Goal: Task Accomplishment & Management: Use online tool/utility

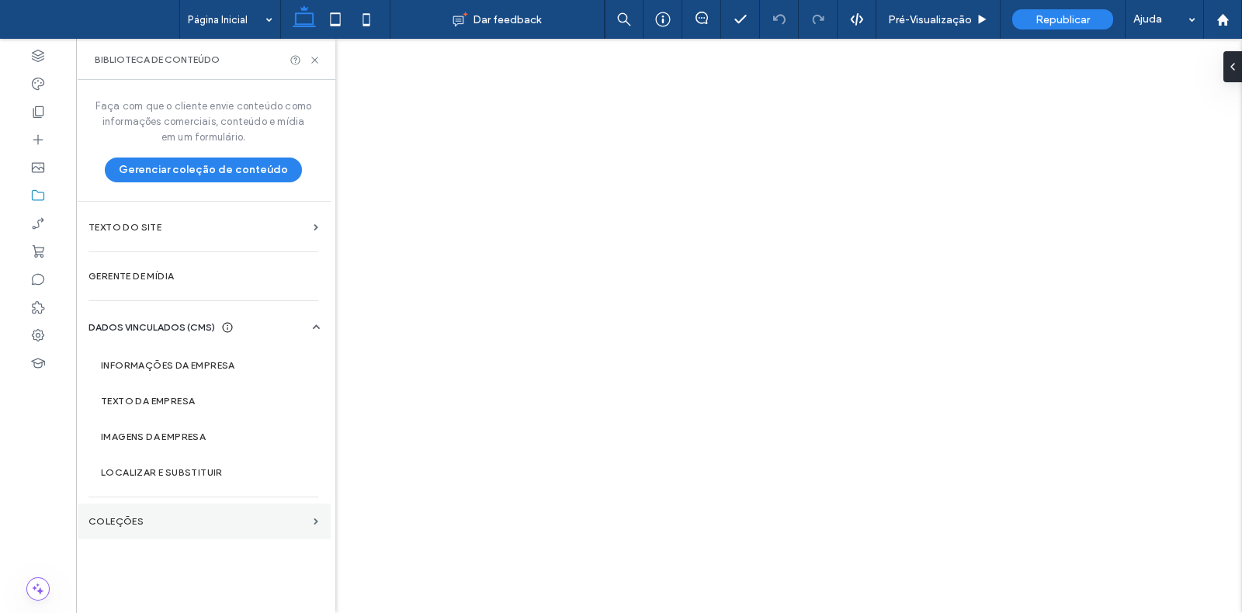
click at [241, 531] on section "COLEÇÕES" at bounding box center [203, 522] width 255 height 36
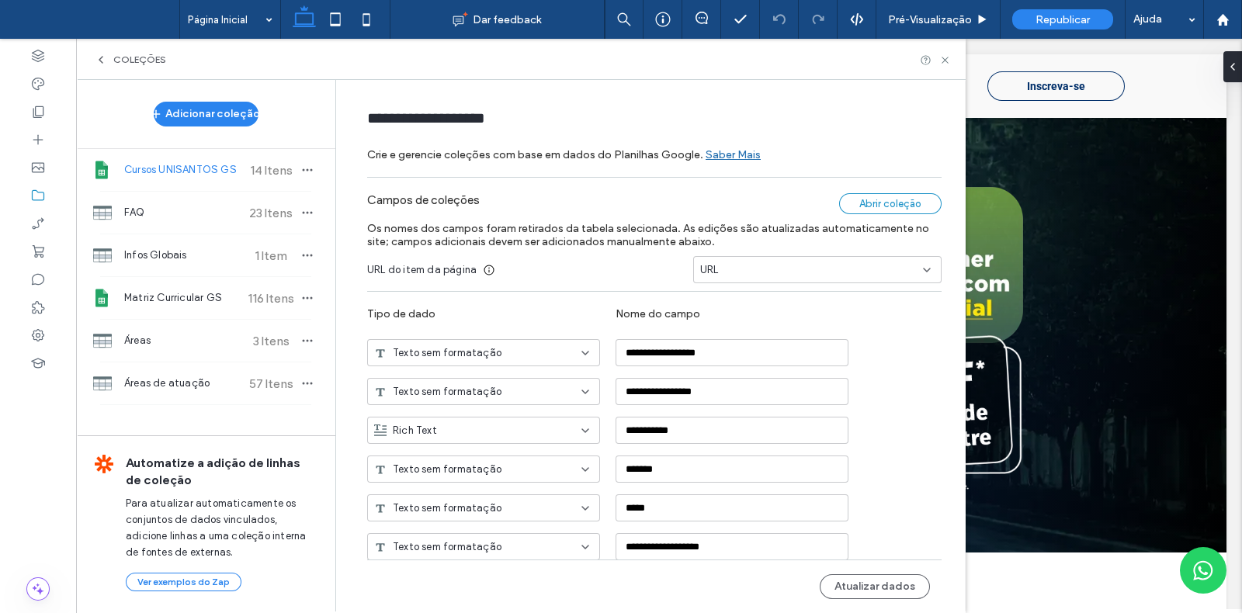
click at [905, 205] on div "Abrir coleção" at bounding box center [890, 203] width 102 height 21
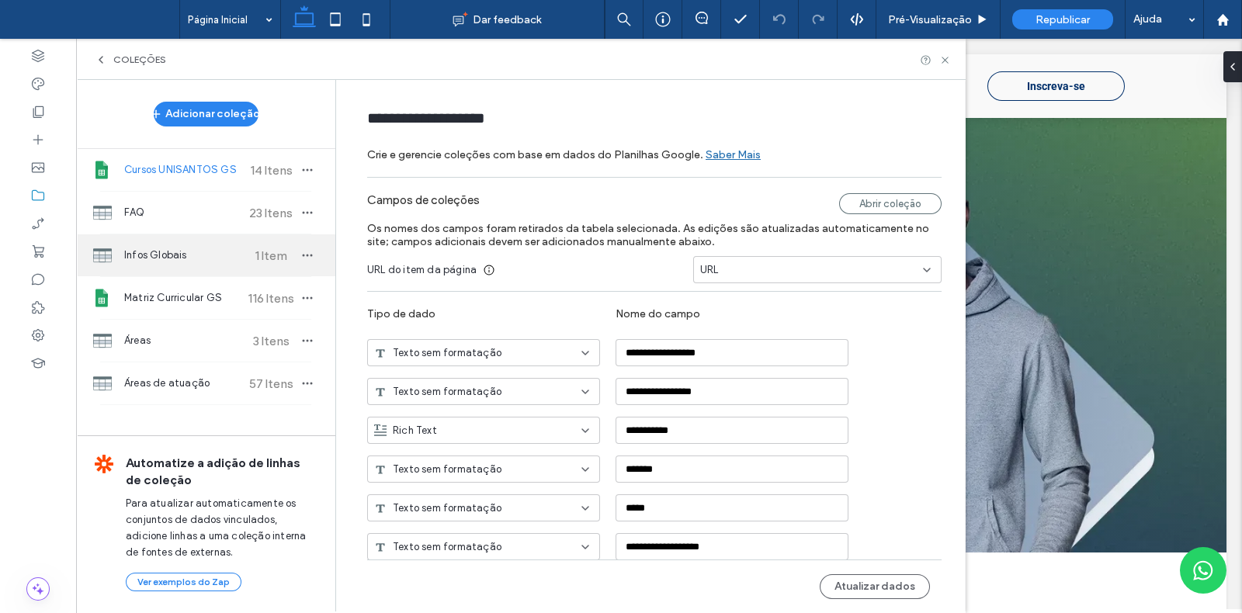
click at [162, 262] on span "Infos Globais" at bounding box center [182, 256] width 116 height 16
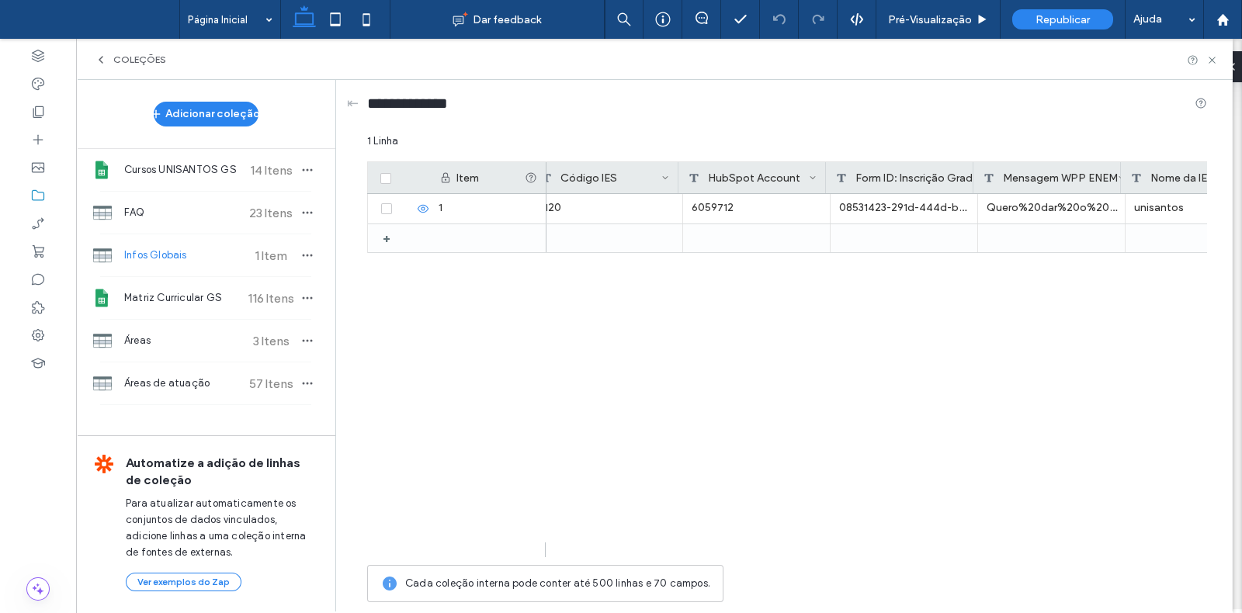
scroll to position [0, 619]
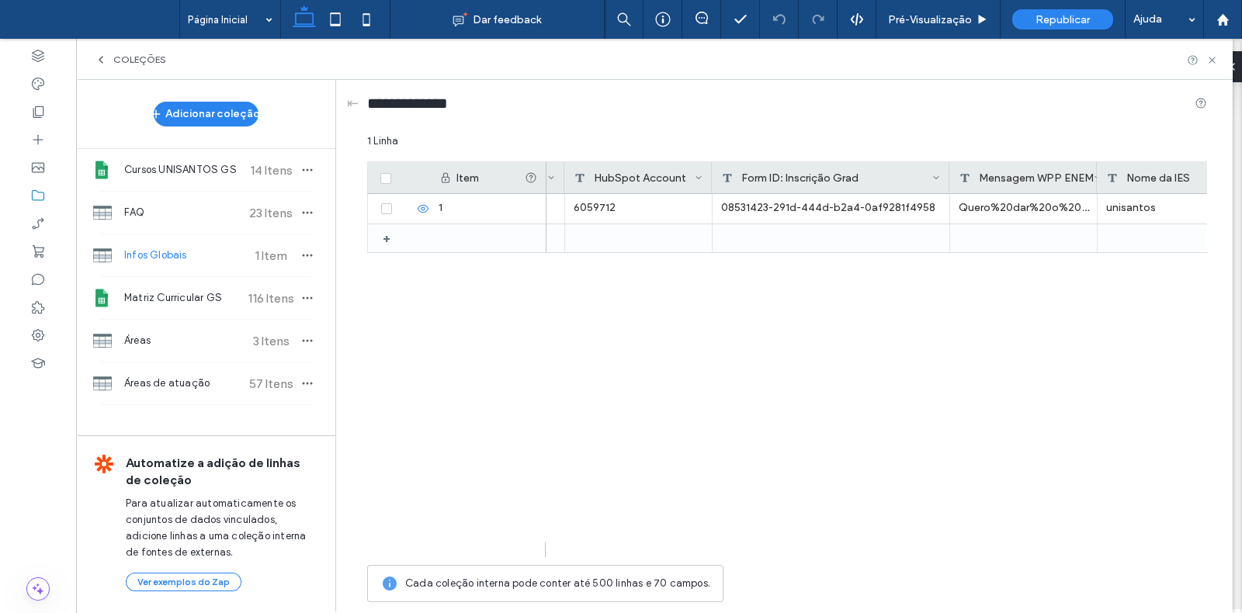
drag, startPoint x: 857, startPoint y: 172, endPoint x: 947, endPoint y: 181, distance: 90.4
click at [947, 181] on div at bounding box center [949, 177] width 6 height 31
click at [833, 386] on div "unisantos Quero%20dar%20o%20primeiro%20passo%20na%20minha%20carreira%20e%20ingr…" at bounding box center [876, 375] width 660 height 363
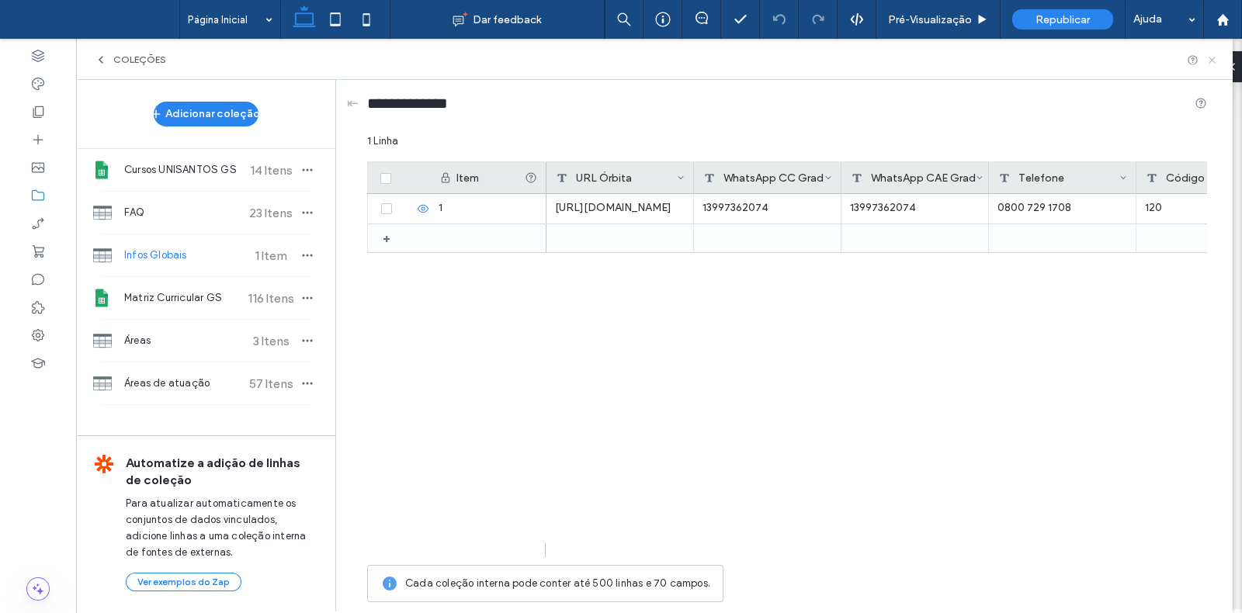
click at [1215, 61] on icon at bounding box center [1212, 60] width 12 height 12
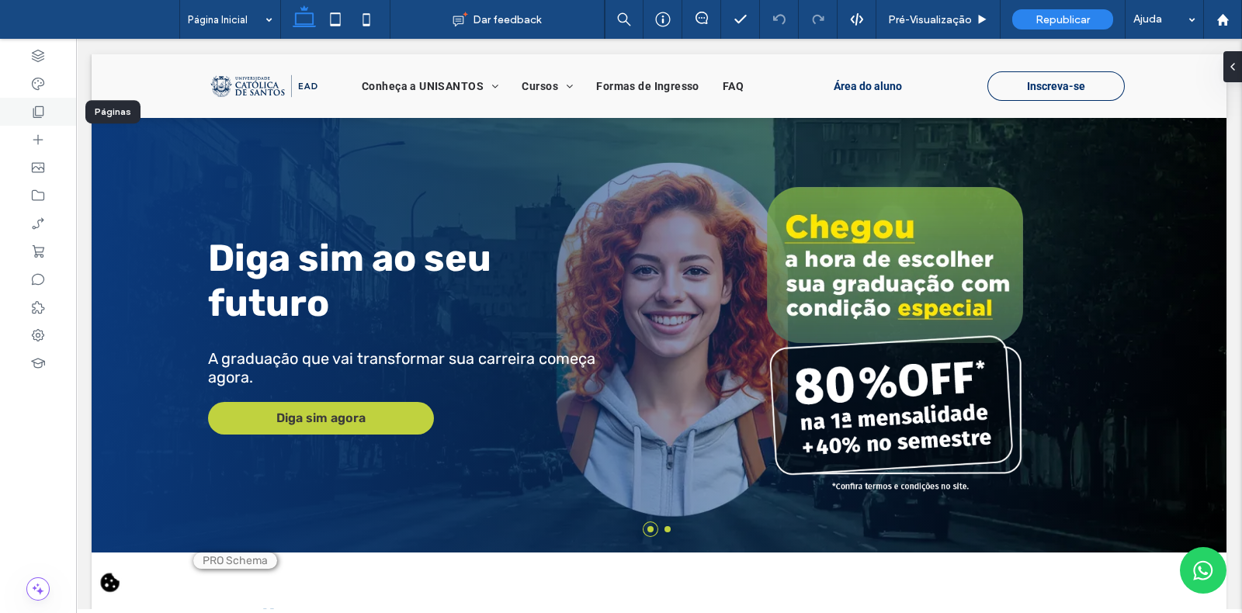
click at [31, 111] on icon at bounding box center [38, 112] width 16 height 16
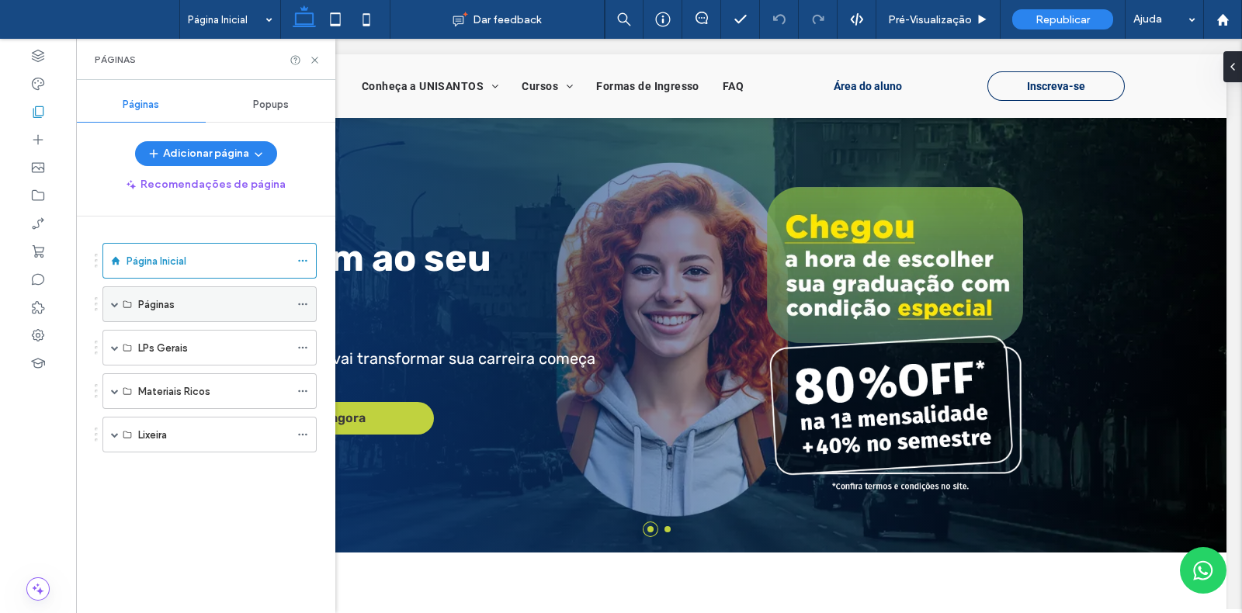
click at [113, 304] on span at bounding box center [115, 304] width 8 height 8
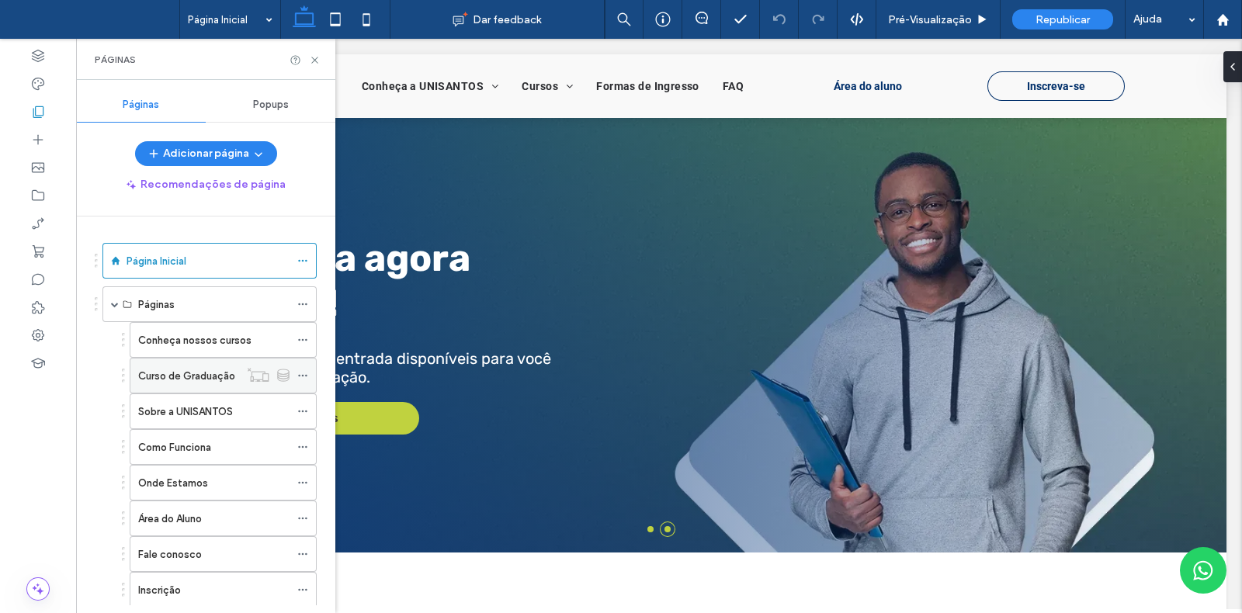
click at [221, 378] on label "Curso de Graduação" at bounding box center [186, 375] width 97 height 27
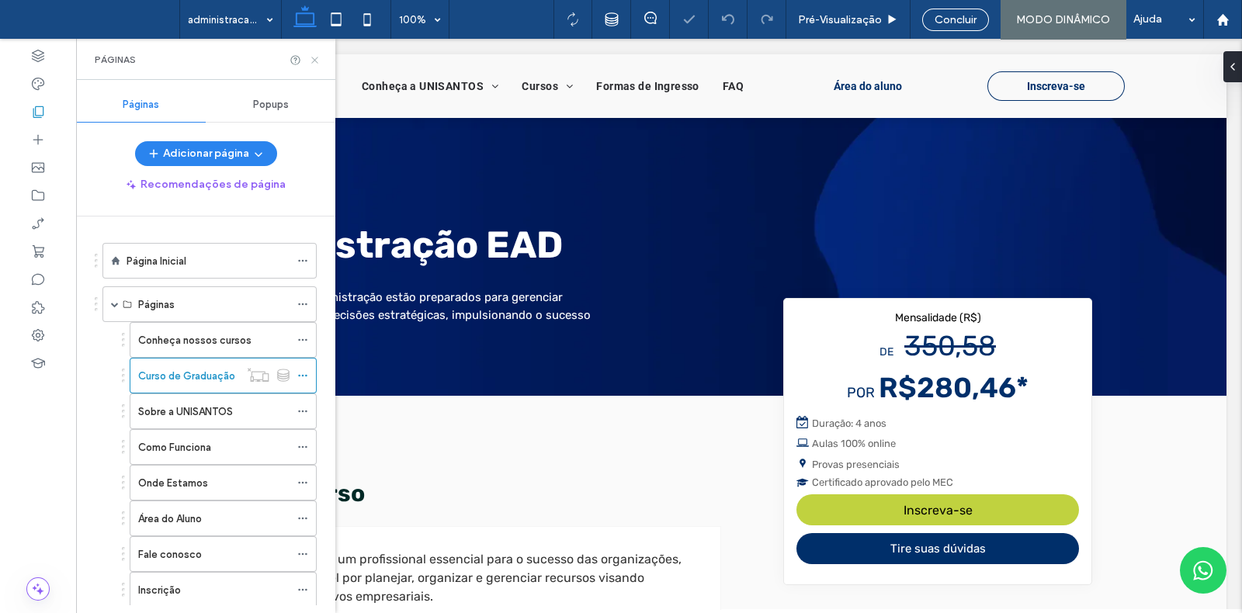
click at [314, 60] on use at bounding box center [314, 60] width 6 height 6
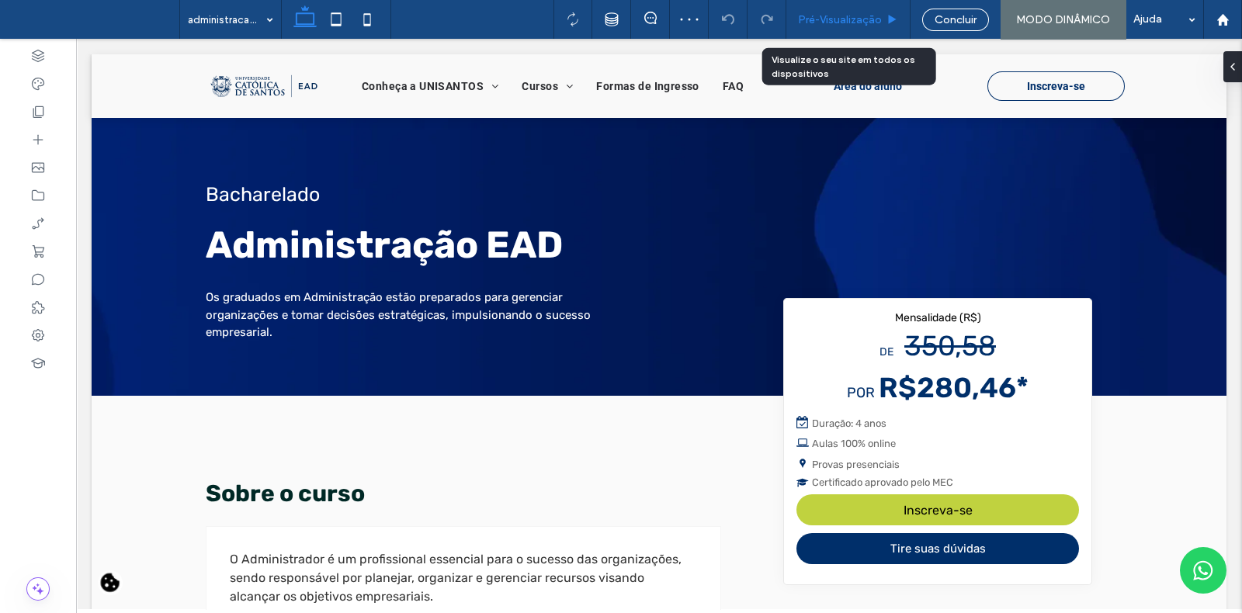
click at [870, 18] on span "Pré-Visualizaçāo" at bounding box center [840, 19] width 84 height 13
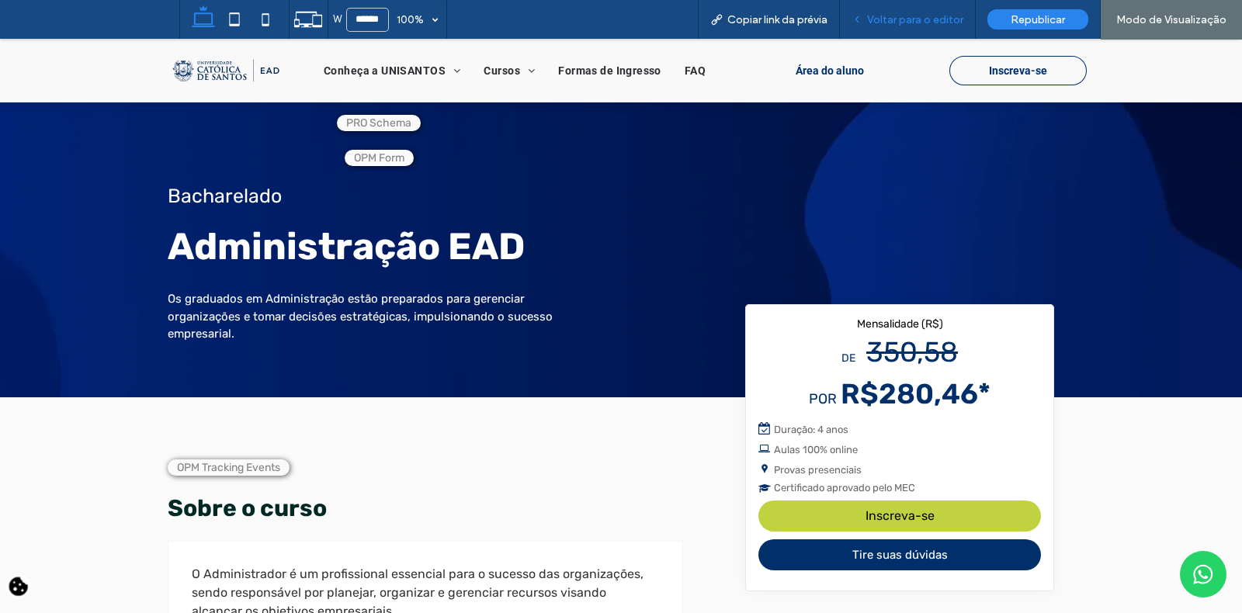
click at [926, 32] on div "Voltar para o editor" at bounding box center [908, 19] width 136 height 39
click at [922, 20] on span "Voltar para o editor" at bounding box center [915, 19] width 96 height 13
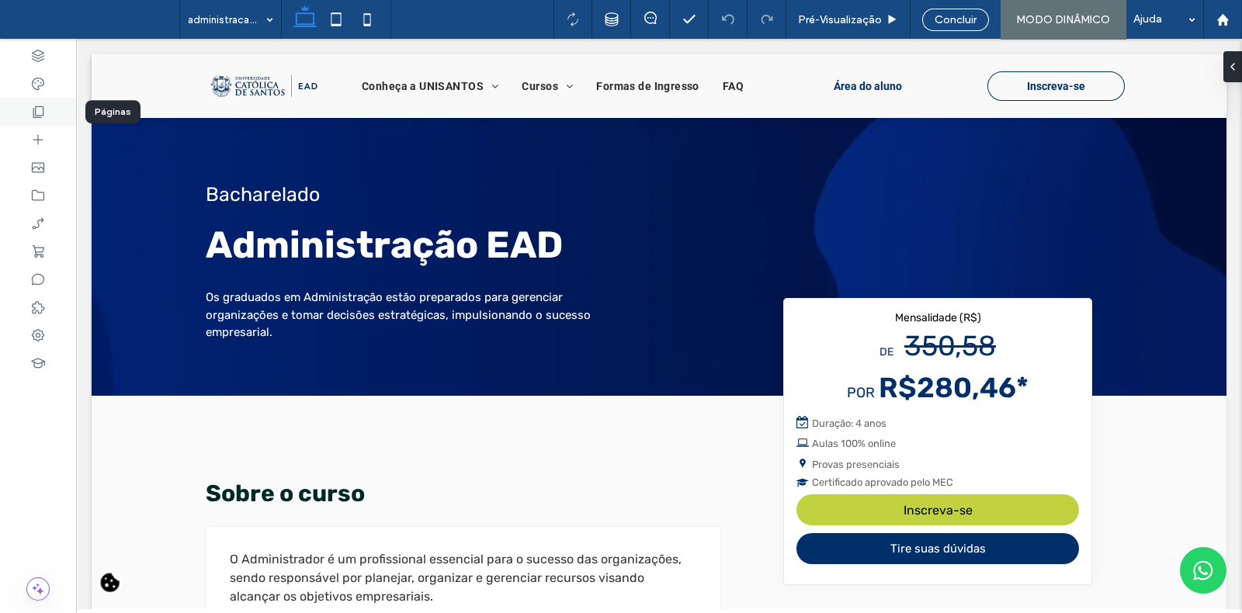
click at [43, 108] on use at bounding box center [38, 112] width 11 height 12
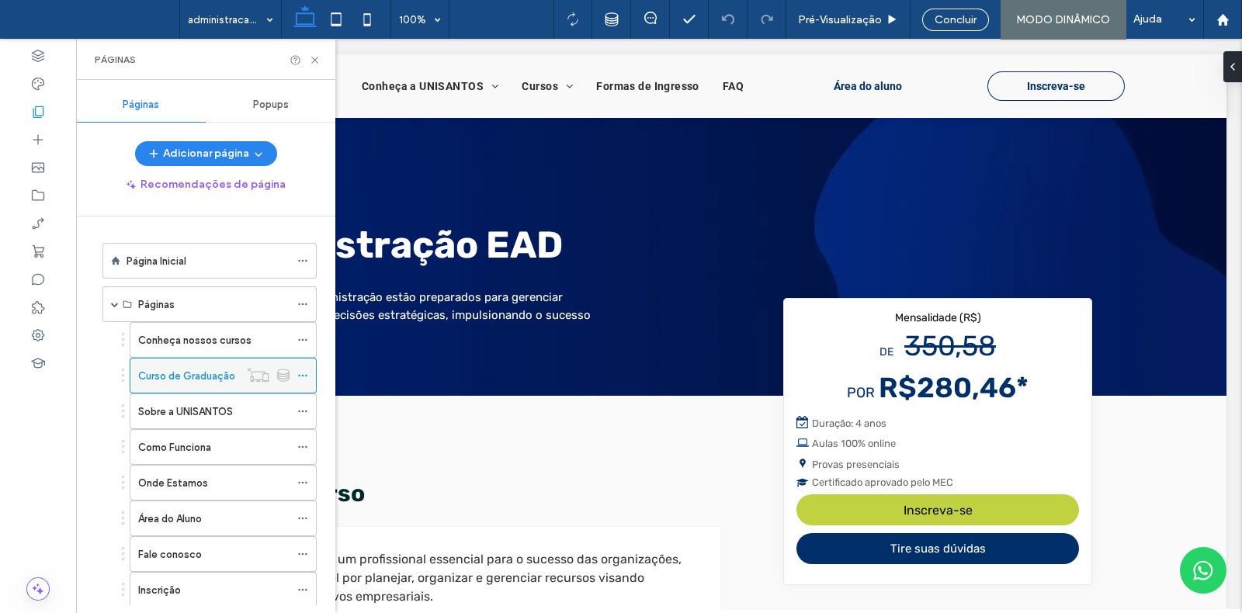
click at [303, 376] on icon at bounding box center [302, 375] width 11 height 11
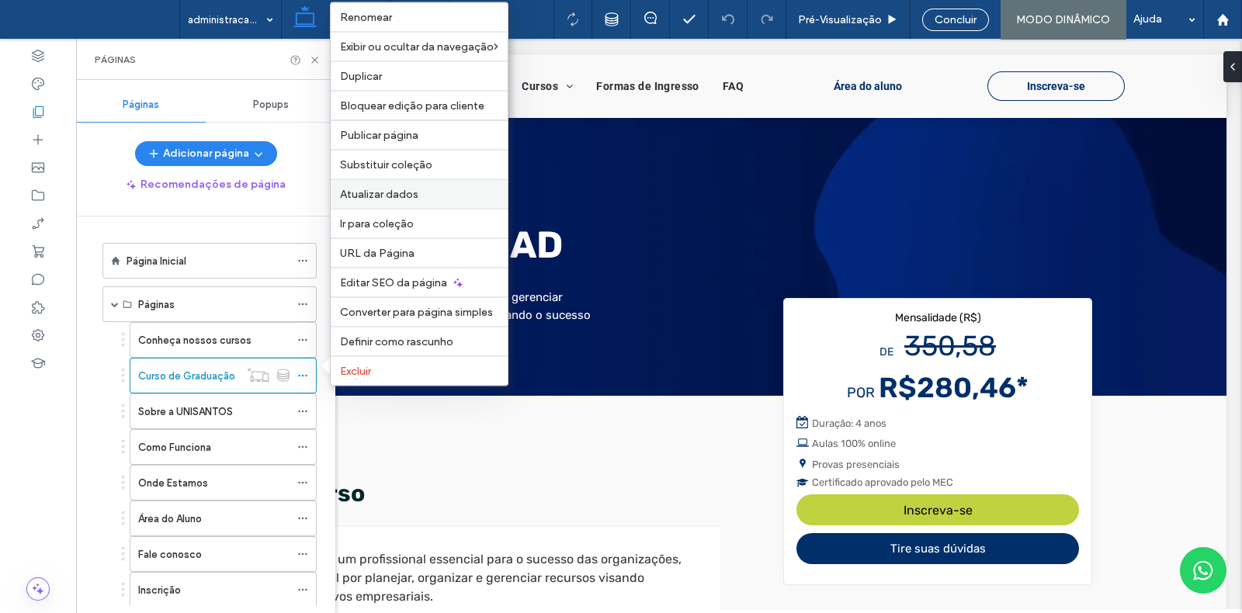
click at [442, 197] on label "Atualizar dados" at bounding box center [419, 194] width 158 height 13
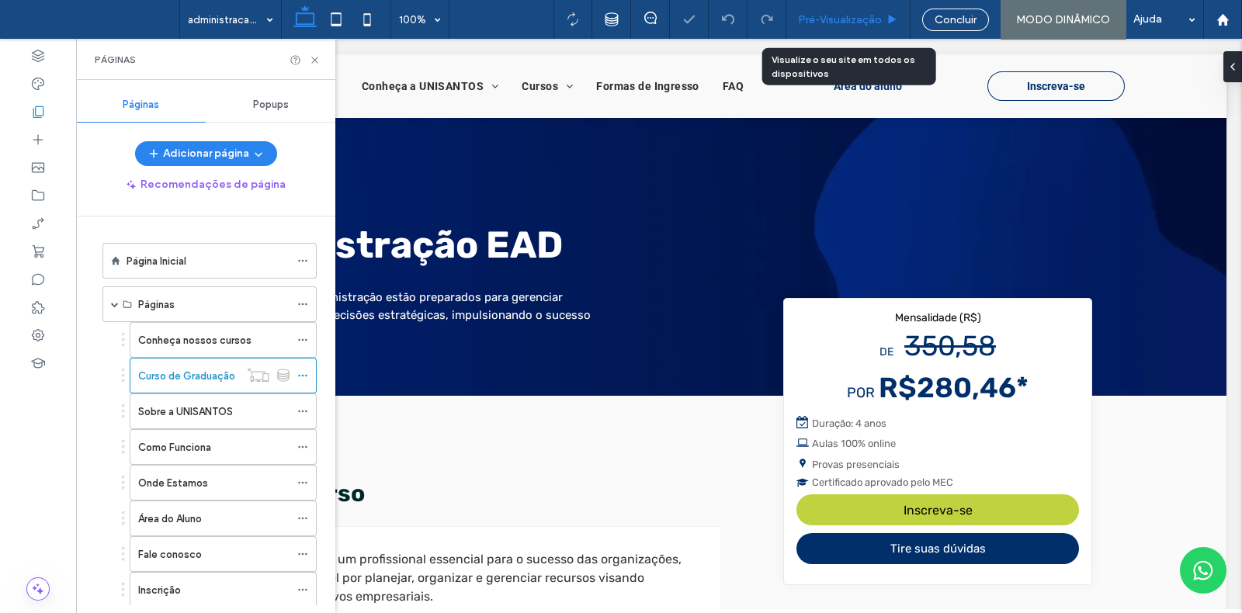
click at [841, 9] on div "Pré-Visualizaçāo" at bounding box center [848, 19] width 124 height 39
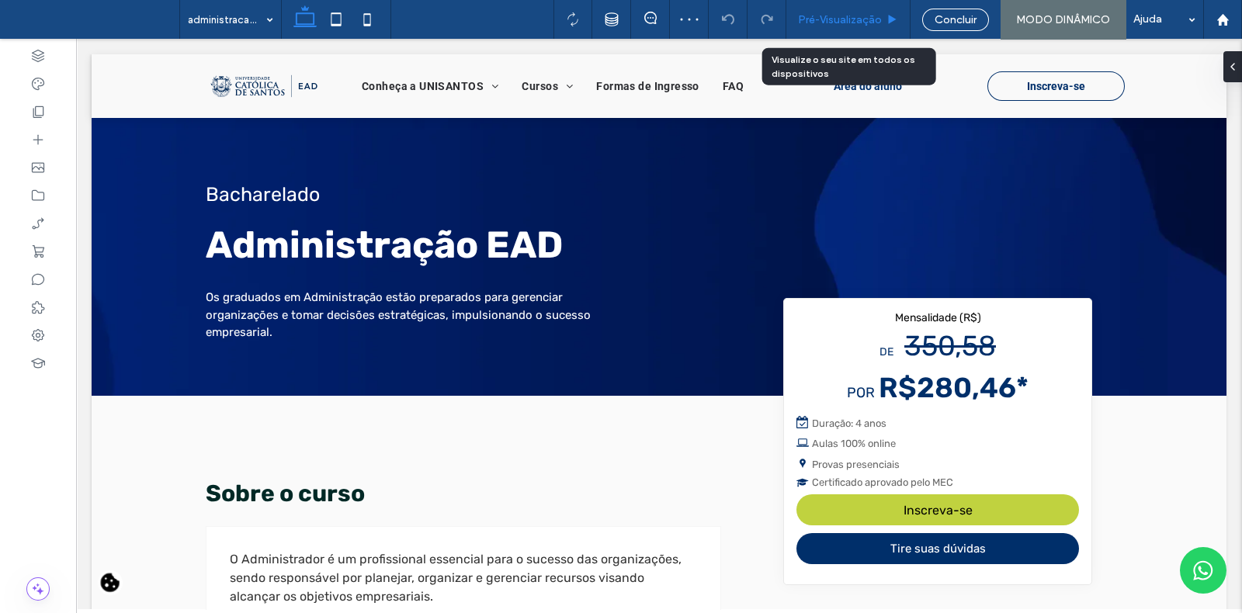
click at [833, 19] on span "Pré-Visualizaçāo" at bounding box center [840, 19] width 84 height 13
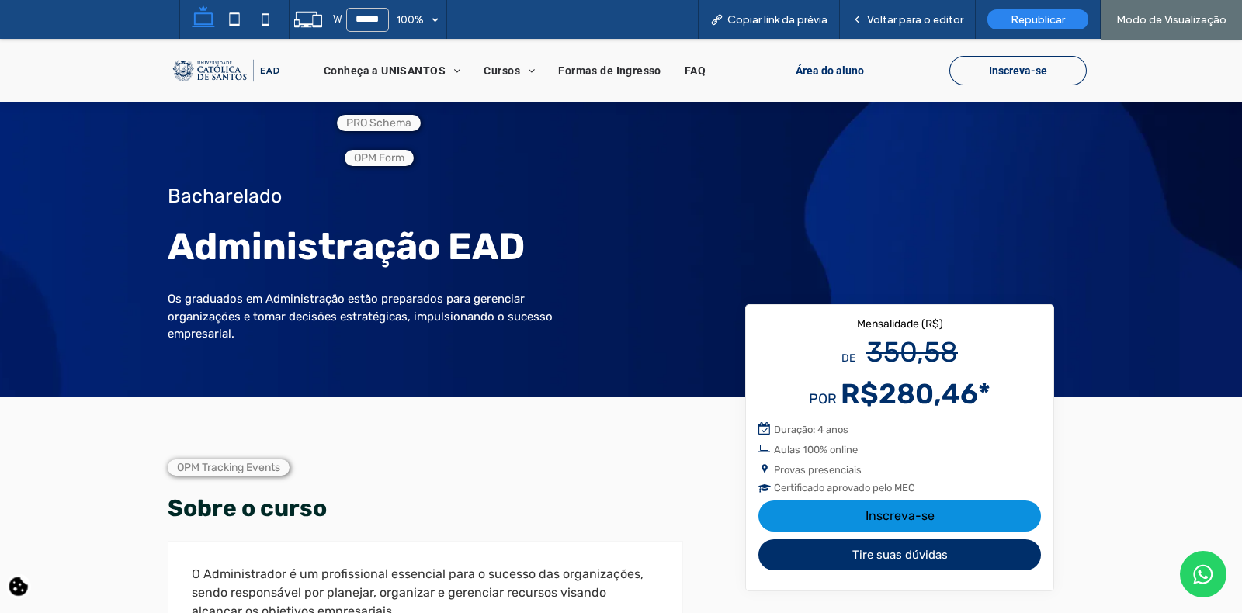
click at [892, 511] on button "Inscreva-se" at bounding box center [899, 516] width 282 height 31
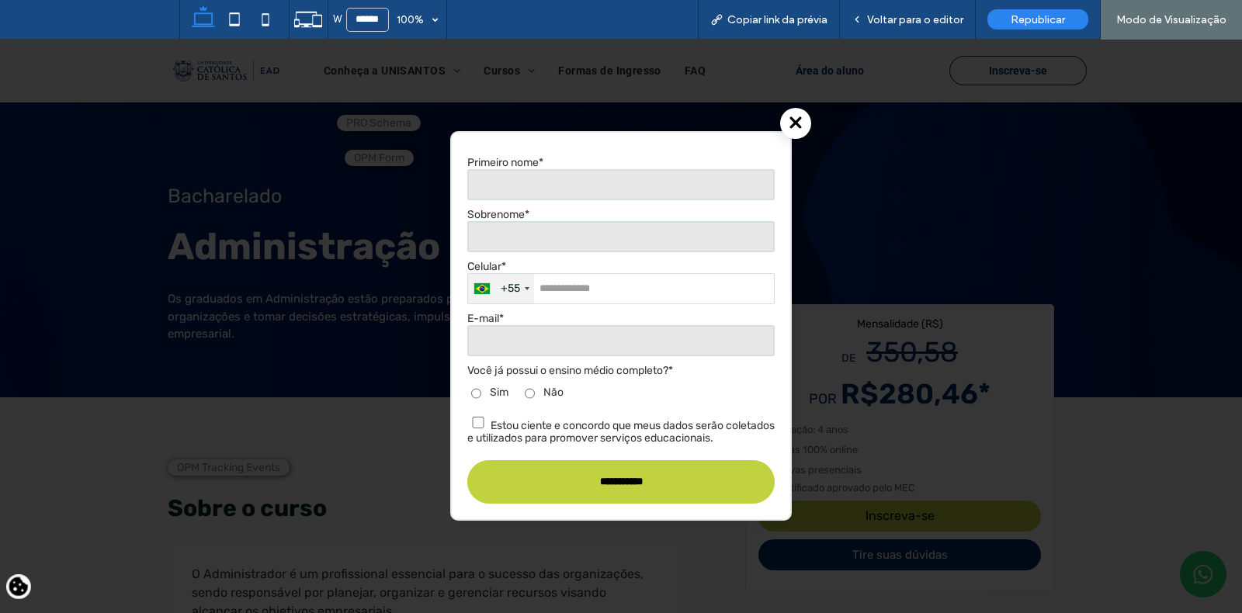
click at [625, 185] on input "text" at bounding box center [620, 184] width 307 height 31
type input "**********"
click at [567, 237] on input "text" at bounding box center [620, 236] width 307 height 31
type input "**********"
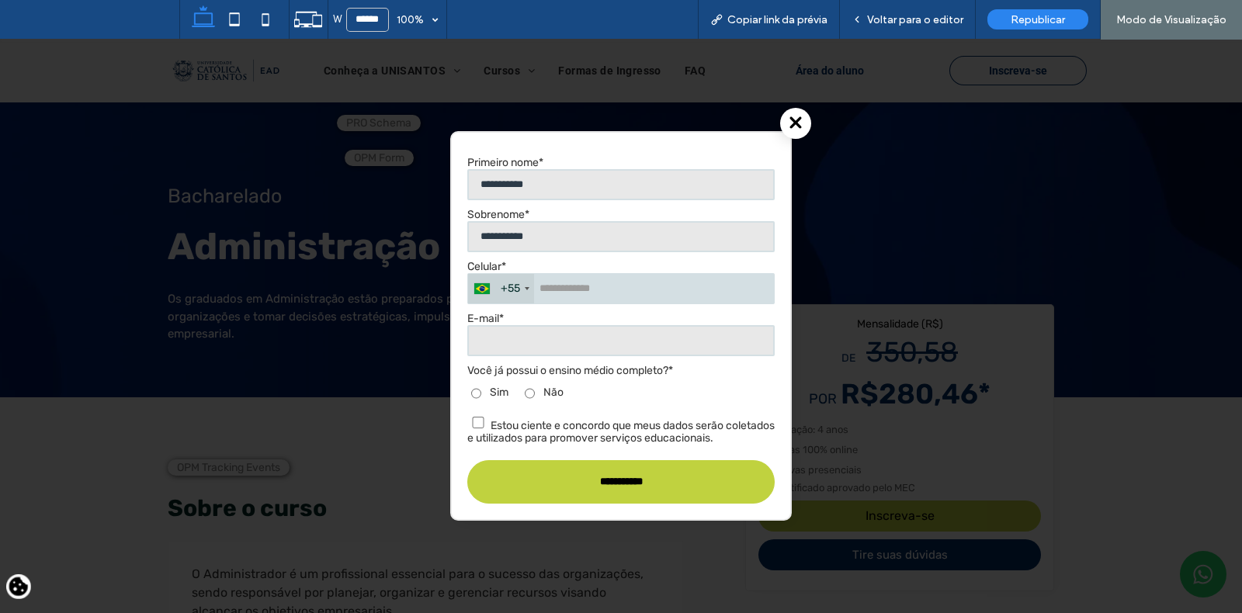
click at [586, 286] on input "tel" at bounding box center [620, 288] width 307 height 31
type input "**********"
click at [629, 335] on input "email" at bounding box center [620, 340] width 307 height 31
type input "**********"
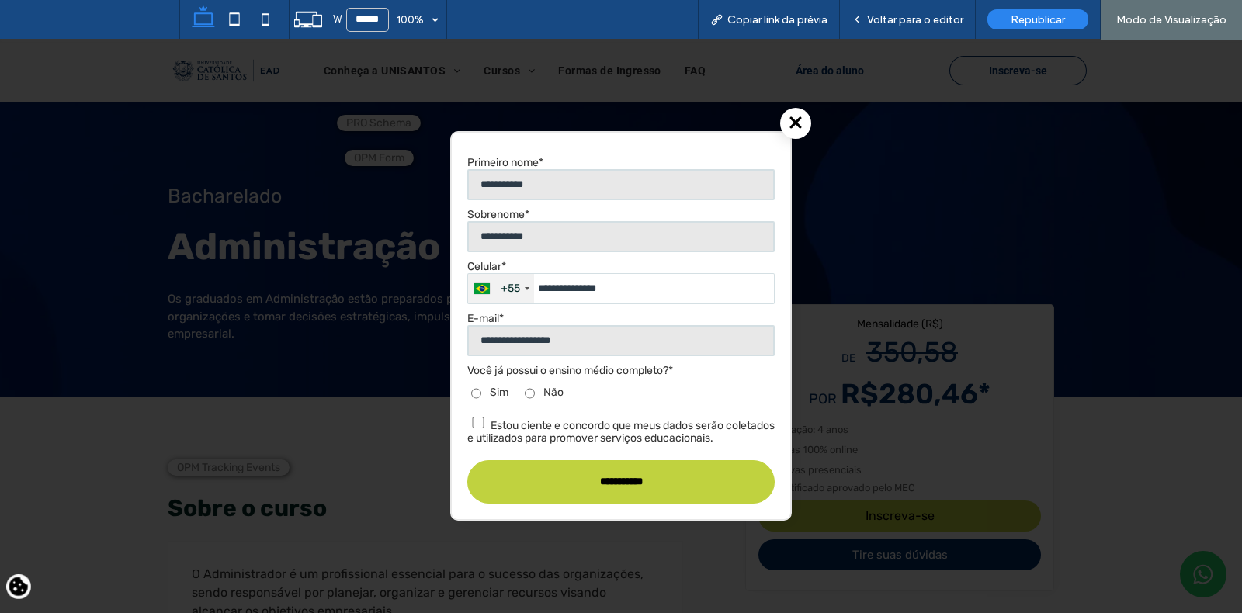
click at [577, 487] on input "**********" at bounding box center [620, 481] width 307 height 43
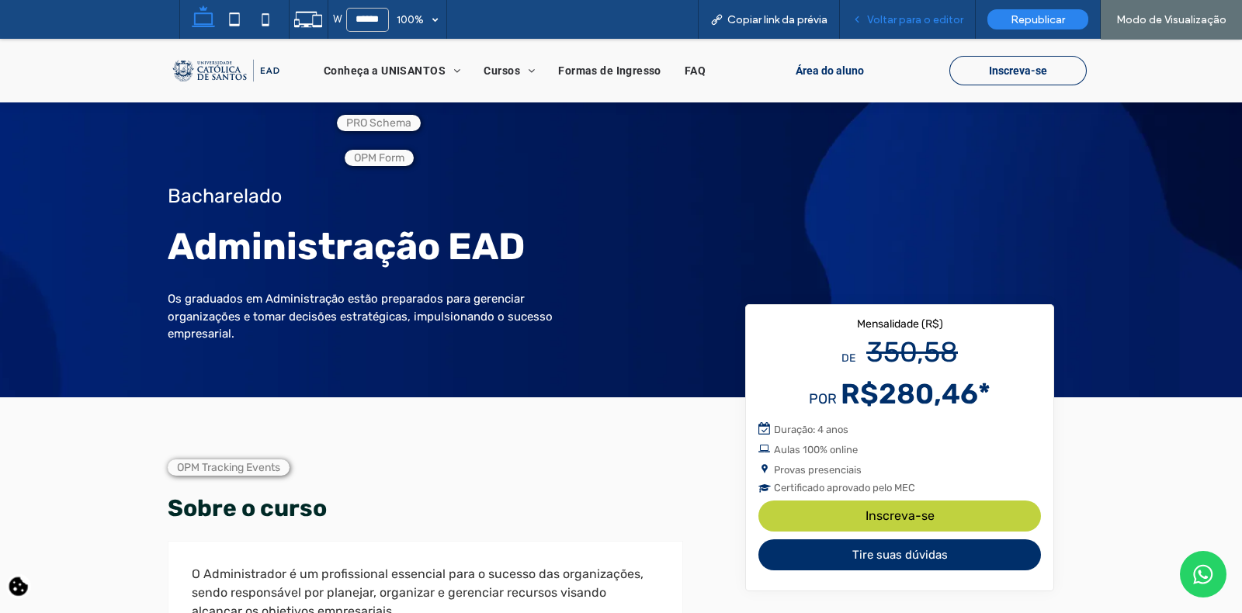
click at [920, 14] on span "Voltar para o editor" at bounding box center [915, 19] width 96 height 13
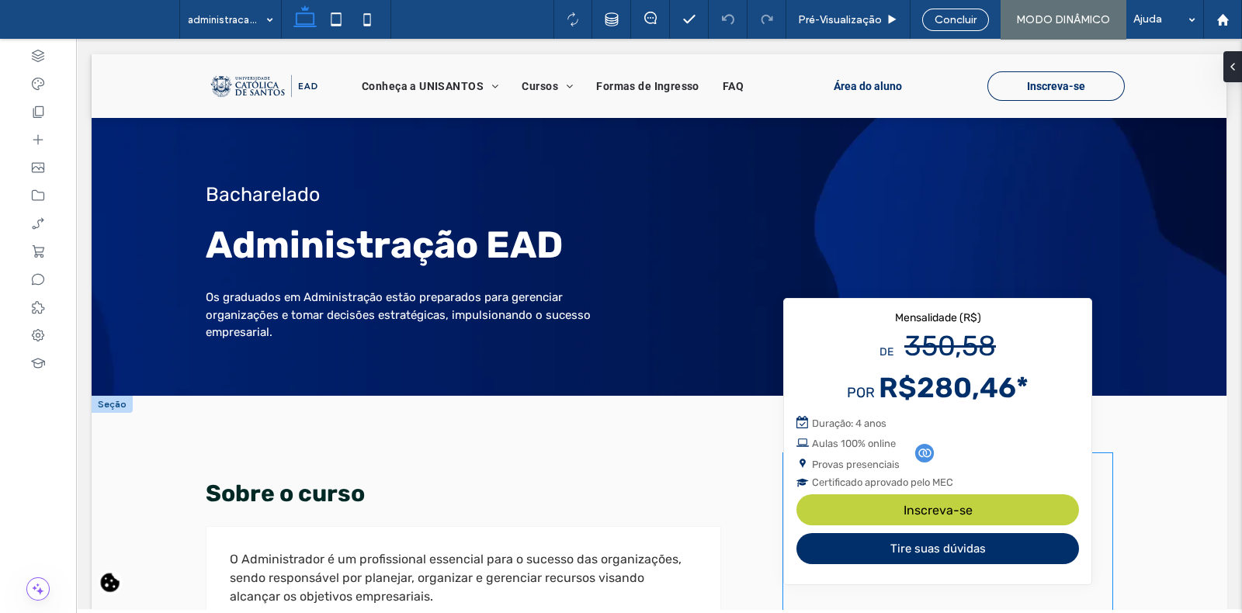
click at [963, 449] on div "Duração: 4 anos Aulas 100% online Provas presenciais Certificado aprovado pelo …" at bounding box center [937, 451] width 282 height 74
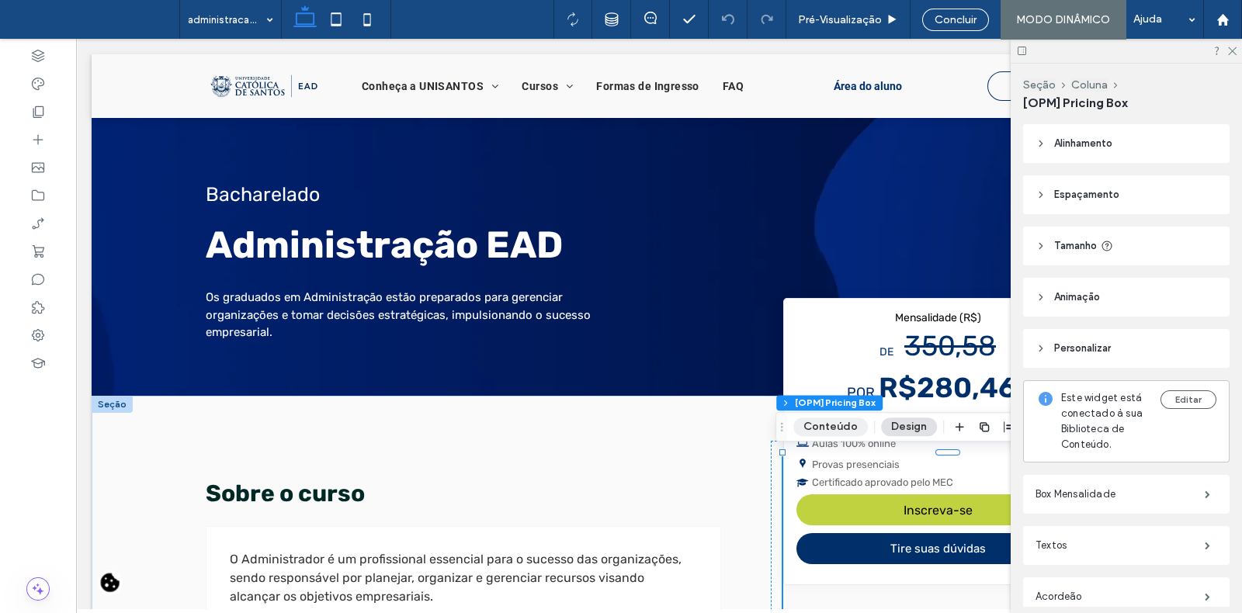
click at [831, 423] on button "Conteúdo" at bounding box center [830, 427] width 75 height 19
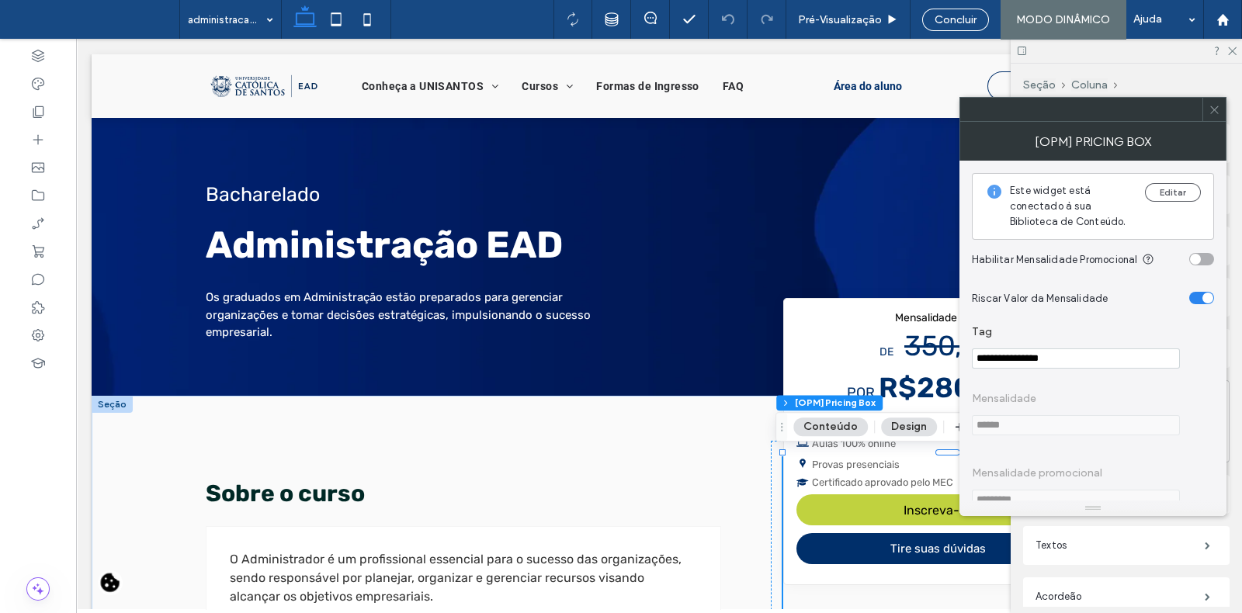
scroll to position [5, 0]
click at [1215, 110] on use at bounding box center [1214, 110] width 8 height 8
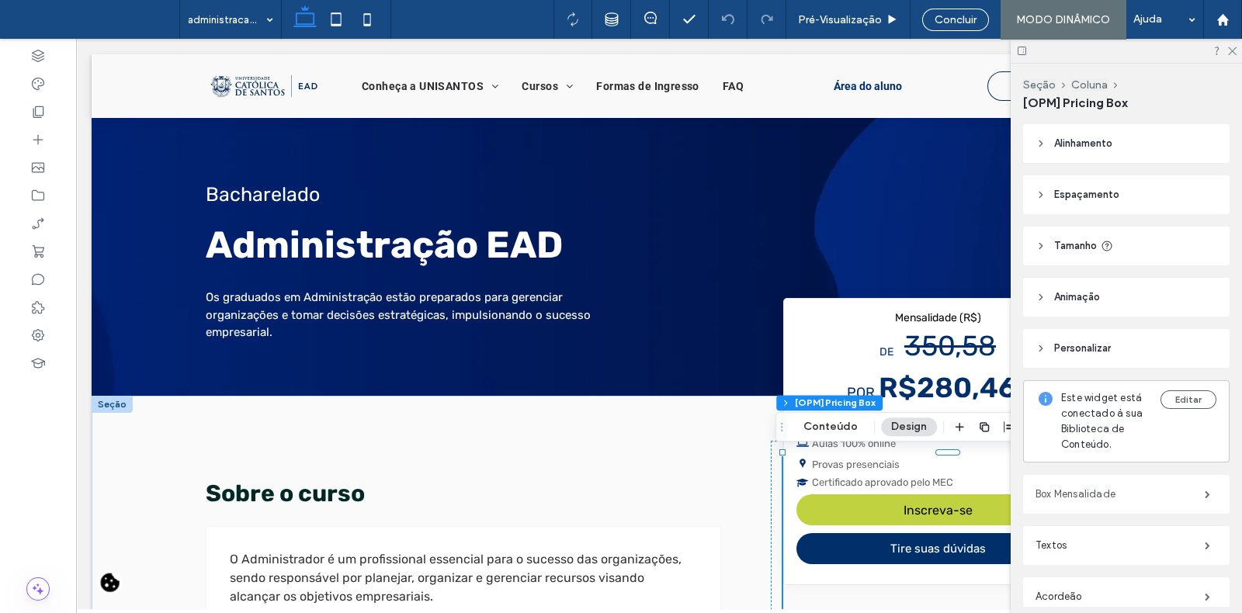
scroll to position [334, 0]
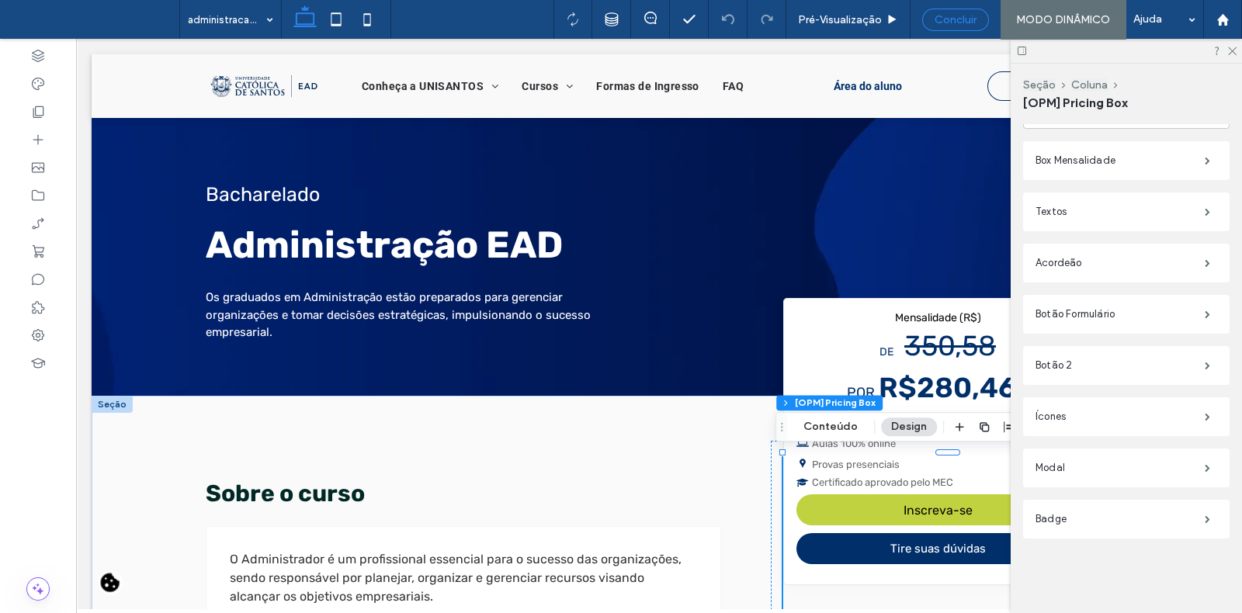
click at [970, 17] on span "Concluir" at bounding box center [955, 19] width 42 height 13
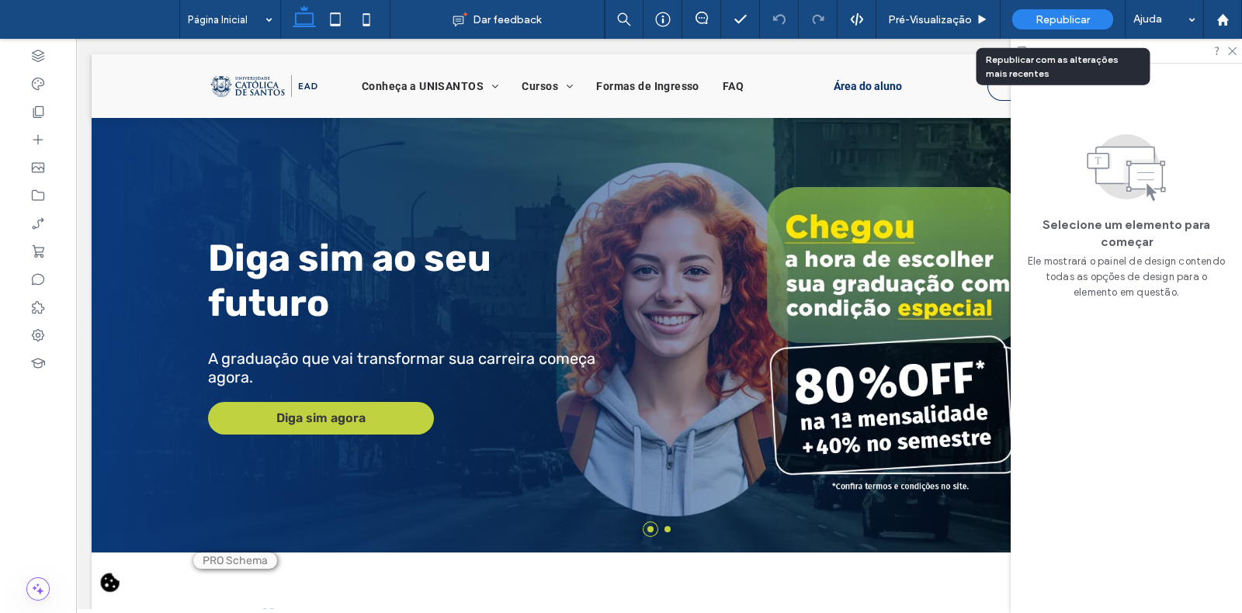
click at [1052, 16] on span "Republicar" at bounding box center [1062, 19] width 54 height 13
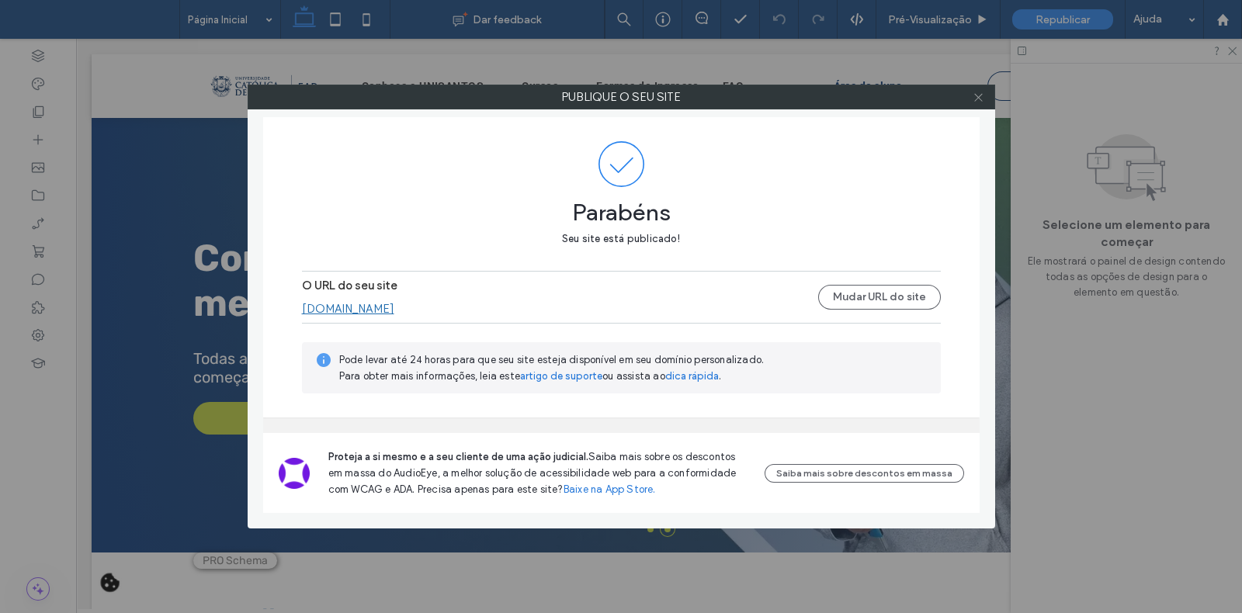
click at [975, 95] on icon at bounding box center [978, 98] width 12 height 12
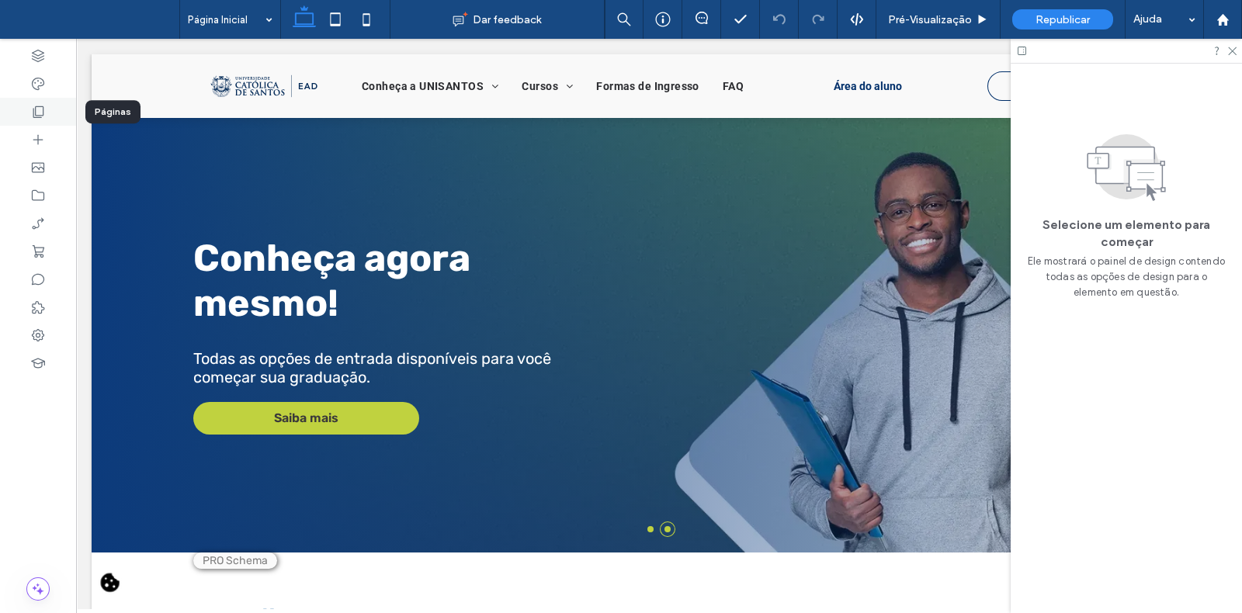
click at [50, 109] on div at bounding box center [38, 112] width 76 height 28
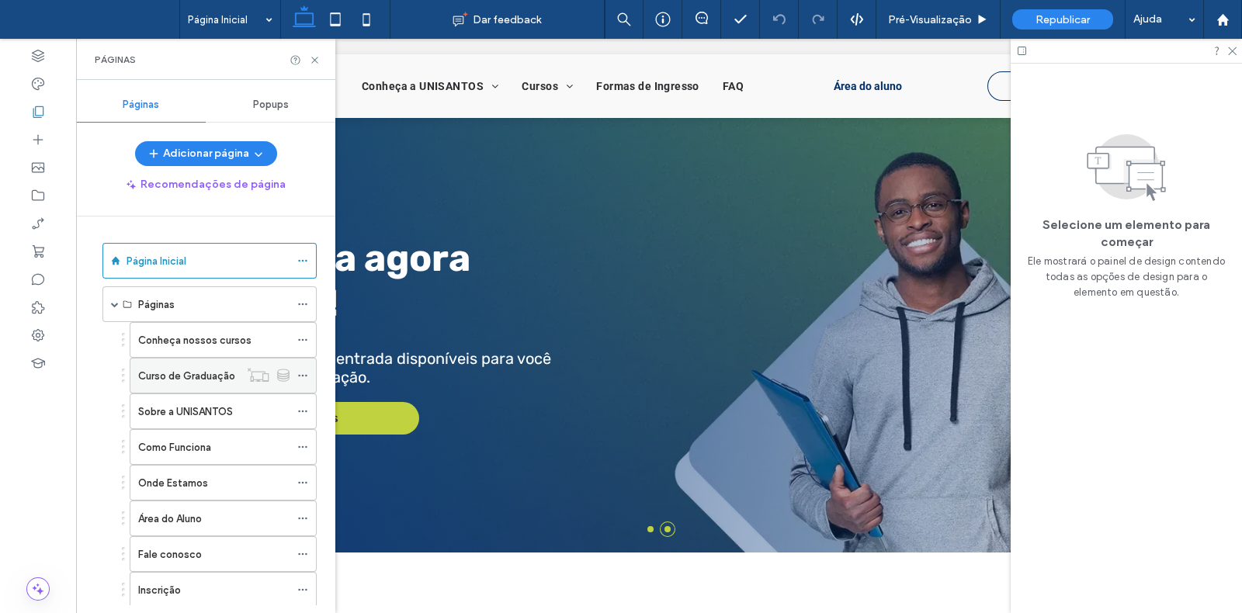
click at [210, 373] on label "Curso de Graduação" at bounding box center [186, 375] width 97 height 27
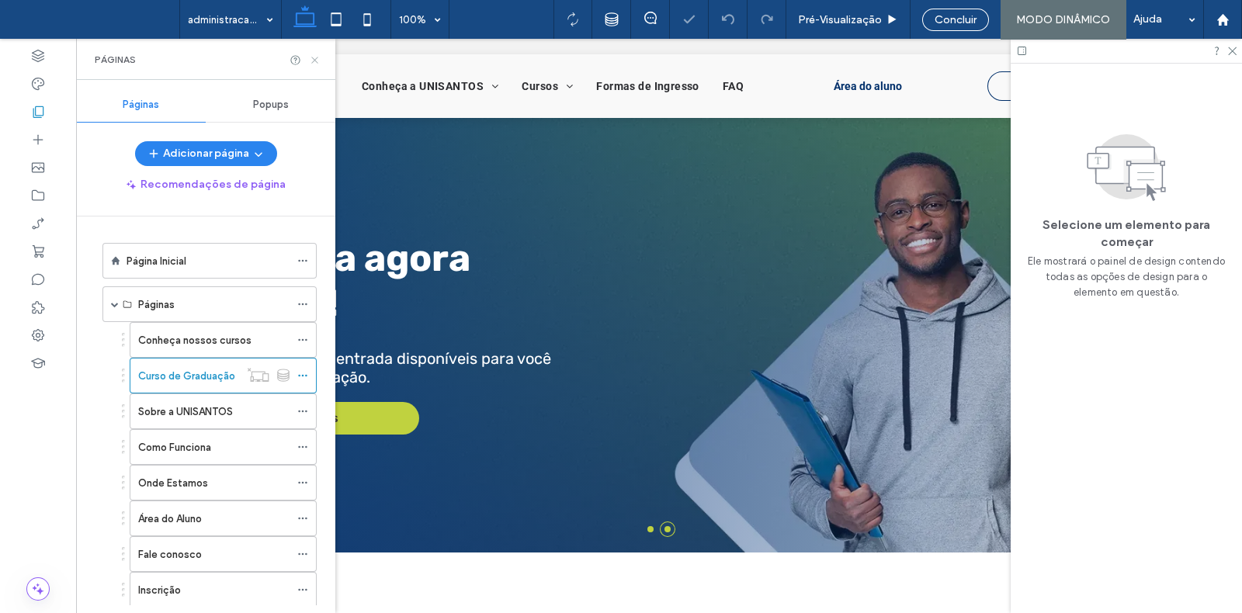
click at [314, 57] on icon at bounding box center [315, 60] width 12 height 12
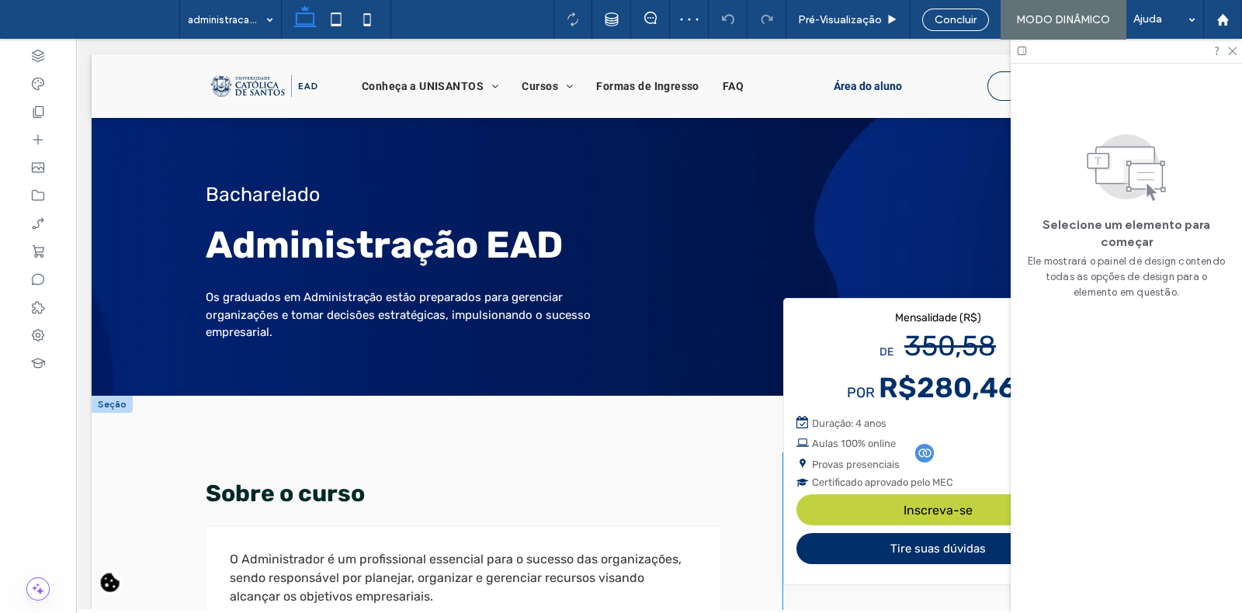
click at [885, 459] on span "Provas presenciais" at bounding box center [937, 463] width 282 height 15
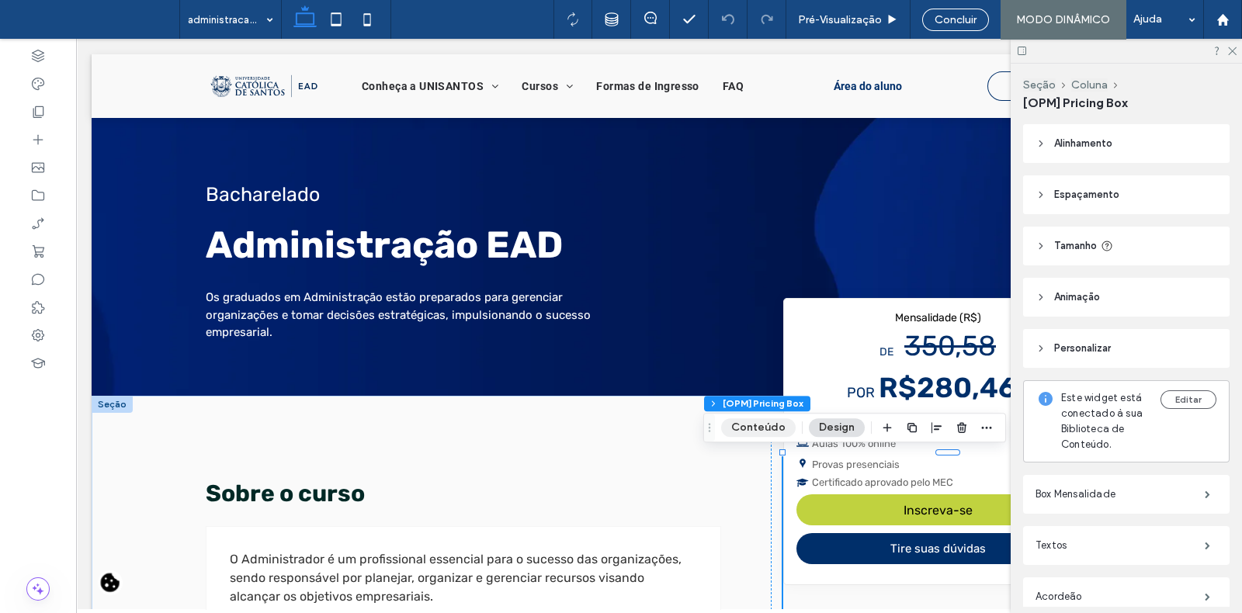
click at [760, 425] on button "Conteúdo" at bounding box center [758, 427] width 75 height 19
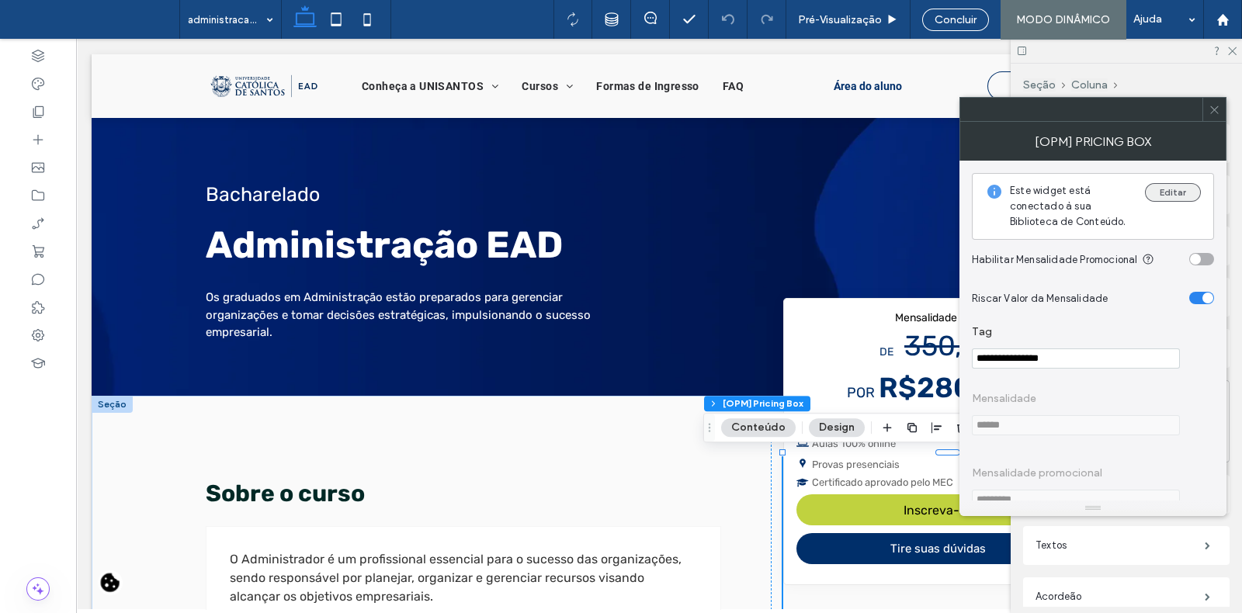
click at [1187, 186] on button "Editar" at bounding box center [1173, 192] width 56 height 19
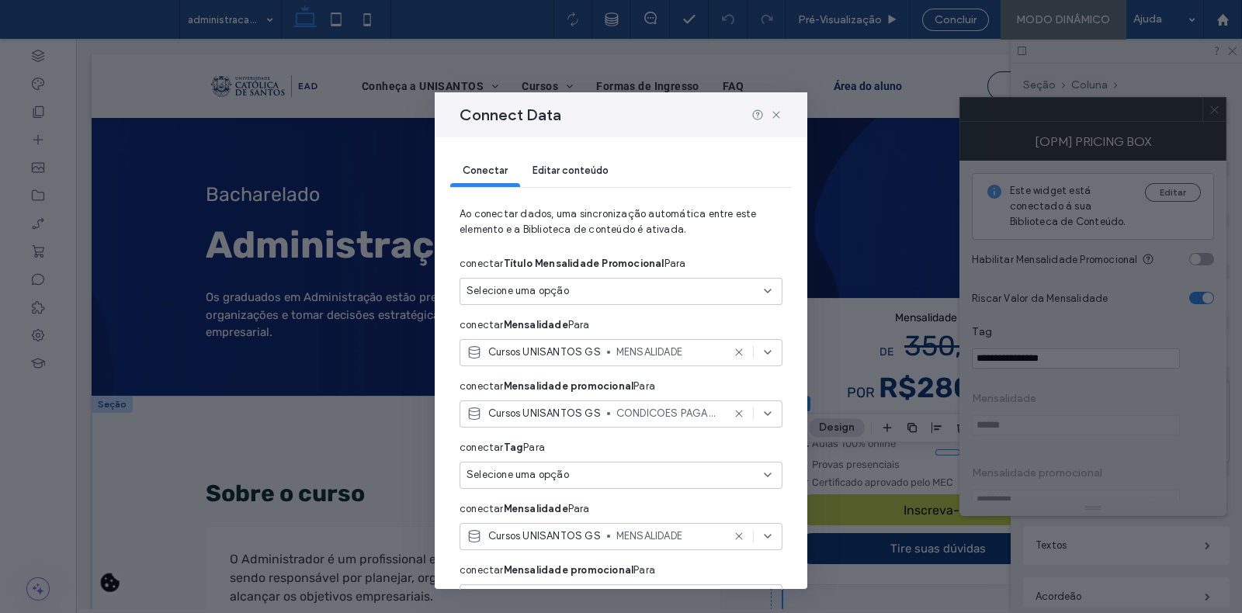
click at [578, 171] on span "Editar conteúdo" at bounding box center [570, 171] width 76 height 12
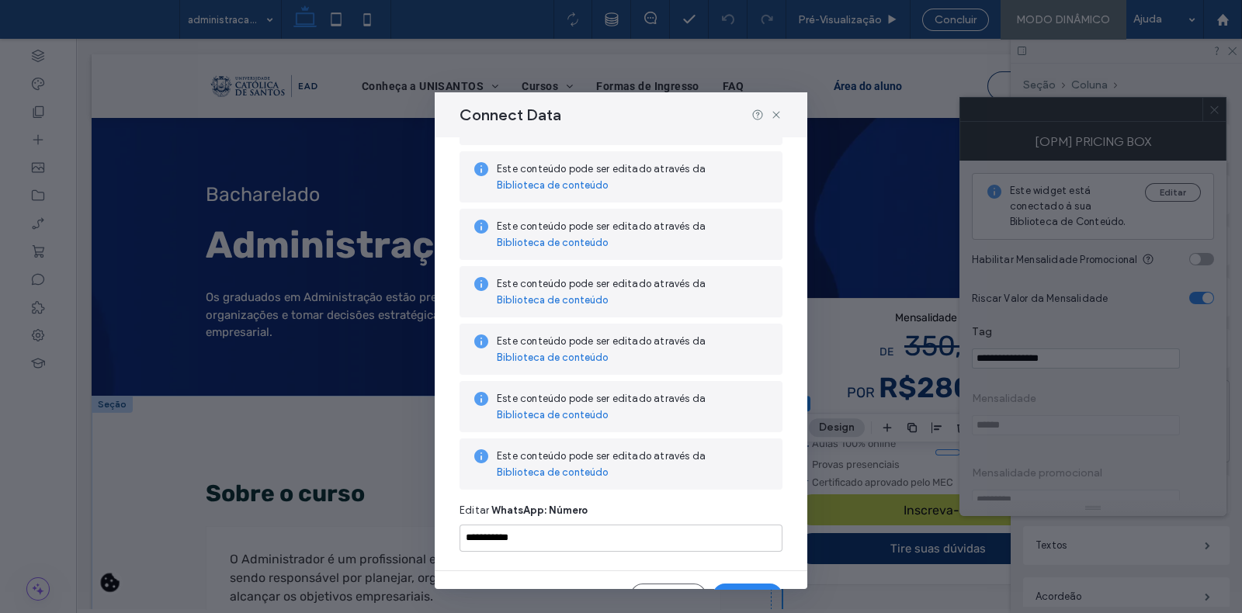
scroll to position [370, 0]
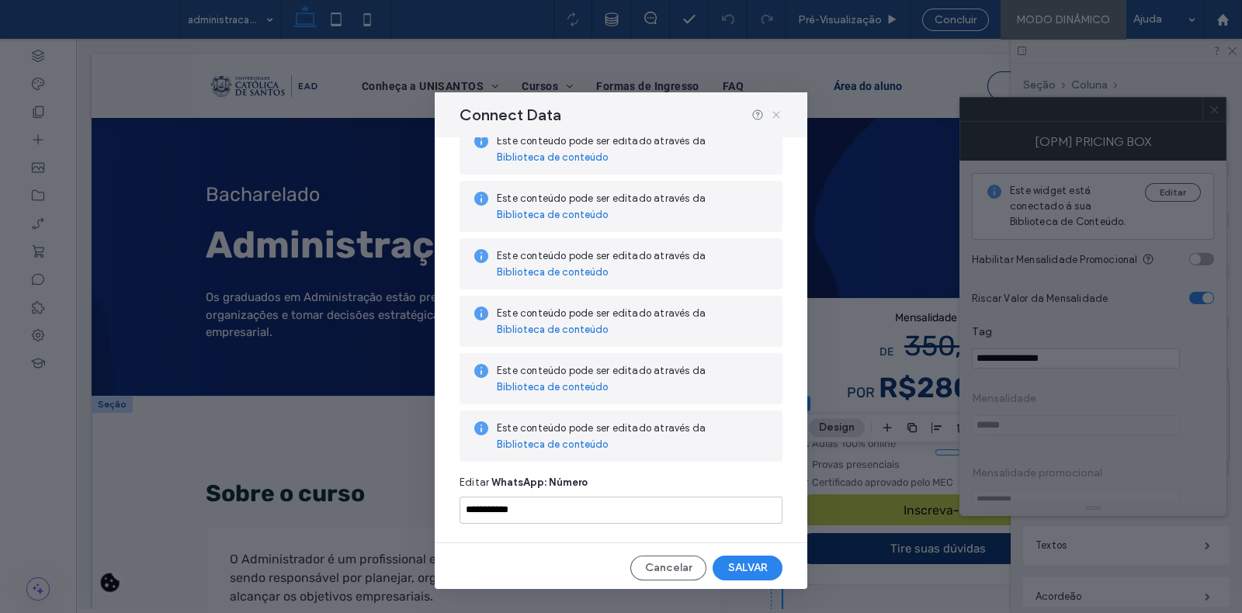
click at [778, 114] on icon at bounding box center [776, 115] width 12 height 12
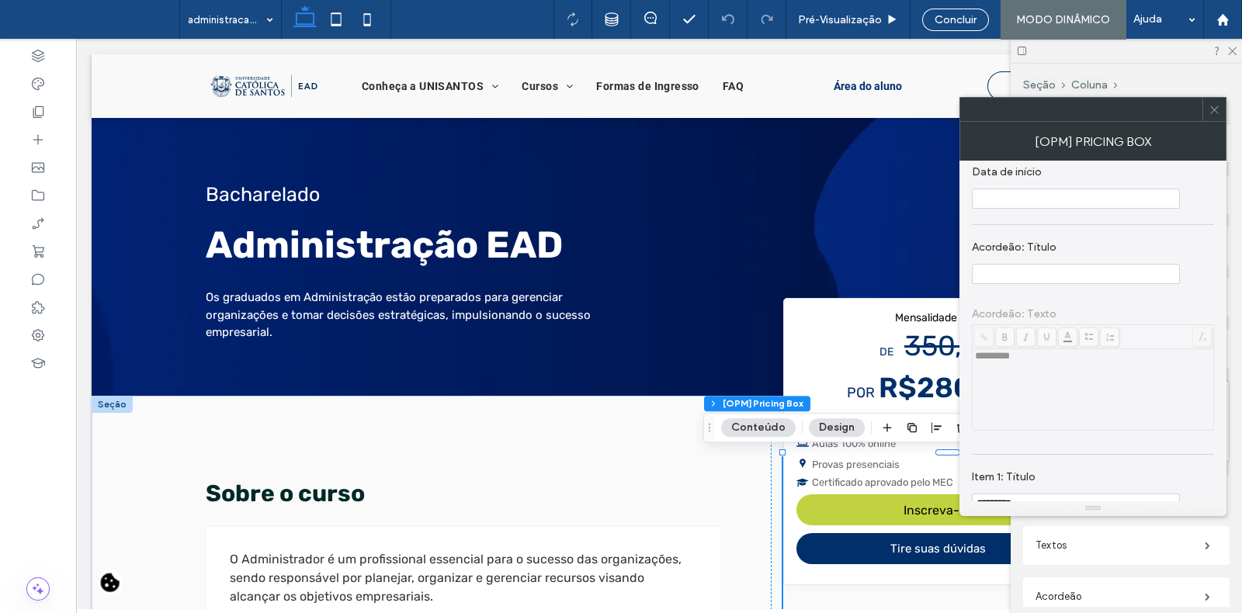
scroll to position [543, 0]
click at [1216, 118] on span at bounding box center [1214, 109] width 12 height 23
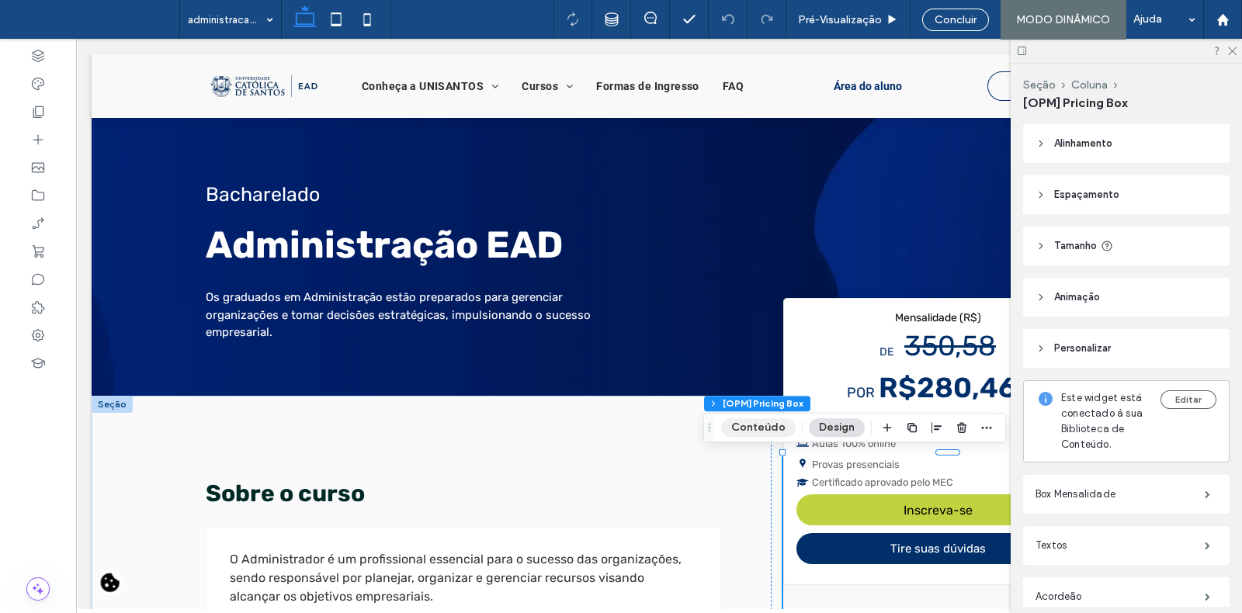
click at [752, 426] on button "Conteúdo" at bounding box center [758, 427] width 75 height 19
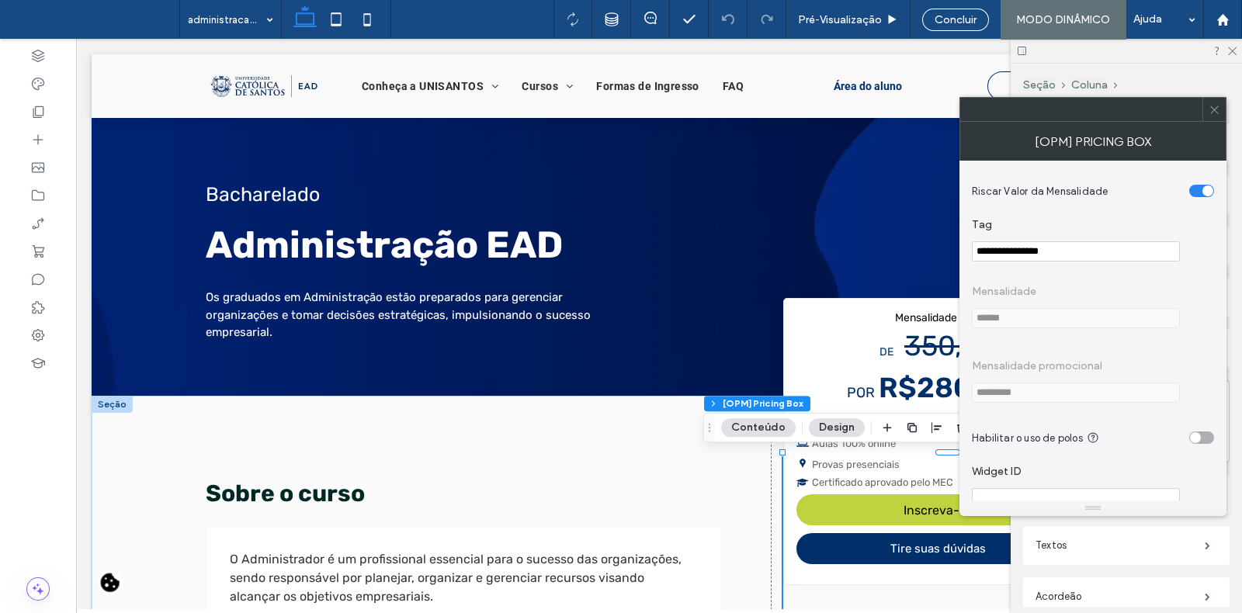
scroll to position [0, 0]
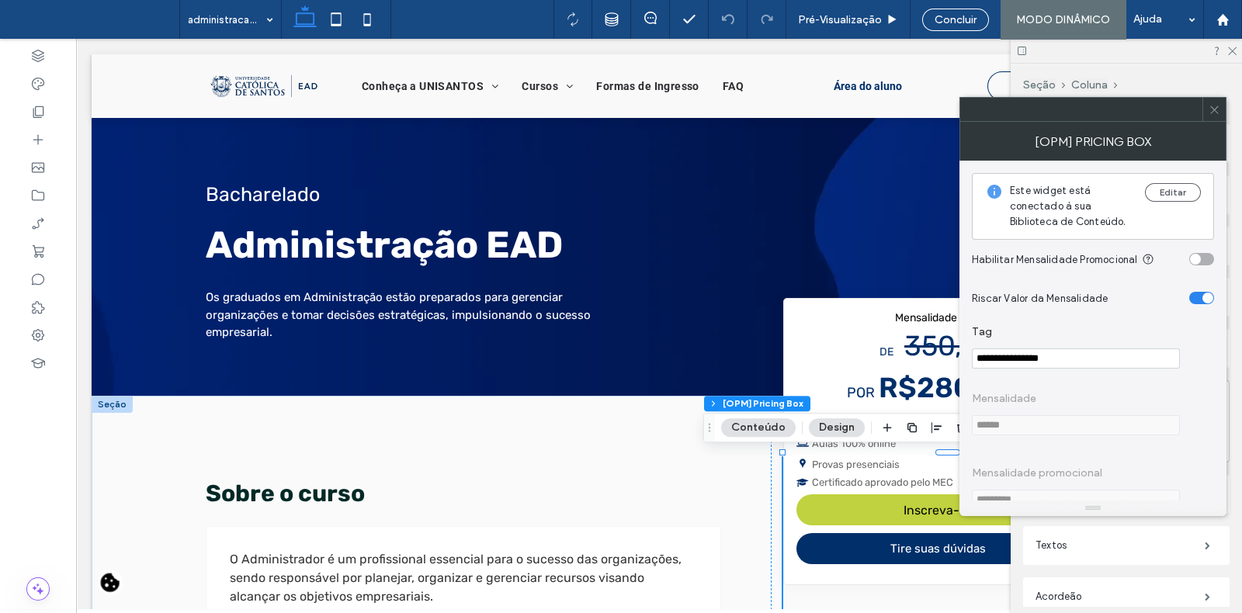
click at [1218, 105] on icon at bounding box center [1214, 110] width 12 height 12
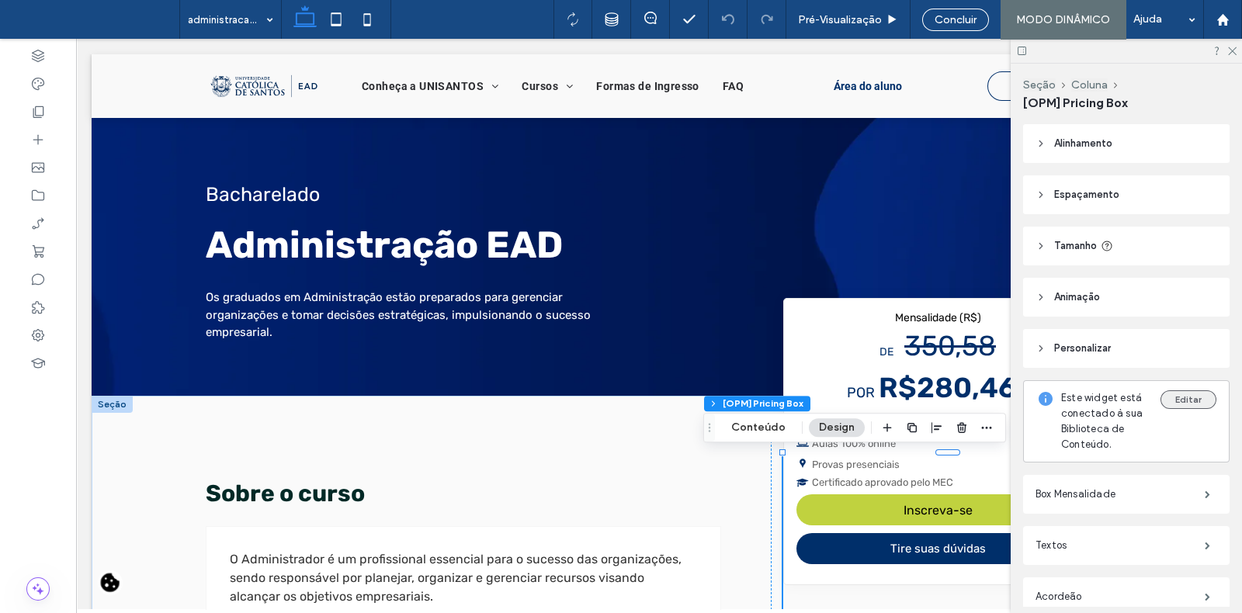
click at [1172, 403] on button "Editar" at bounding box center [1188, 399] width 56 height 19
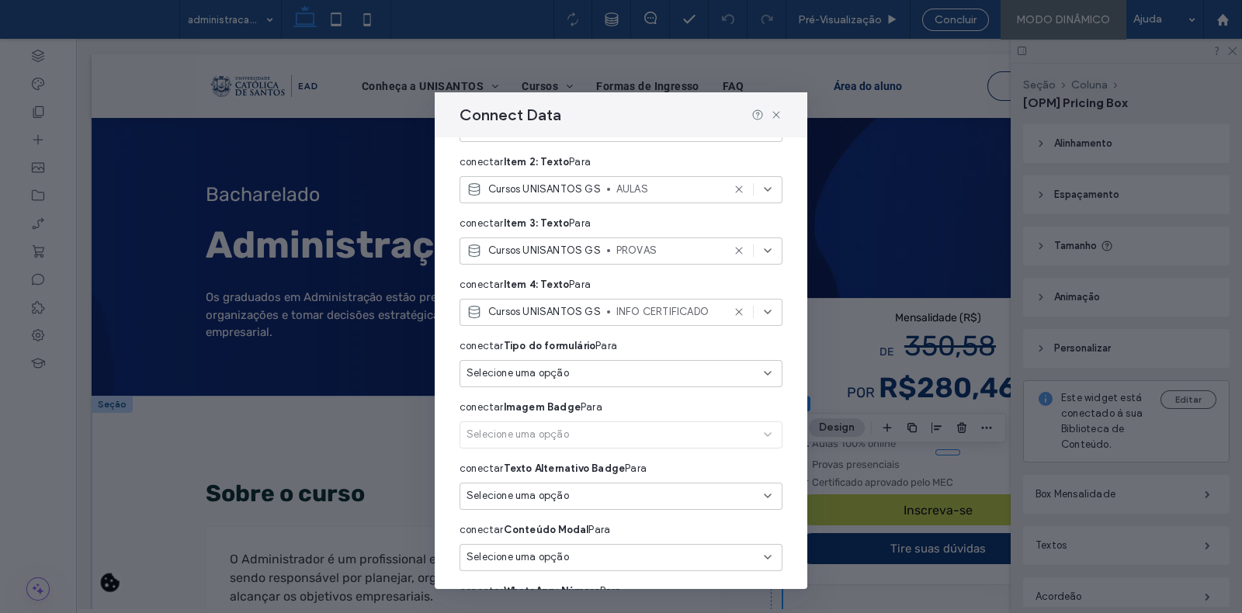
scroll to position [1194, 0]
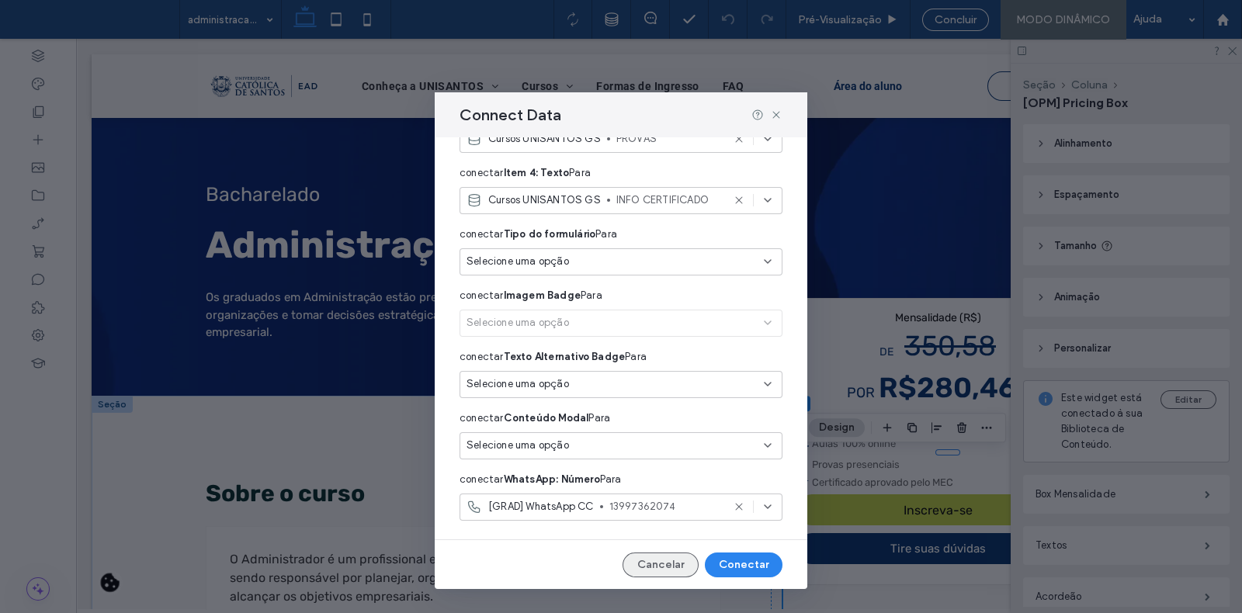
click at [638, 560] on button "Cancelar" at bounding box center [660, 565] width 76 height 25
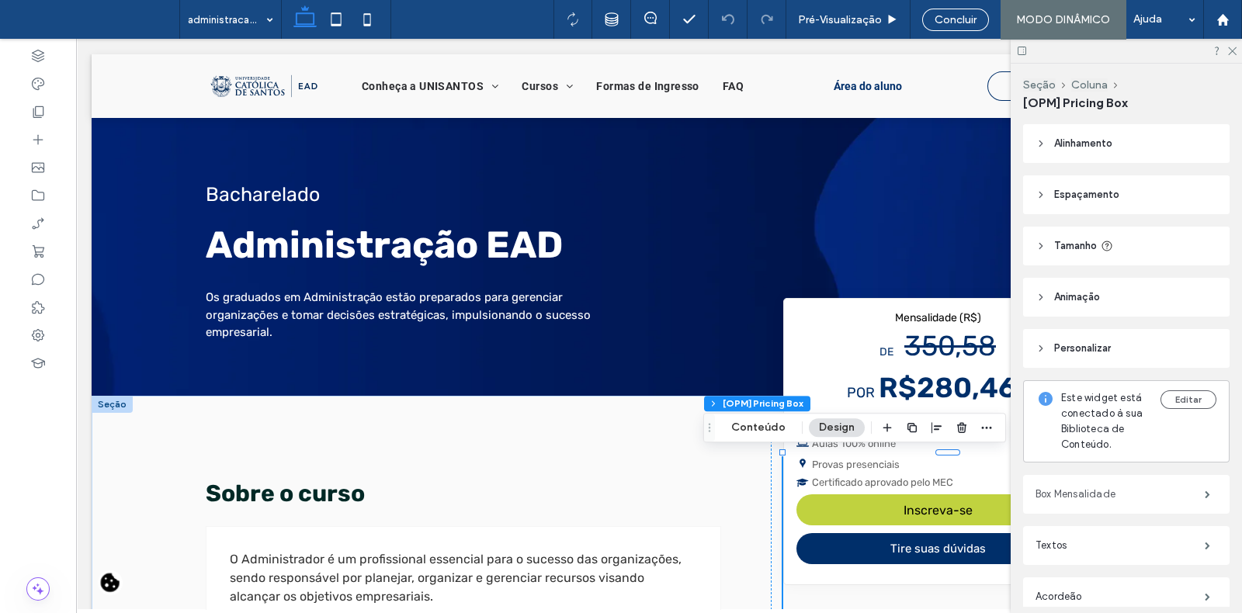
scroll to position [334, 0]
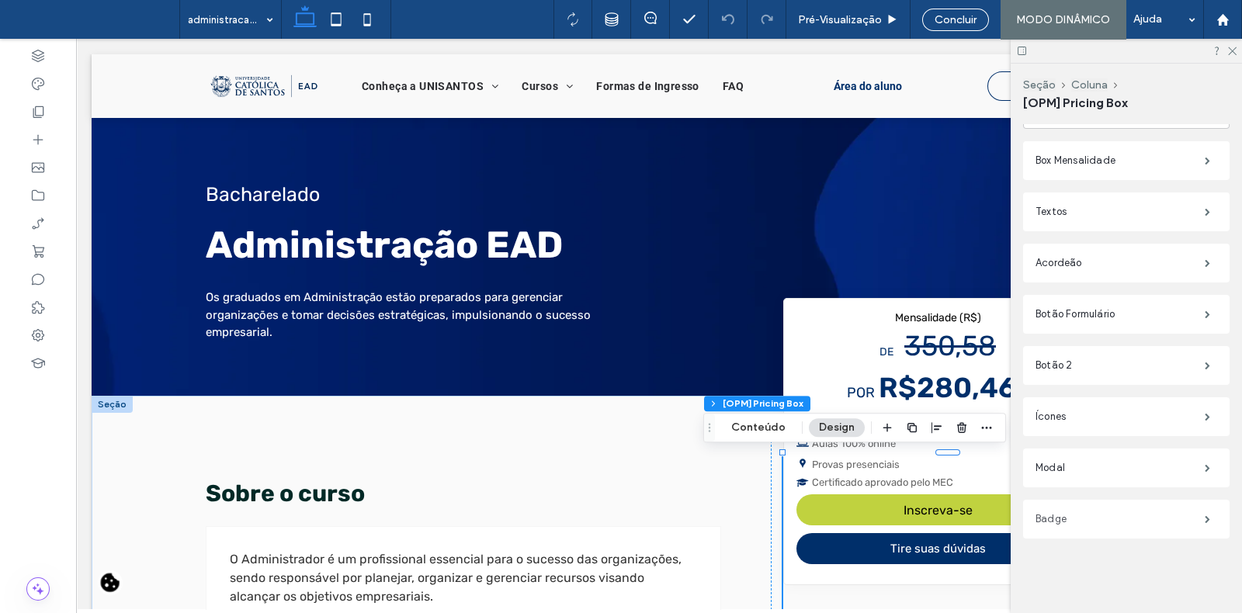
click at [1093, 517] on label "Badge" at bounding box center [1119, 519] width 169 height 31
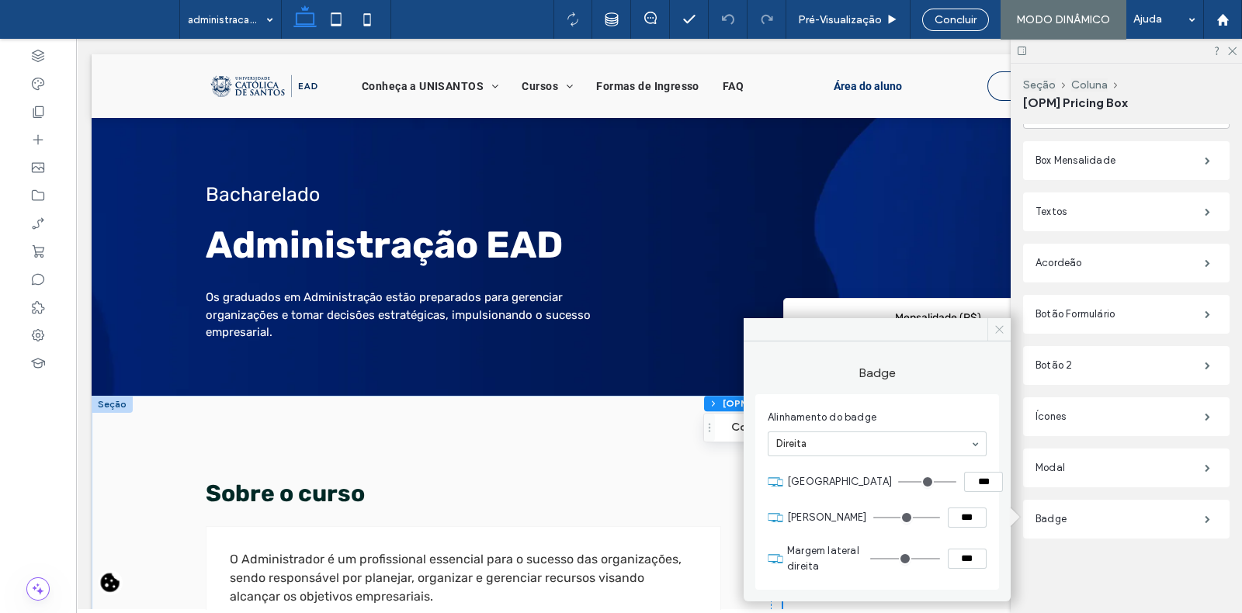
click at [998, 328] on icon at bounding box center [999, 330] width 12 height 12
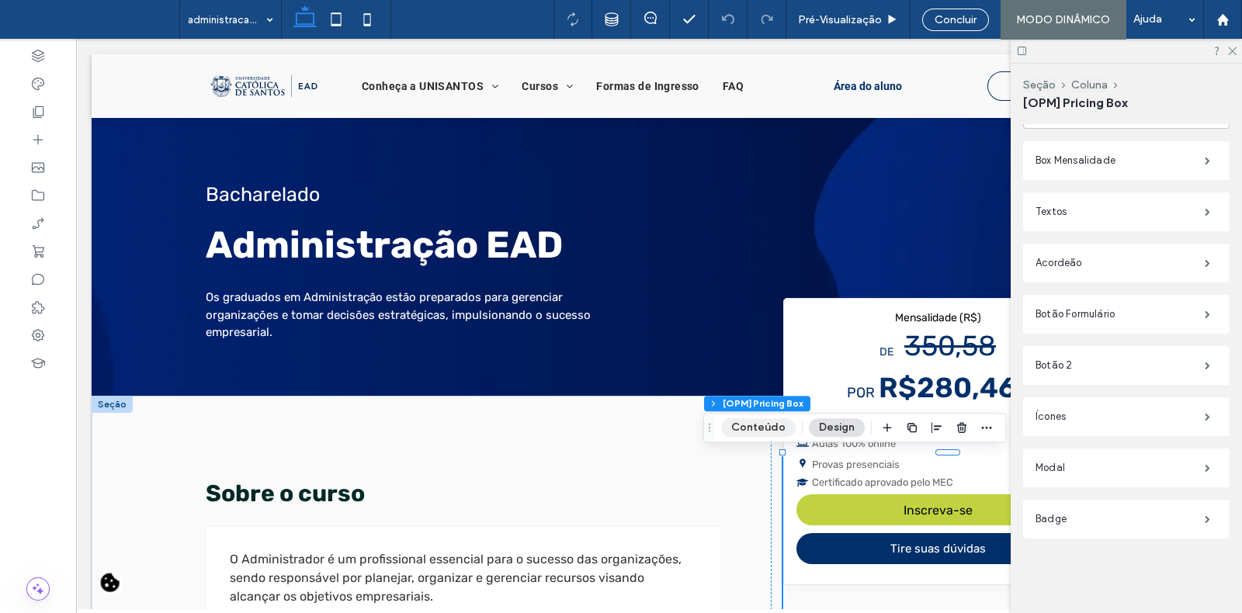
click at [776, 429] on button "Conteúdo" at bounding box center [758, 427] width 75 height 19
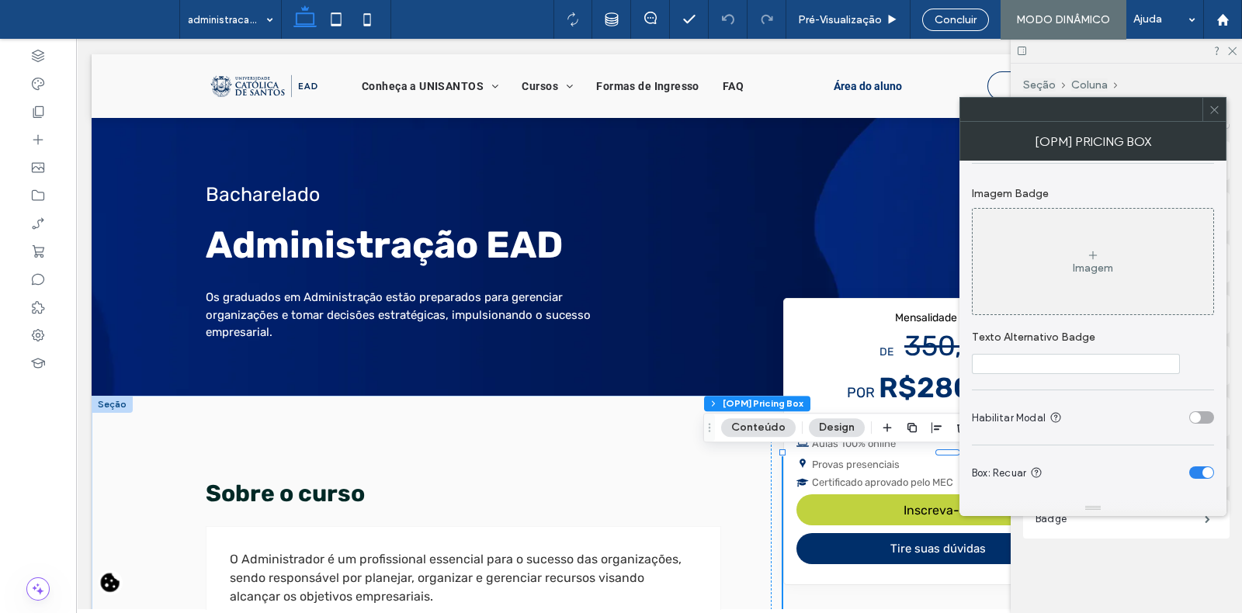
scroll to position [1637, 0]
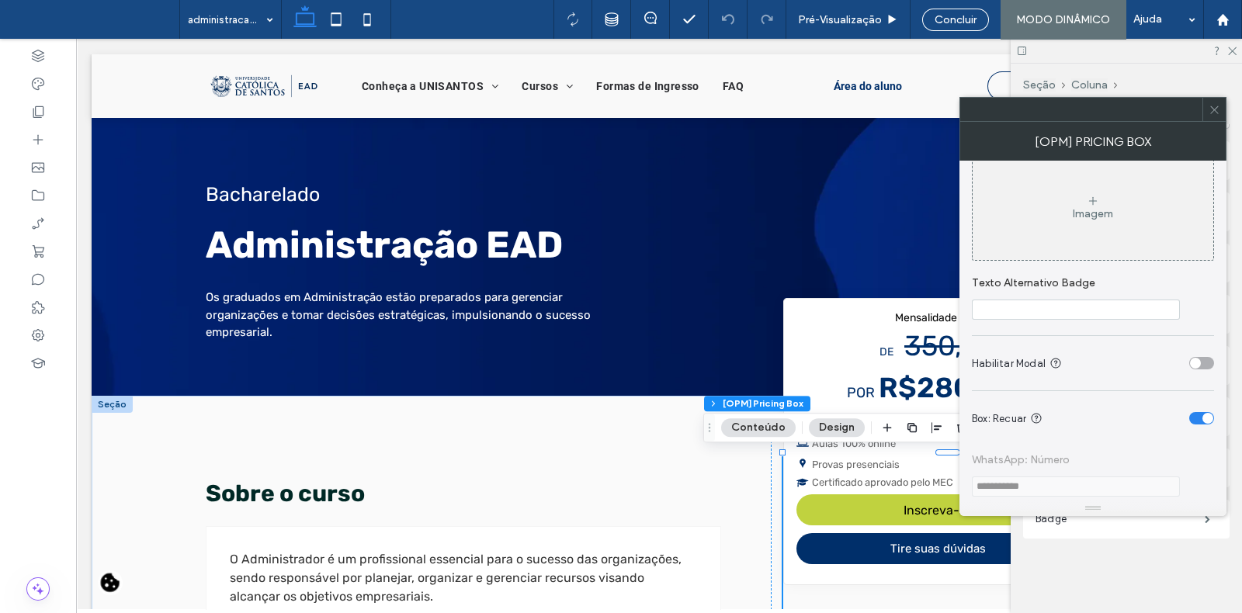
click at [1208, 106] on icon at bounding box center [1214, 110] width 12 height 12
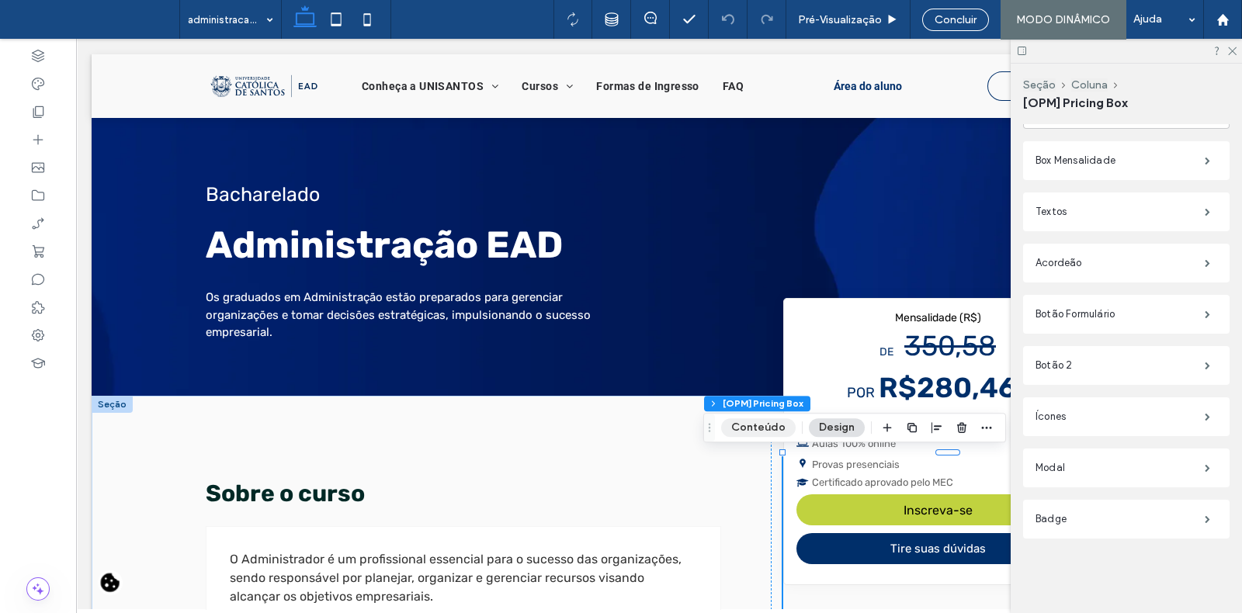
click at [744, 426] on button "Conteúdo" at bounding box center [758, 427] width 75 height 19
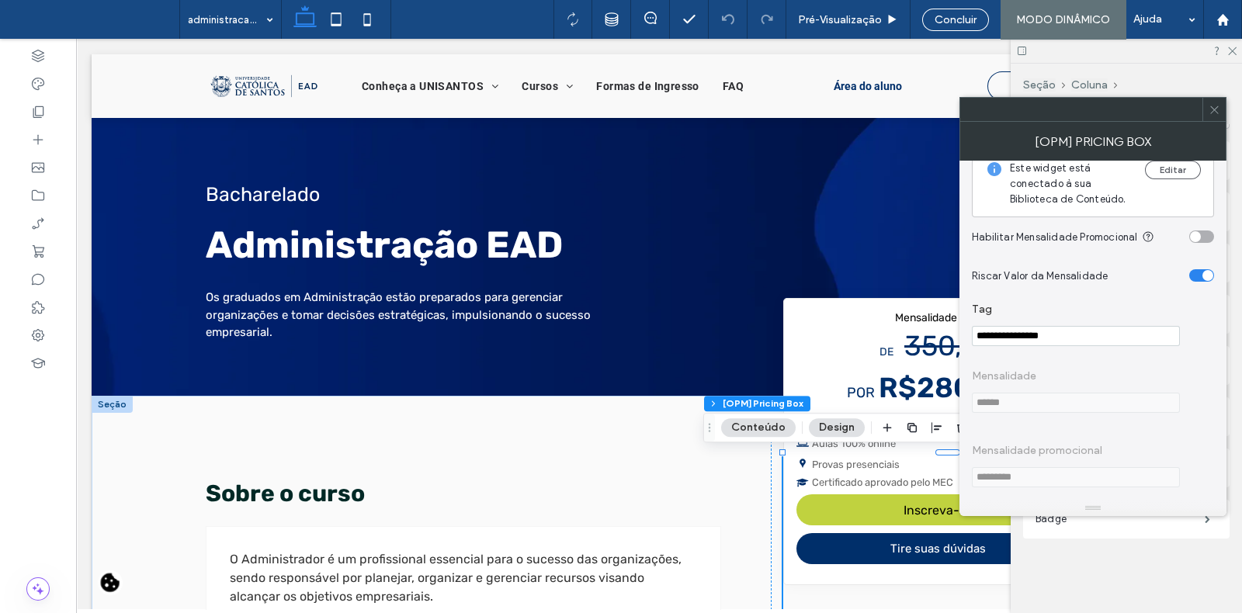
scroll to position [0, 0]
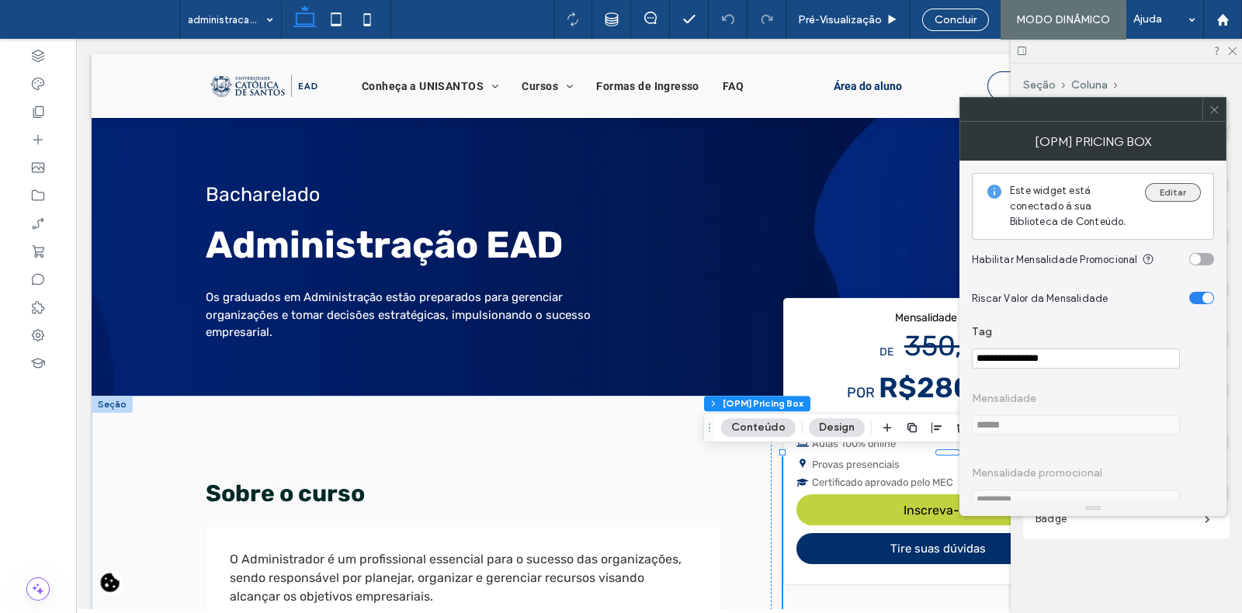
click at [1183, 188] on button "Editar" at bounding box center [1173, 192] width 56 height 19
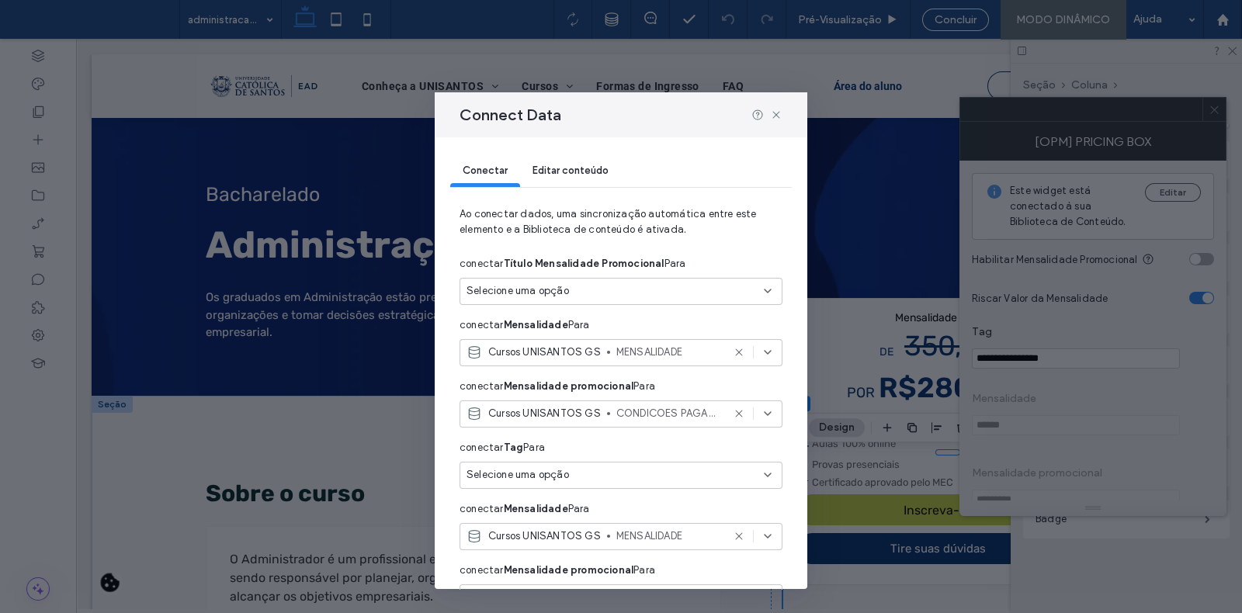
click at [733, 352] on icon at bounding box center [739, 352] width 12 height 12
click at [733, 411] on icon at bounding box center [739, 413] width 12 height 12
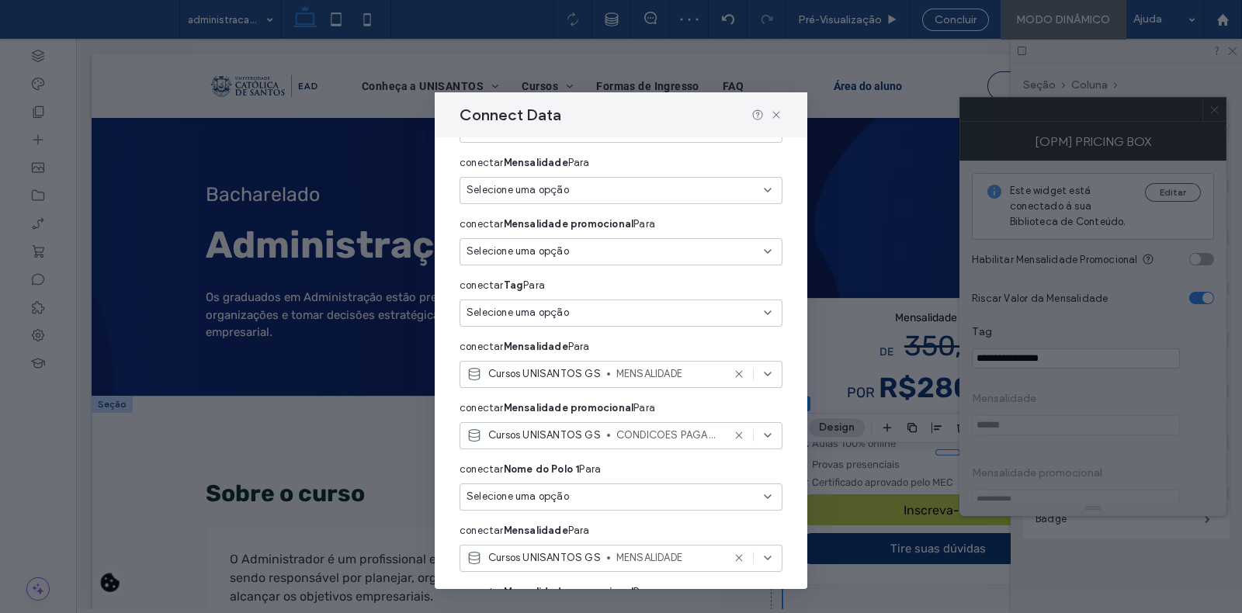
scroll to position [164, 0]
click at [733, 373] on icon at bounding box center [739, 372] width 12 height 12
click at [735, 432] on use at bounding box center [738, 433] width 7 height 7
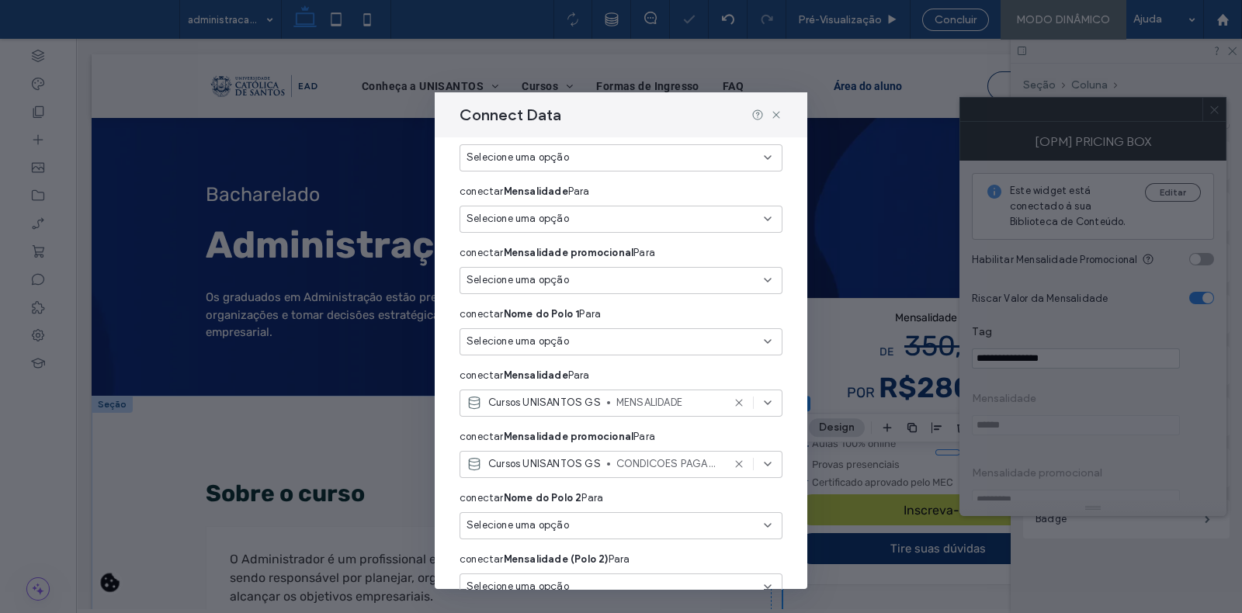
scroll to position [320, 0]
click at [733, 398] on icon at bounding box center [739, 400] width 12 height 12
click at [735, 459] on use at bounding box center [738, 461] width 7 height 7
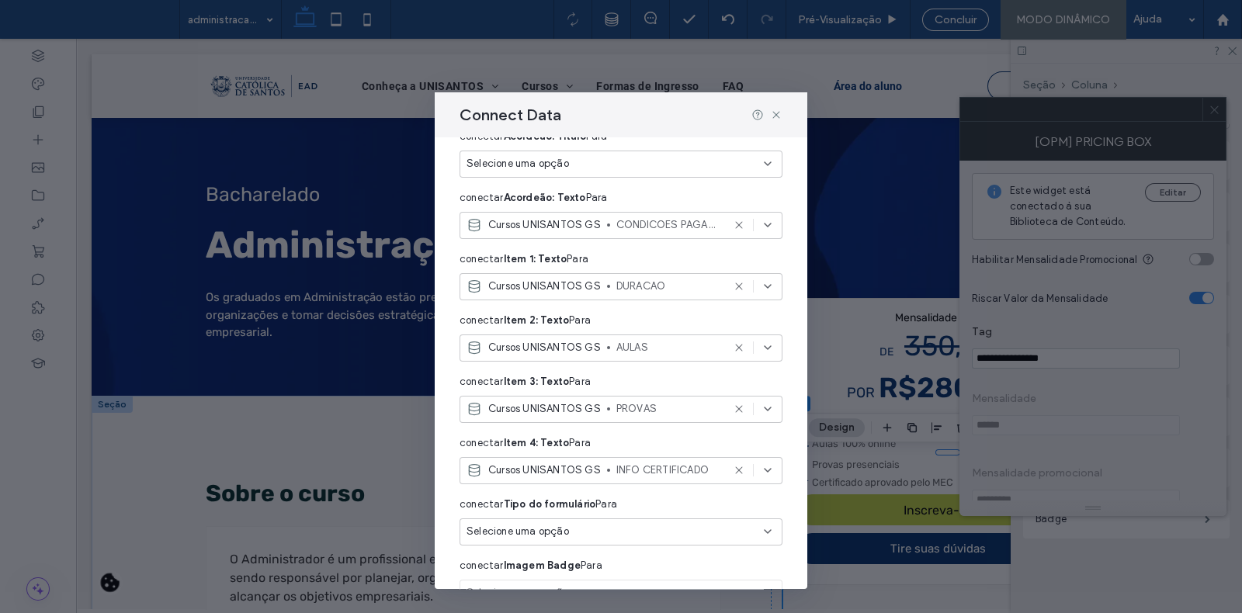
scroll to position [924, 0]
click at [733, 223] on icon at bounding box center [739, 226] width 12 height 12
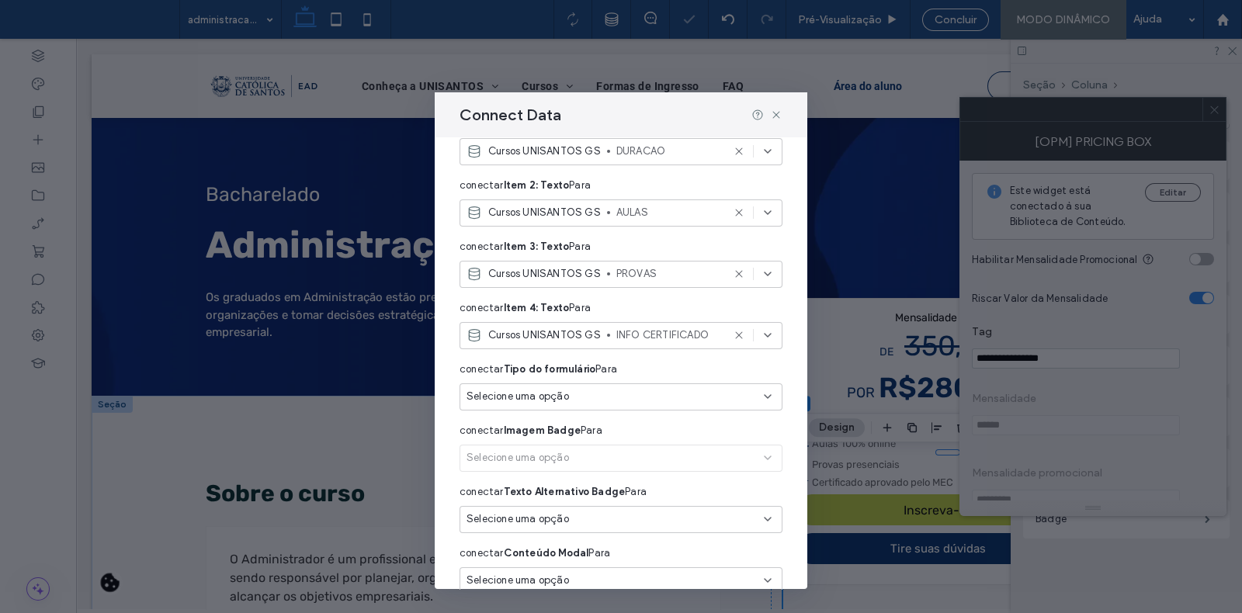
scroll to position [1194, 0]
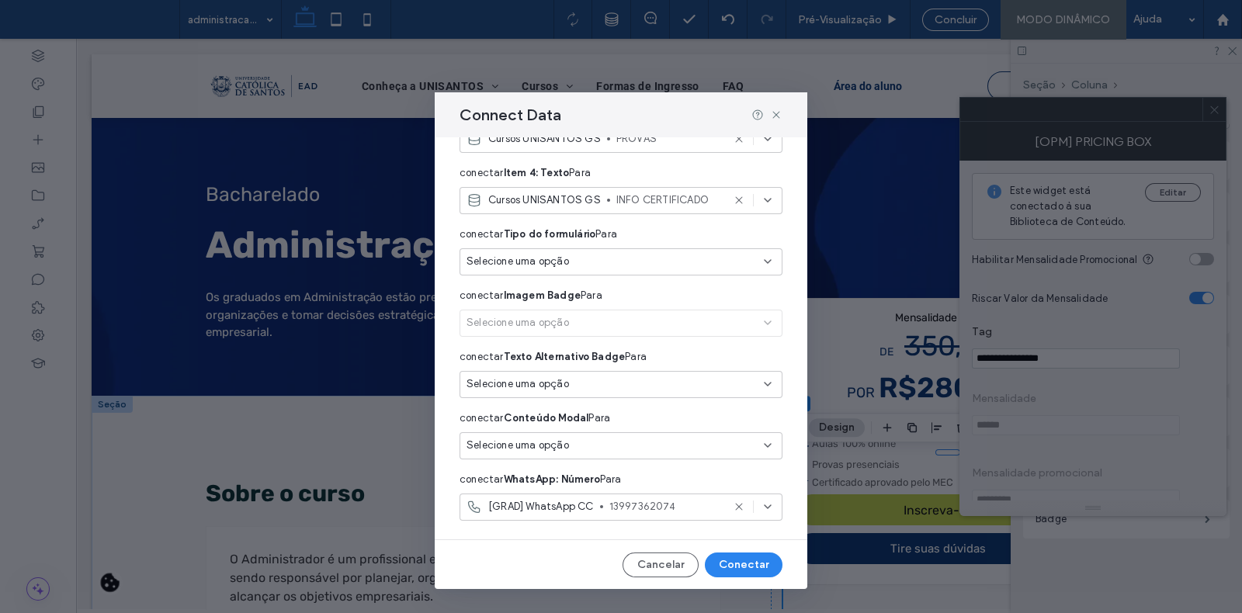
click at [688, 252] on div "Selecione uma opção" at bounding box center [620, 261] width 323 height 27
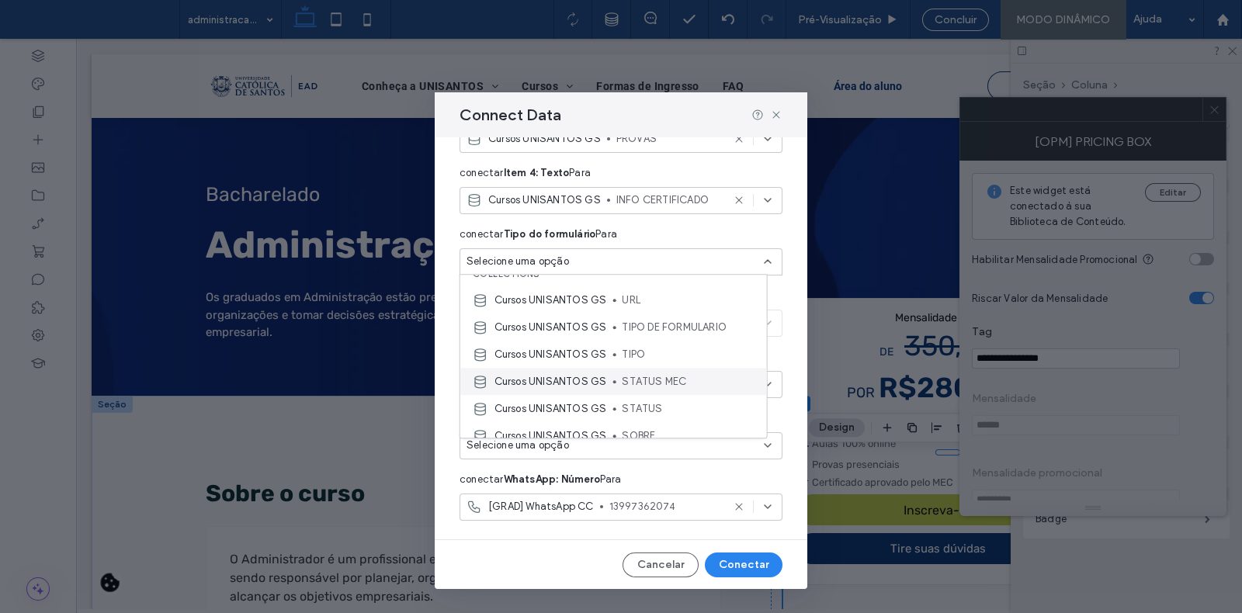
scroll to position [15, 0]
click at [681, 322] on span "TIPO DE FORMULARIO" at bounding box center [688, 329] width 132 height 16
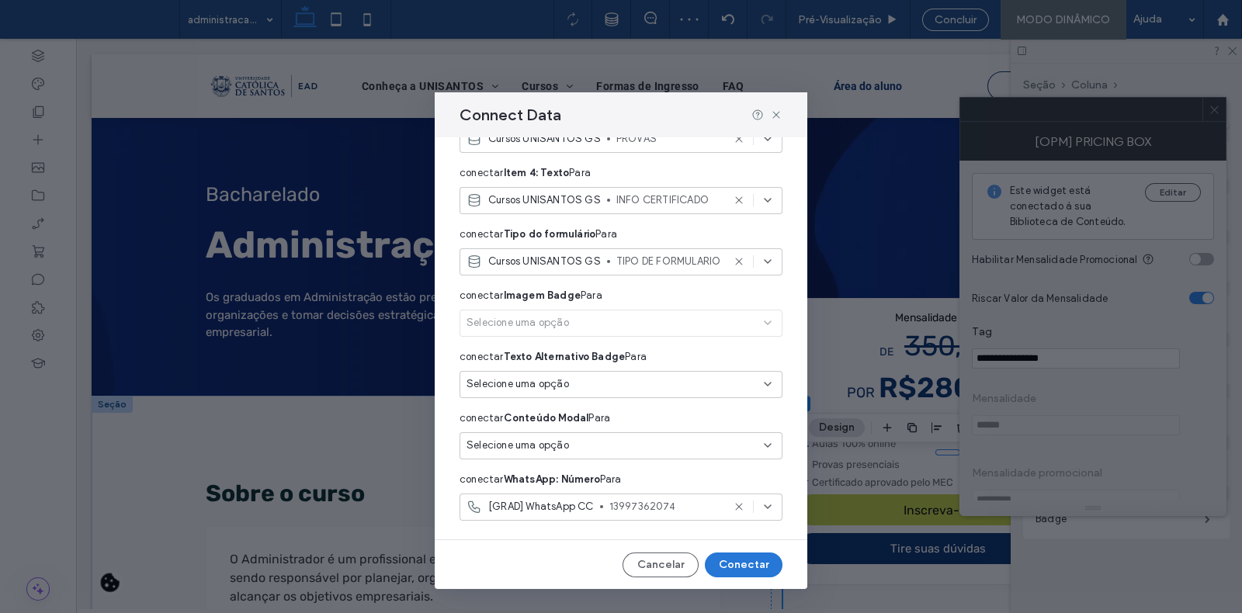
click at [732, 558] on button "Conectar" at bounding box center [744, 565] width 78 height 25
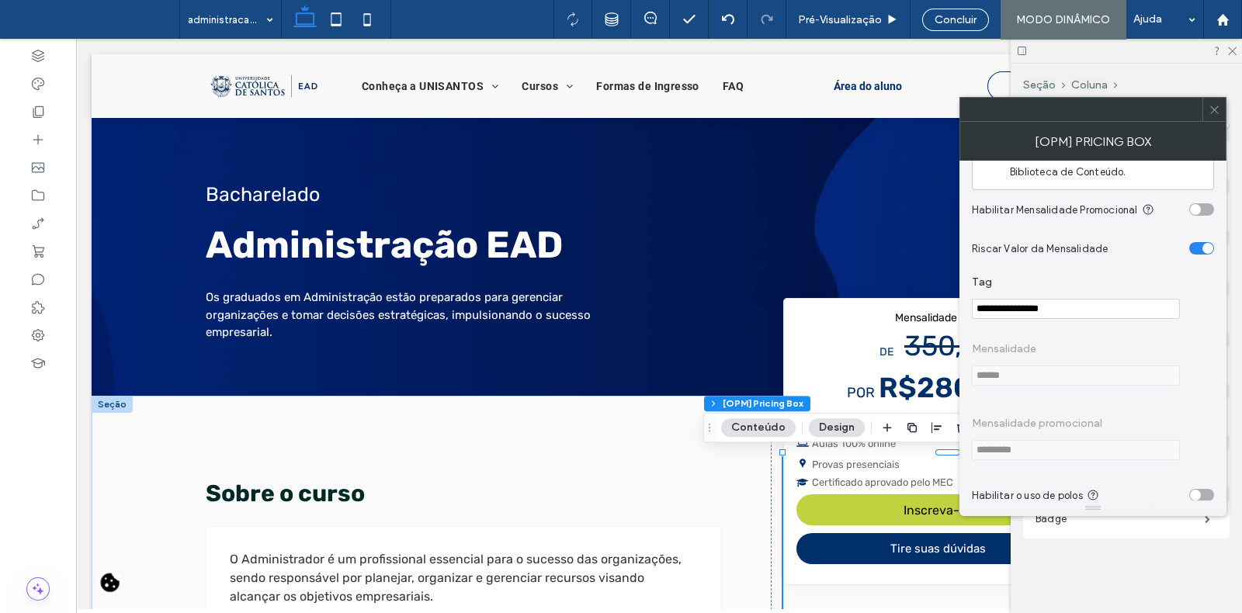
scroll to position [48, 0]
click at [1202, 247] on div "toggle" at bounding box center [1207, 249] width 11 height 11
click at [1200, 248] on div "toggle" at bounding box center [1195, 249] width 11 height 11
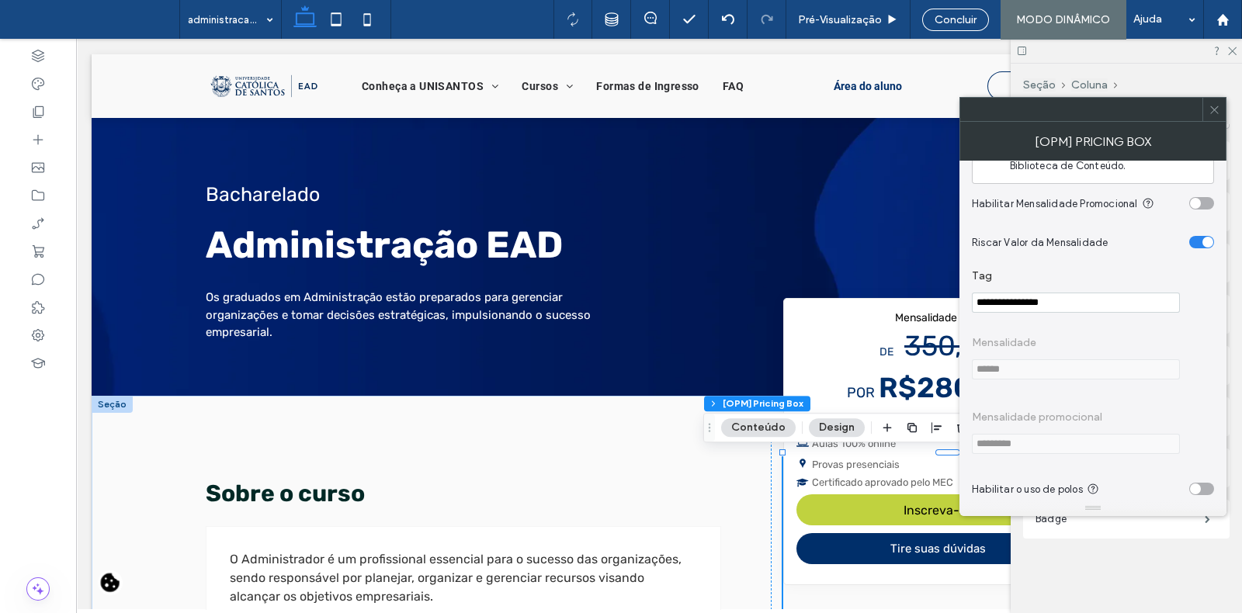
click at [1125, 308] on input "**********" at bounding box center [1076, 303] width 208 height 20
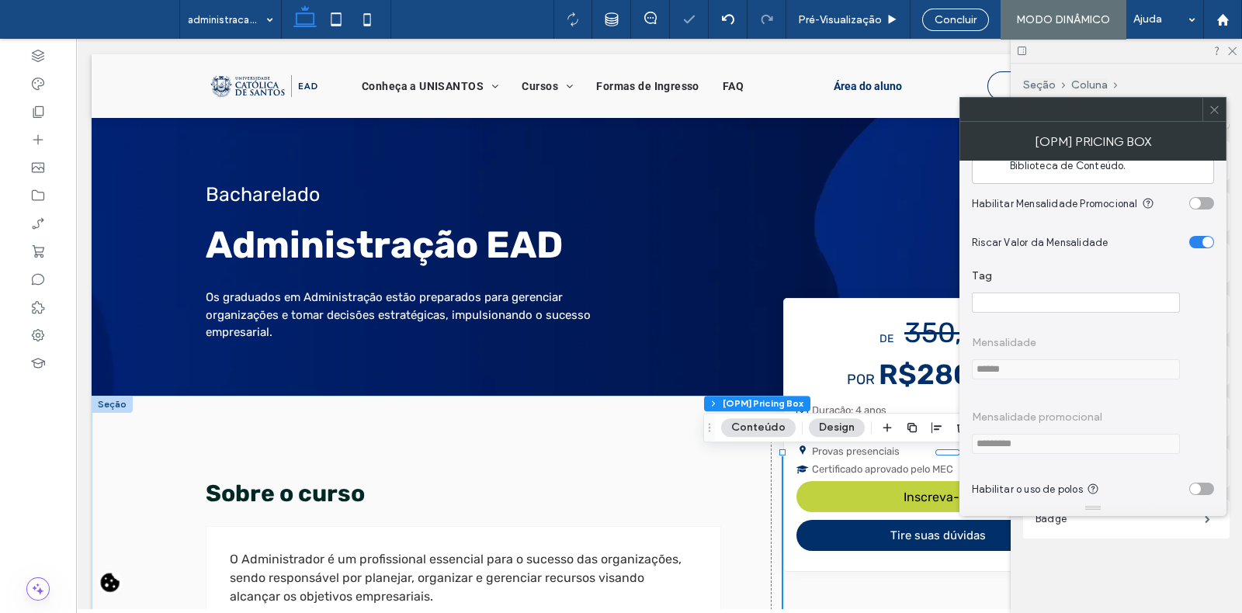
click at [1160, 327] on span "Mensalidade ******" at bounding box center [1093, 358] width 242 height 75
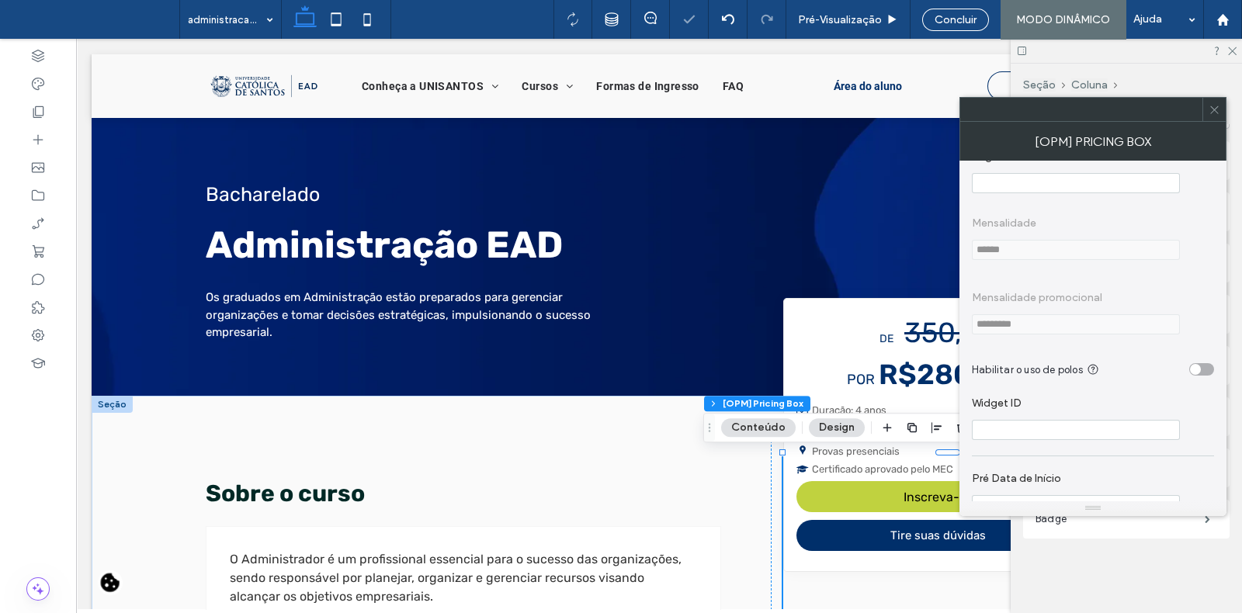
scroll to position [195, 0]
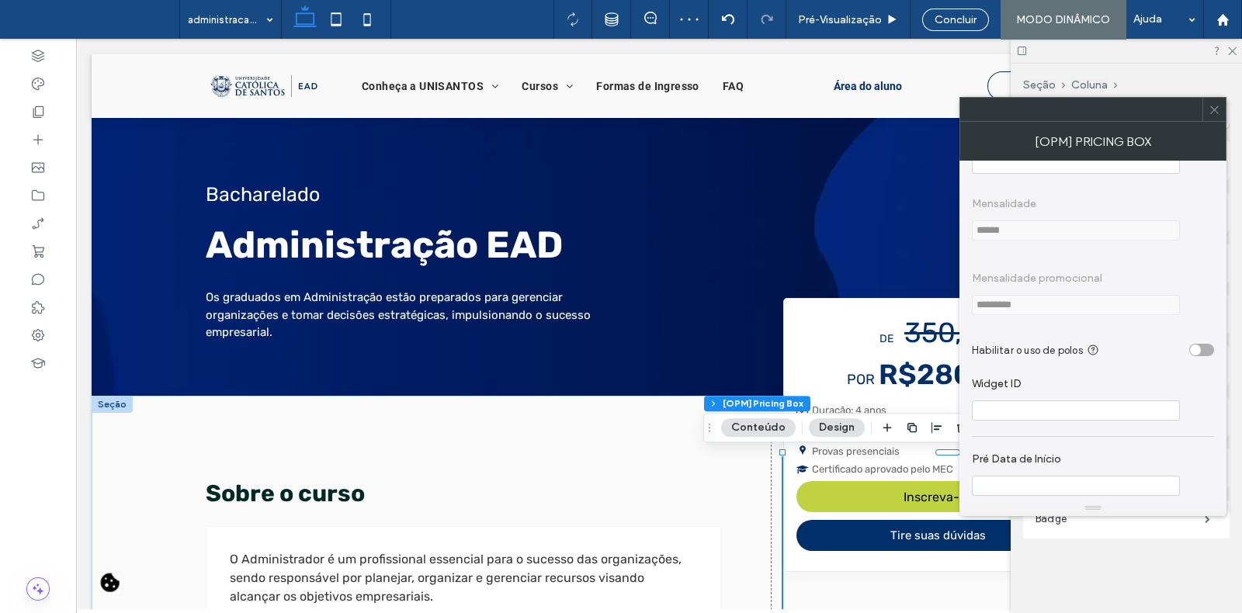
click at [1152, 313] on span "Mensalidade promocional *********" at bounding box center [1093, 293] width 242 height 75
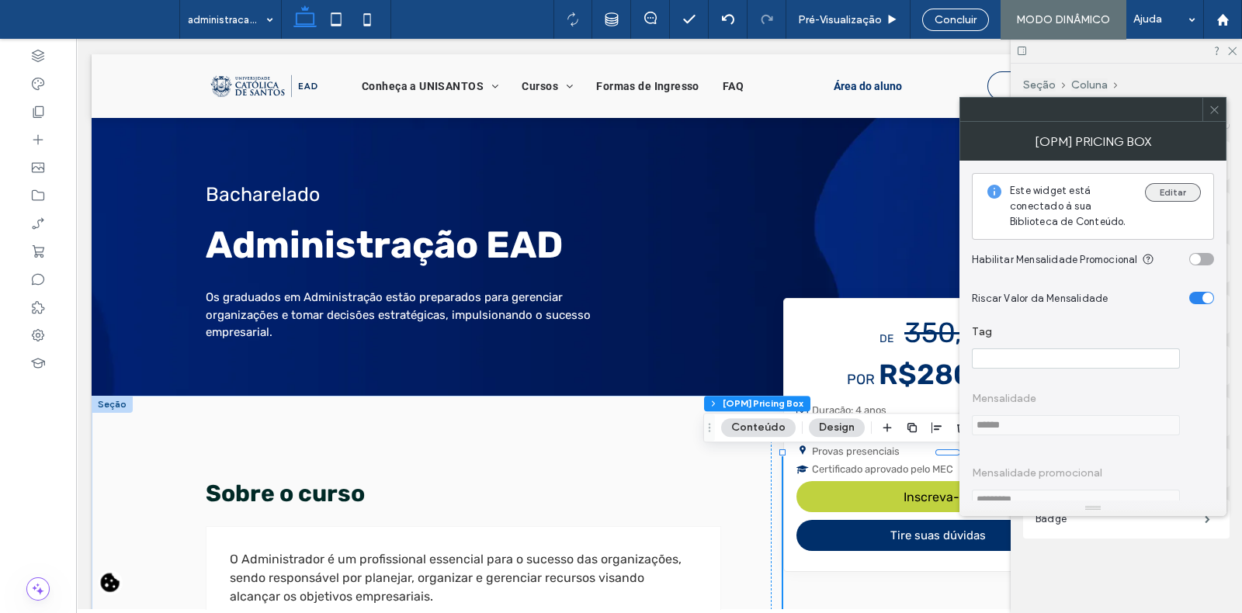
click at [1184, 186] on button "Editar" at bounding box center [1173, 192] width 56 height 19
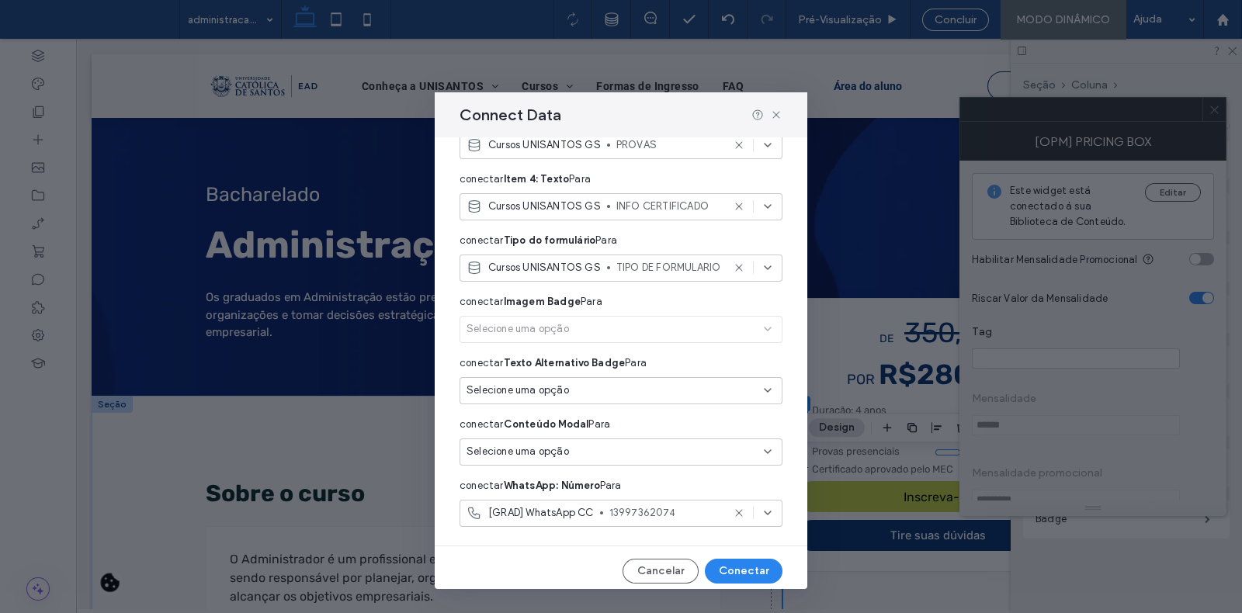
scroll to position [1194, 0]
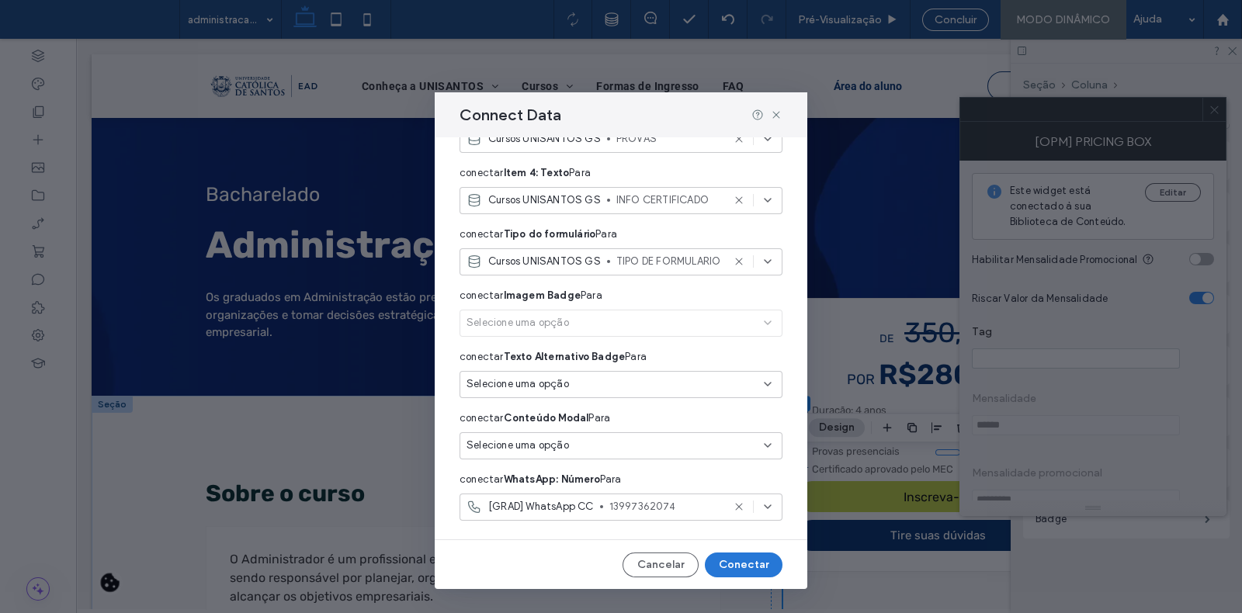
click at [742, 563] on button "Conectar" at bounding box center [744, 565] width 78 height 25
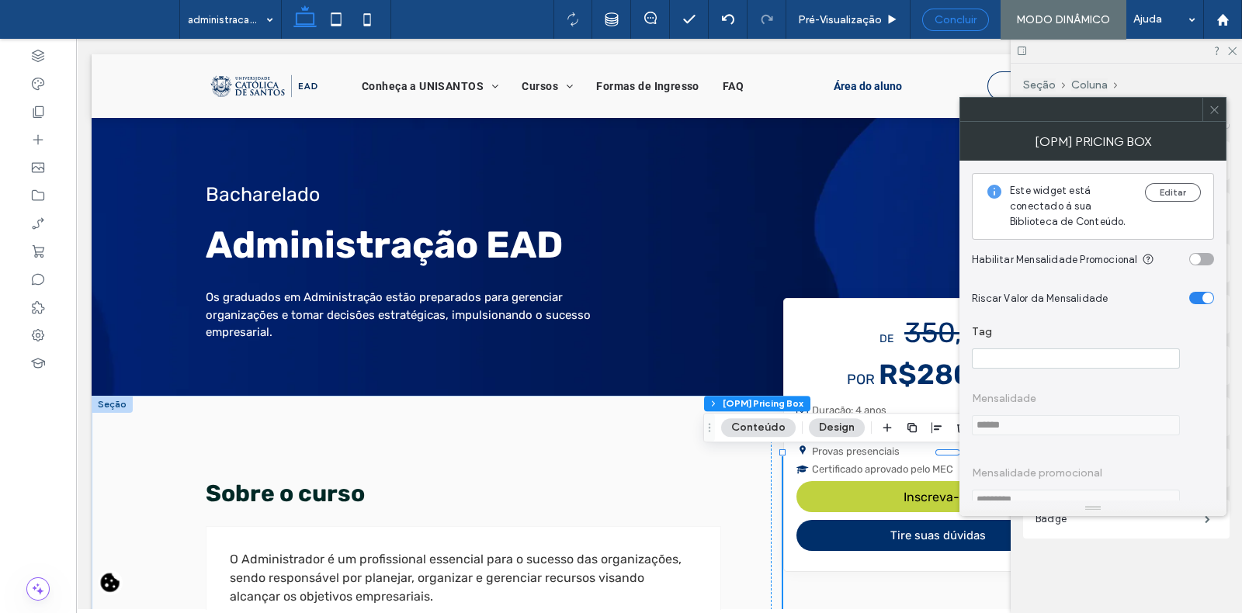
click at [971, 24] on span "Concluir" at bounding box center [955, 19] width 42 height 13
click at [0, 0] on div at bounding box center [0, 0] width 0 height 0
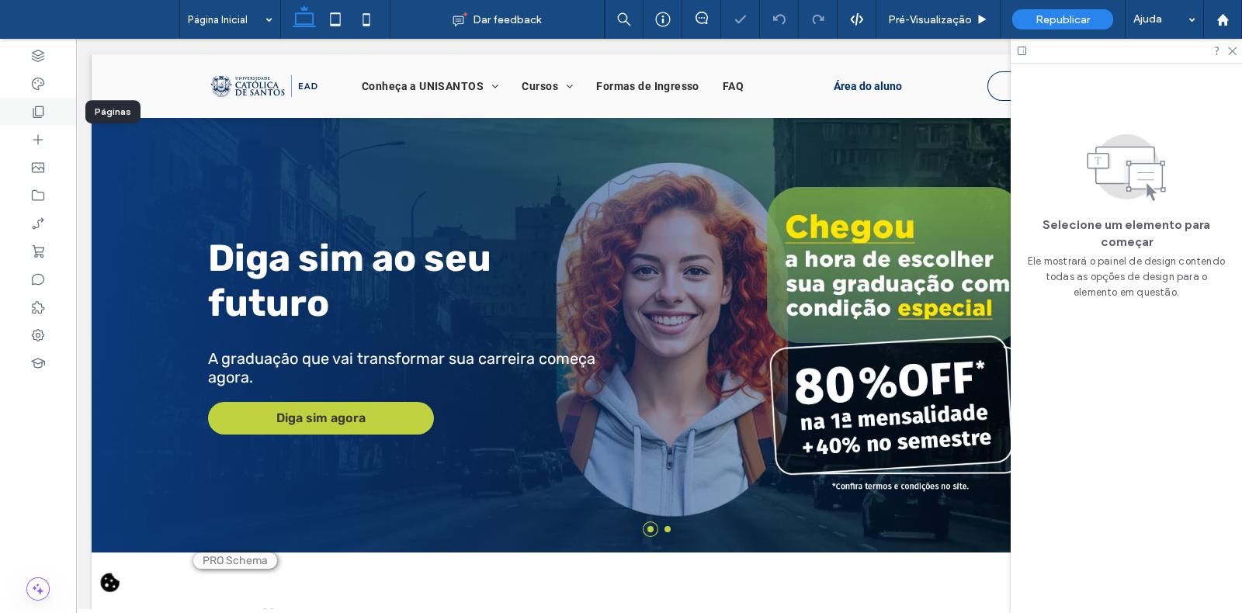
click at [35, 110] on use at bounding box center [38, 112] width 11 height 12
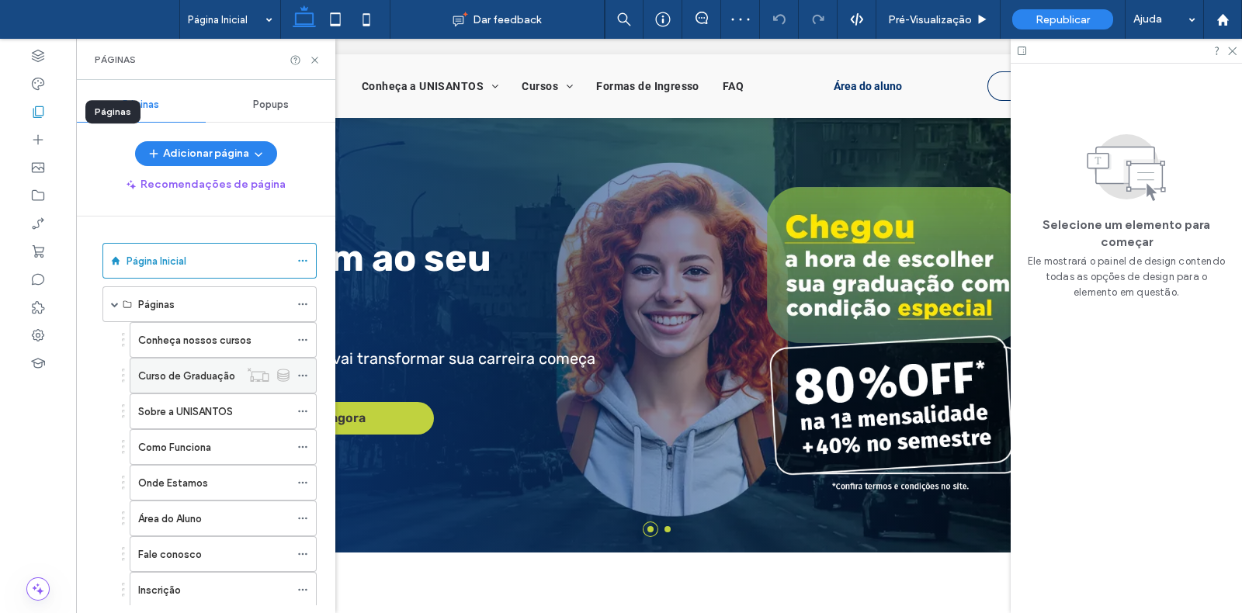
click at [205, 377] on label "Curso de Graduação" at bounding box center [186, 375] width 97 height 27
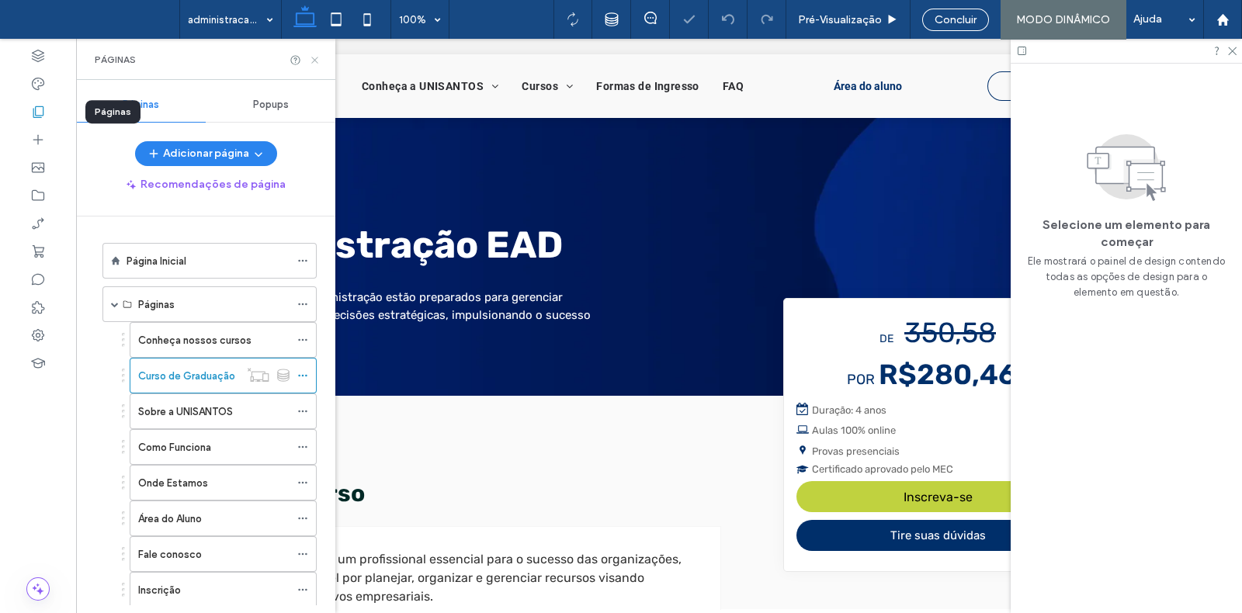
click at [315, 56] on icon at bounding box center [315, 60] width 12 height 12
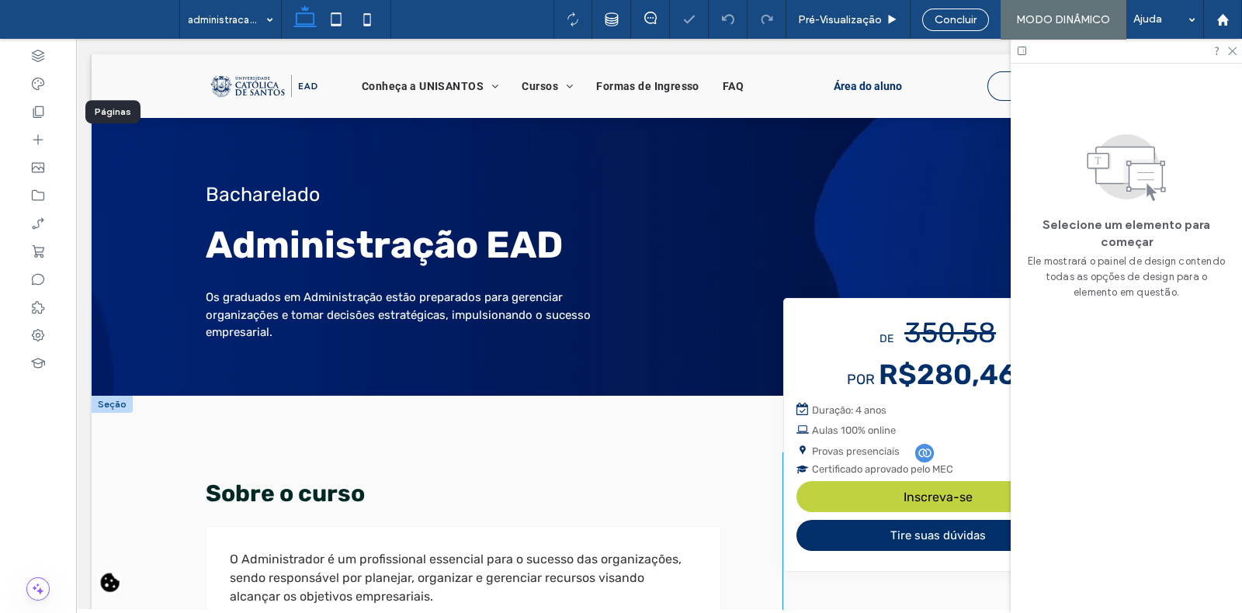
click at [863, 416] on div "Duração: 4 anos Aulas 100% online Provas presenciais Certificado aprovado pelo …" at bounding box center [937, 438] width 282 height 74
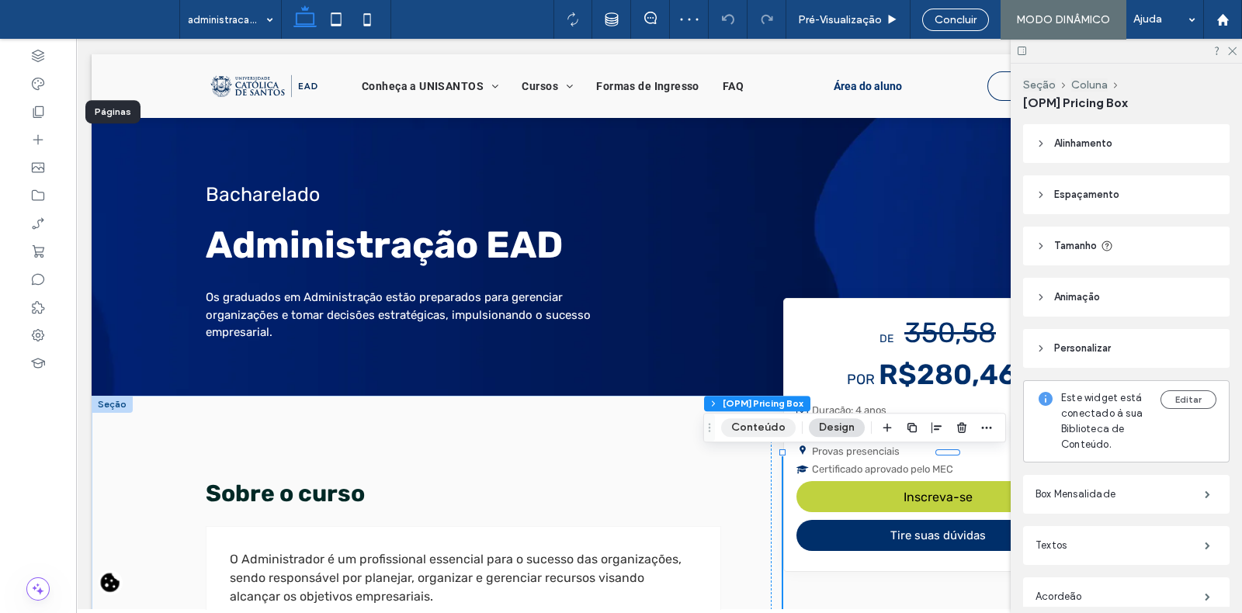
click at [761, 429] on button "Conteúdo" at bounding box center [758, 427] width 75 height 19
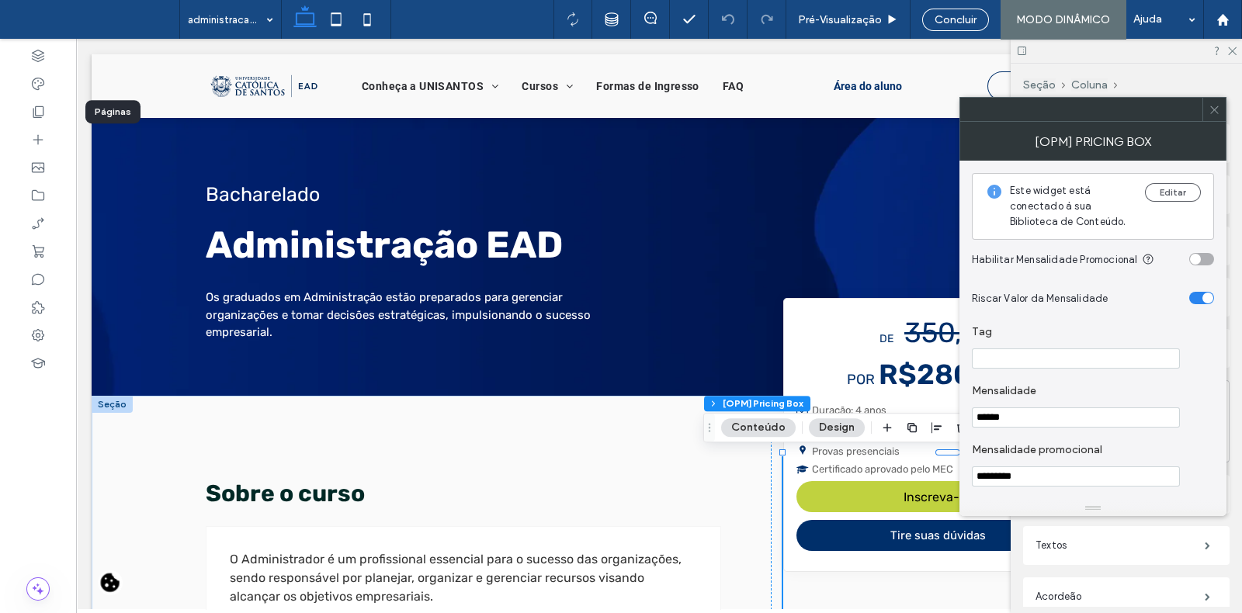
scroll to position [19, 0]
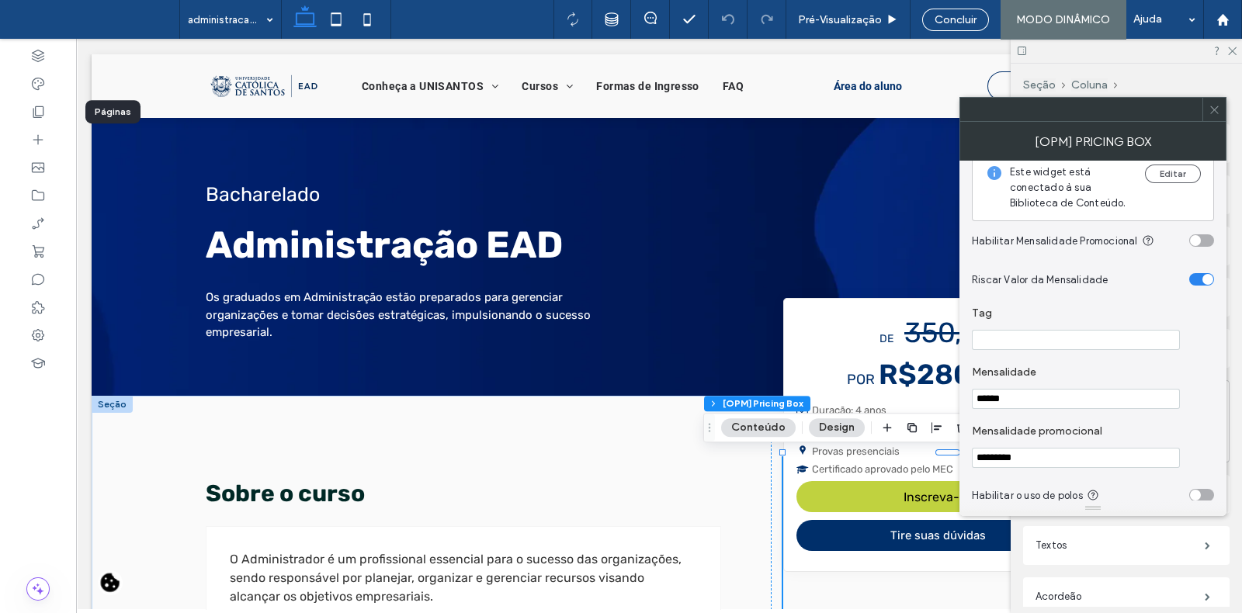
click at [1102, 406] on input "******" at bounding box center [1076, 399] width 208 height 20
click at [1087, 462] on input "*********" at bounding box center [1076, 458] width 208 height 20
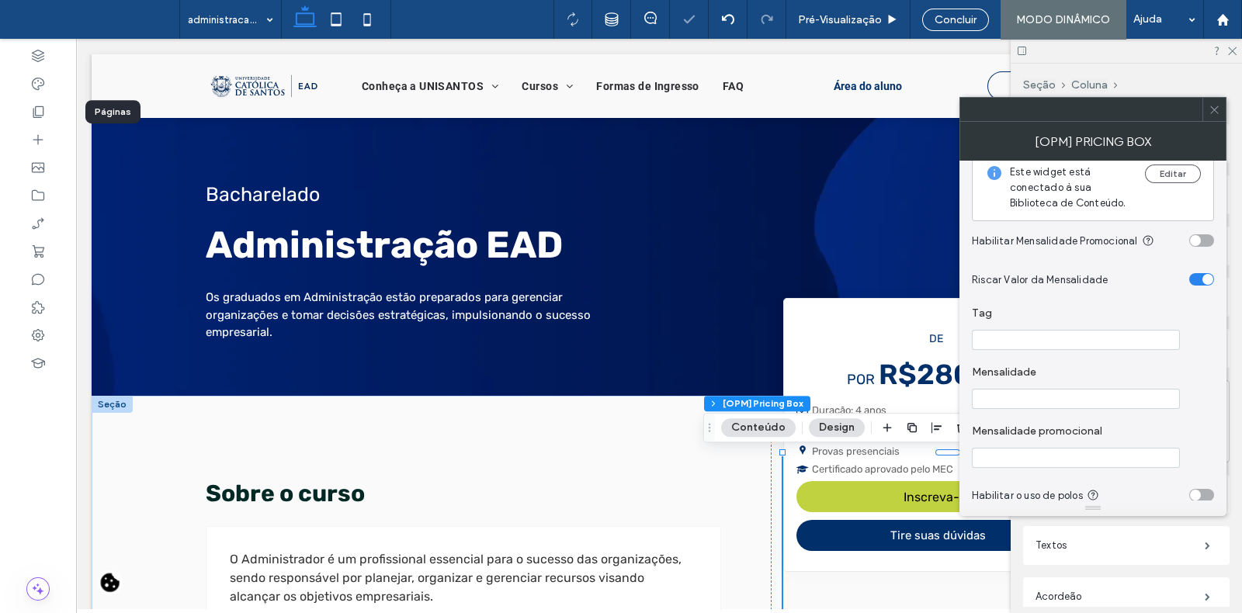
click at [1087, 462] on input "Mensalidade promocional" at bounding box center [1076, 458] width 208 height 20
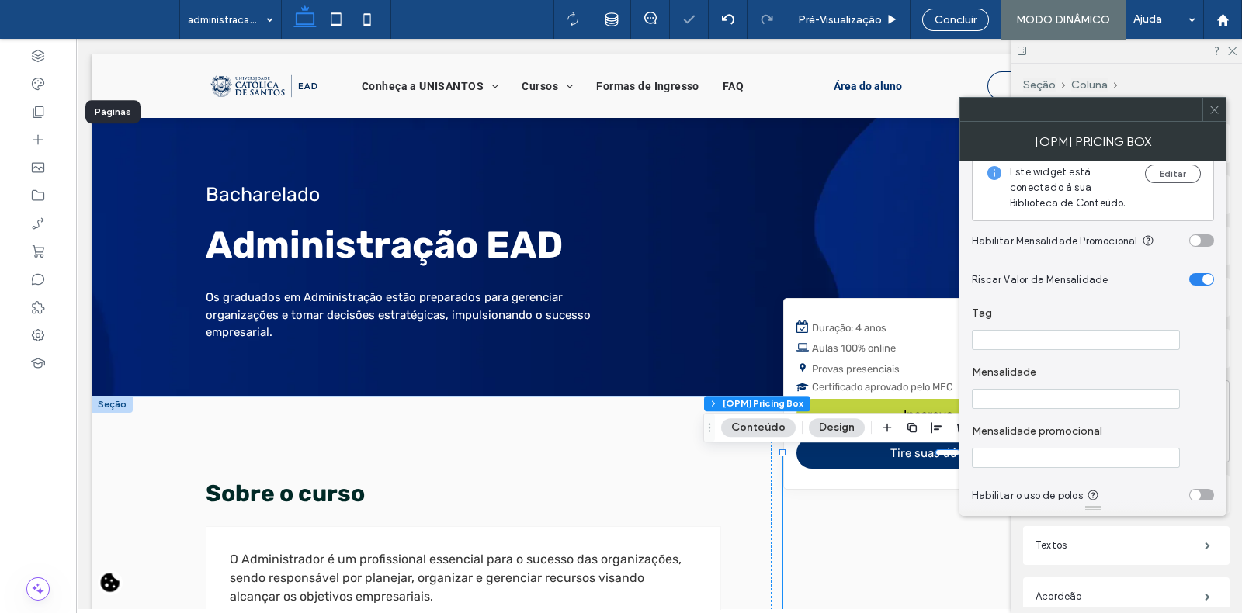
click at [1152, 430] on label "Mensalidade promocional" at bounding box center [1090, 433] width 236 height 17
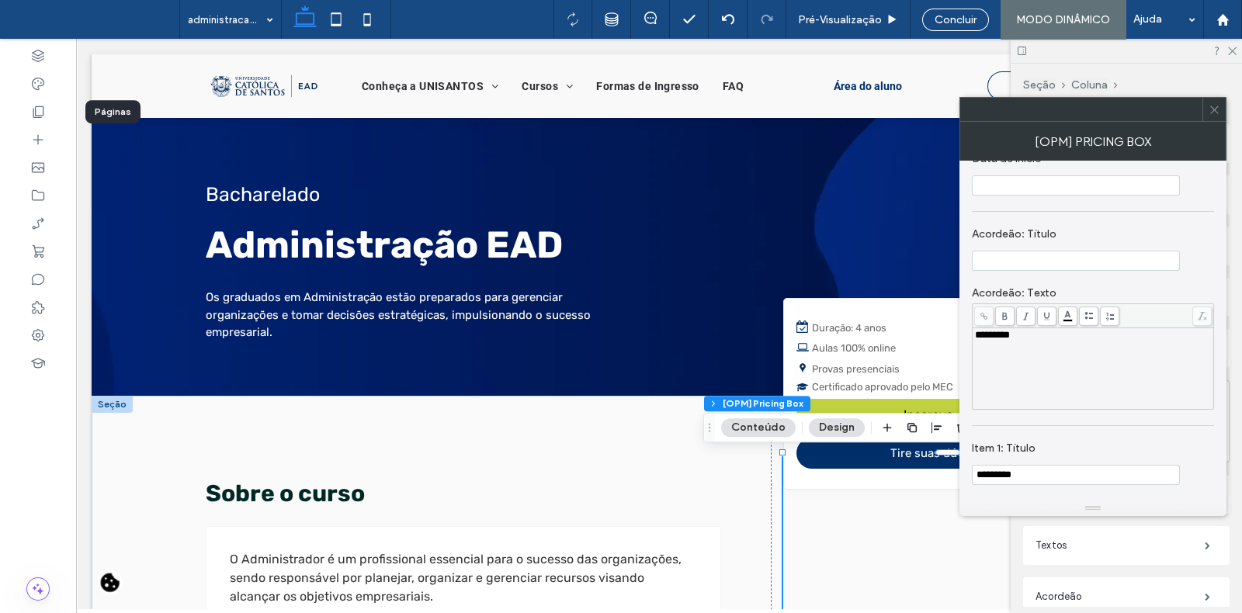
scroll to position [524, 0]
click at [1009, 339] on span "*********" at bounding box center [992, 334] width 35 height 10
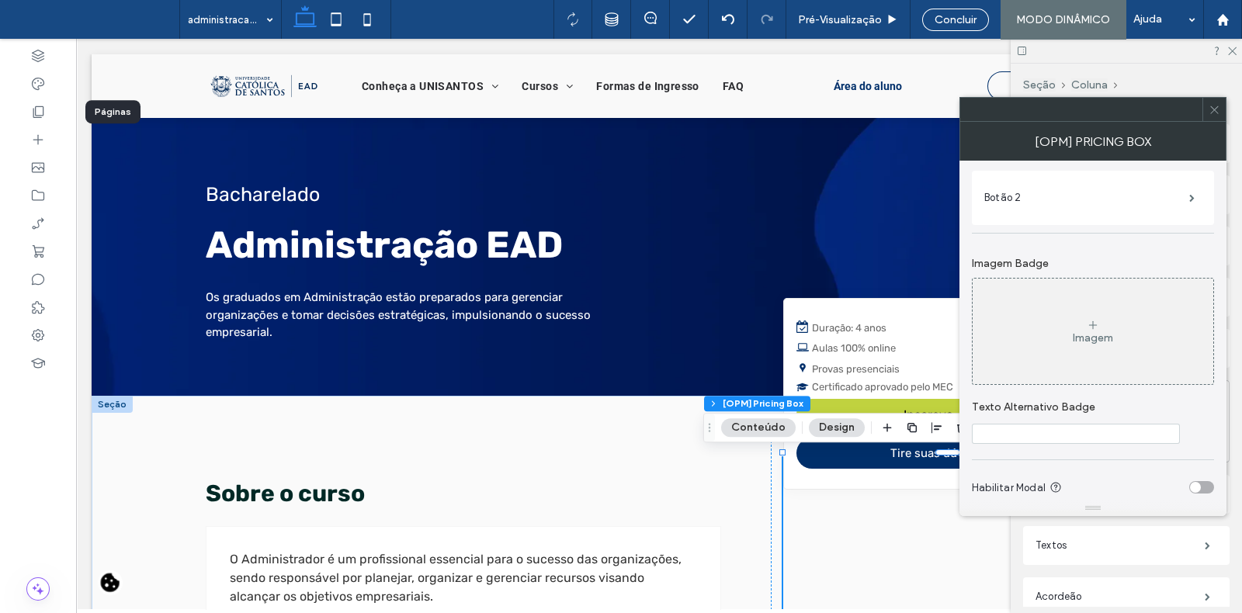
scroll to position [1723, 0]
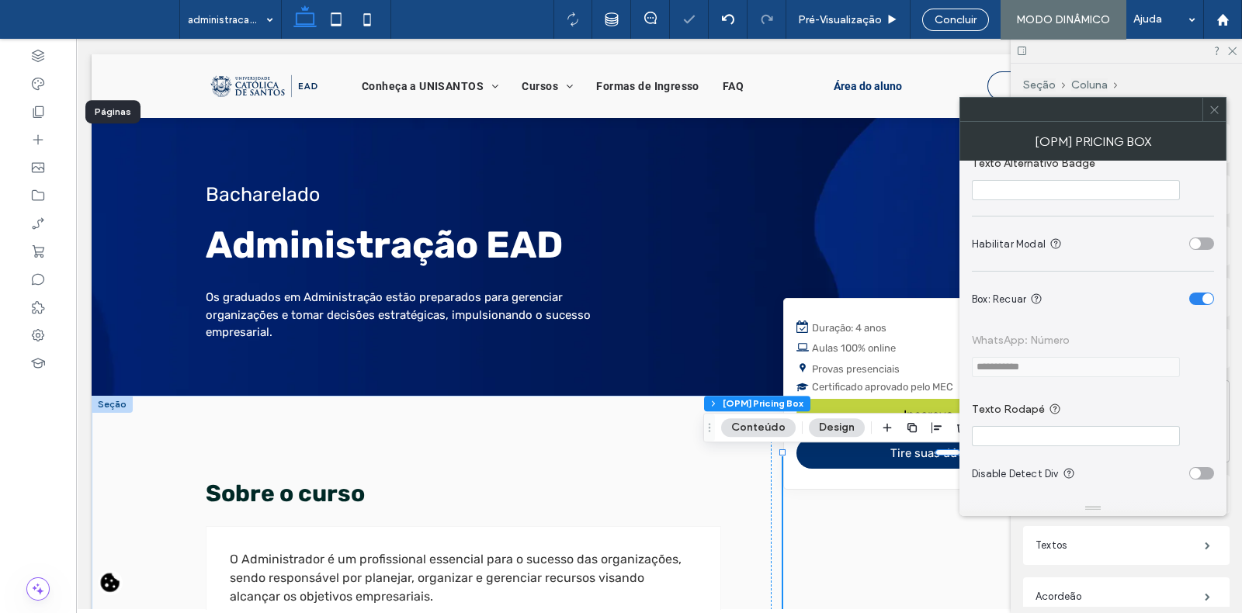
click at [1220, 111] on div at bounding box center [1213, 109] width 23 height 23
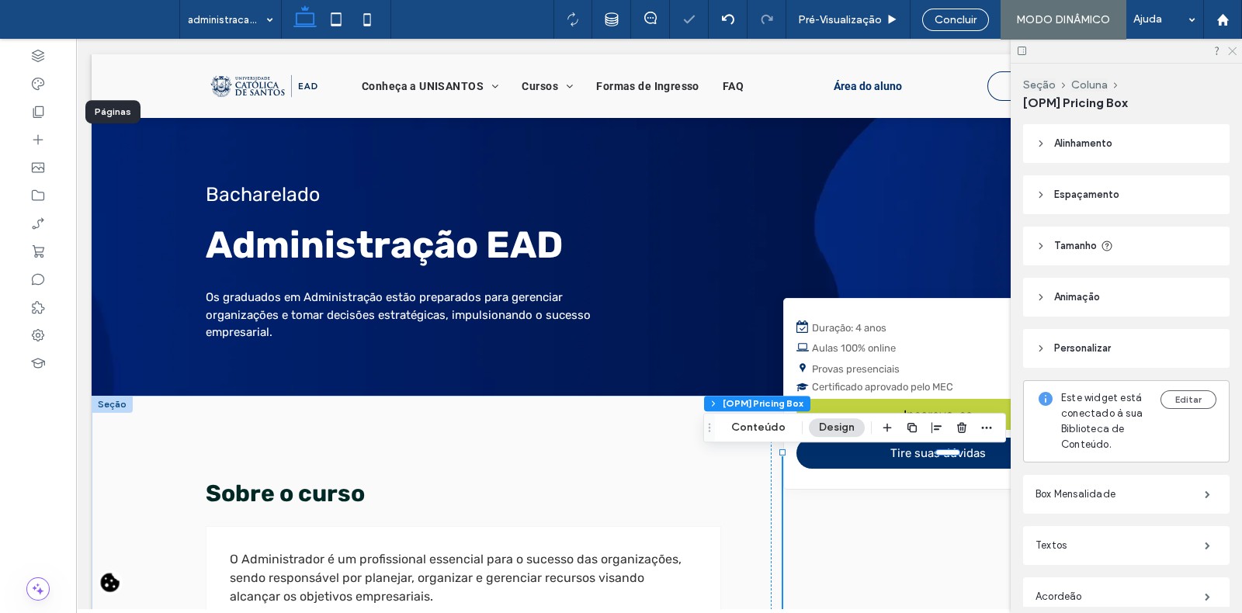
click at [1228, 54] on icon at bounding box center [1231, 50] width 10 height 10
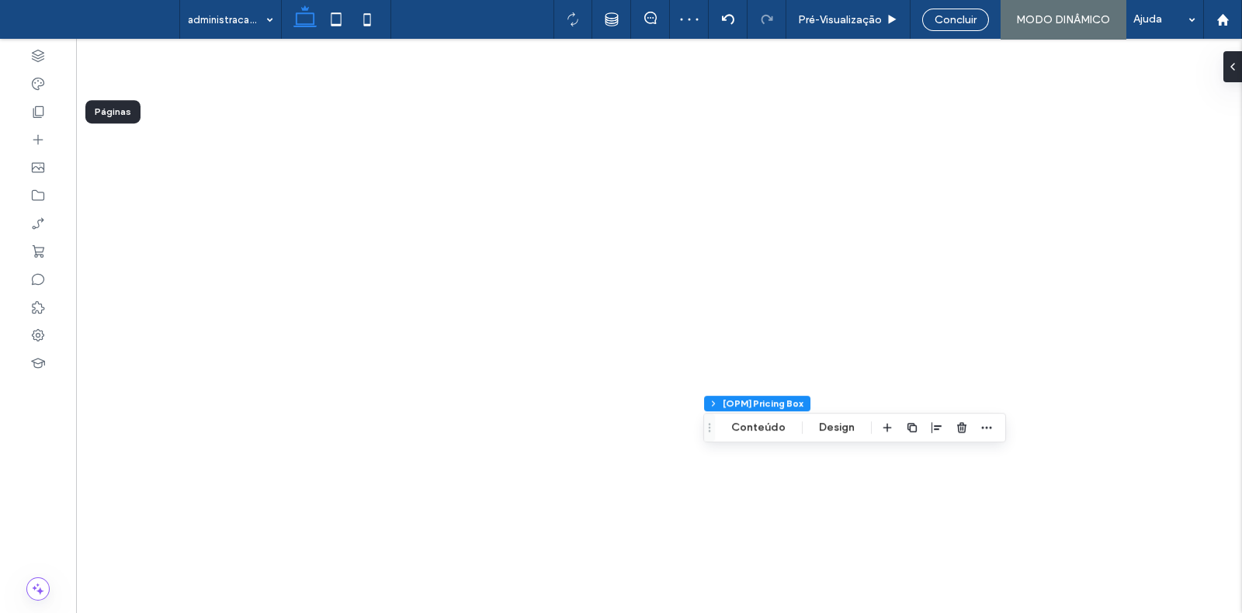
click at [703, 422] on icon "Arrastar" at bounding box center [709, 427] width 12 height 11
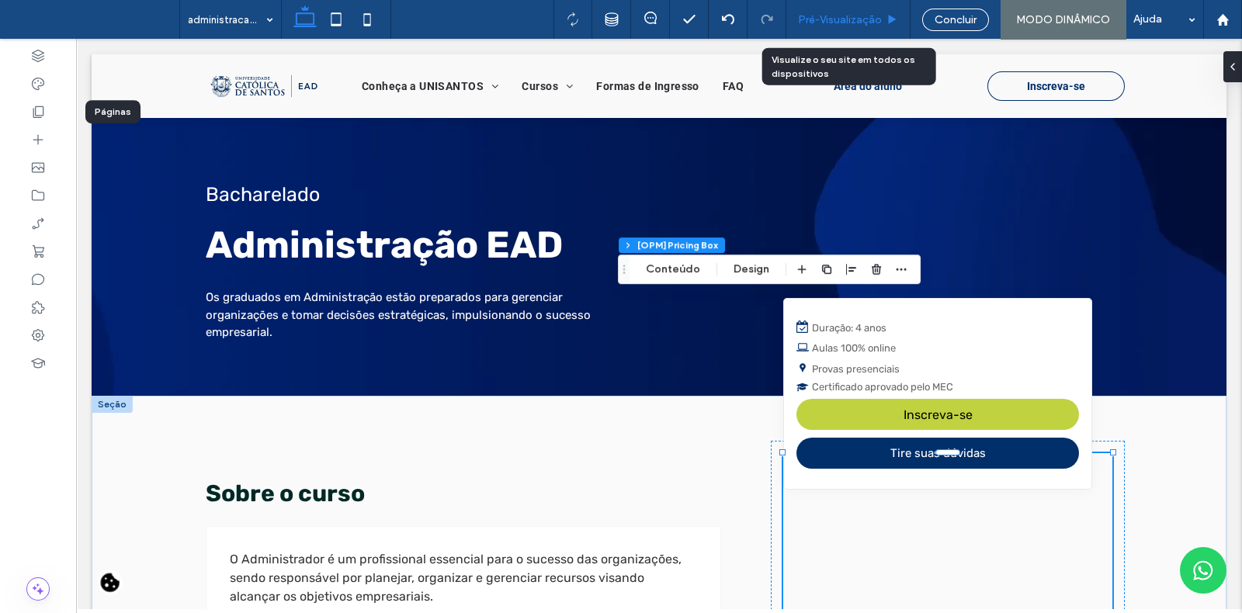
drag, startPoint x: 865, startPoint y: 13, endPoint x: 619, endPoint y: 393, distance: 452.9
click at [865, 13] on span "Pré-Visualizaçāo" at bounding box center [840, 19] width 84 height 13
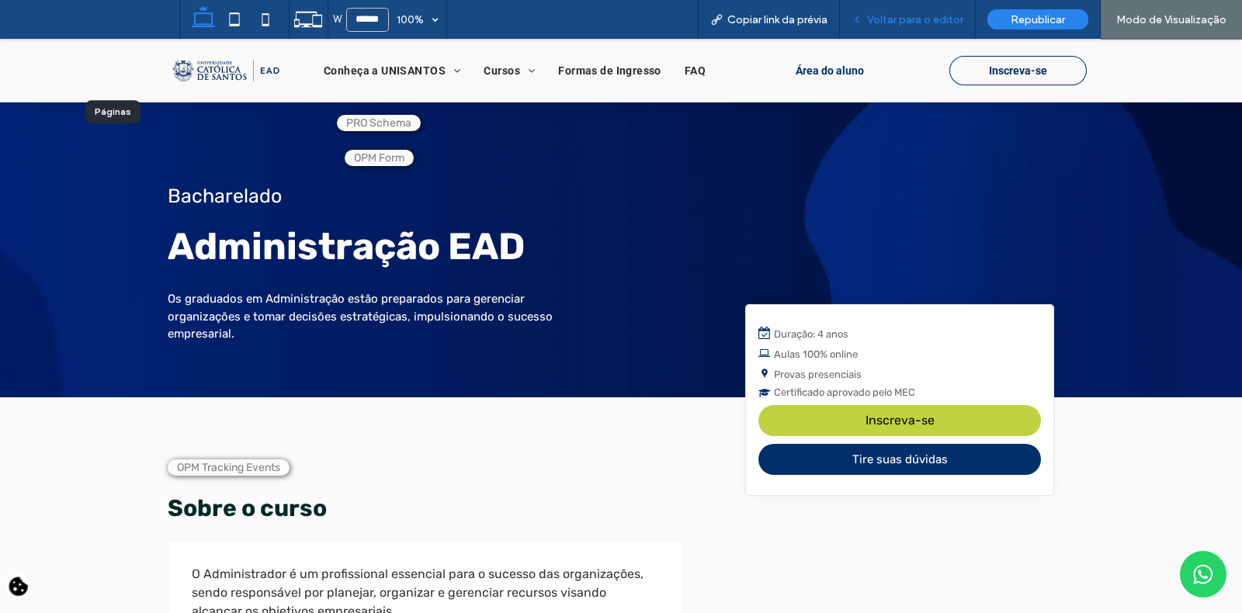
click at [927, 7] on div "Voltar para o editor" at bounding box center [908, 19] width 136 height 39
click at [900, 17] on span "Voltar para o editor" at bounding box center [915, 19] width 96 height 13
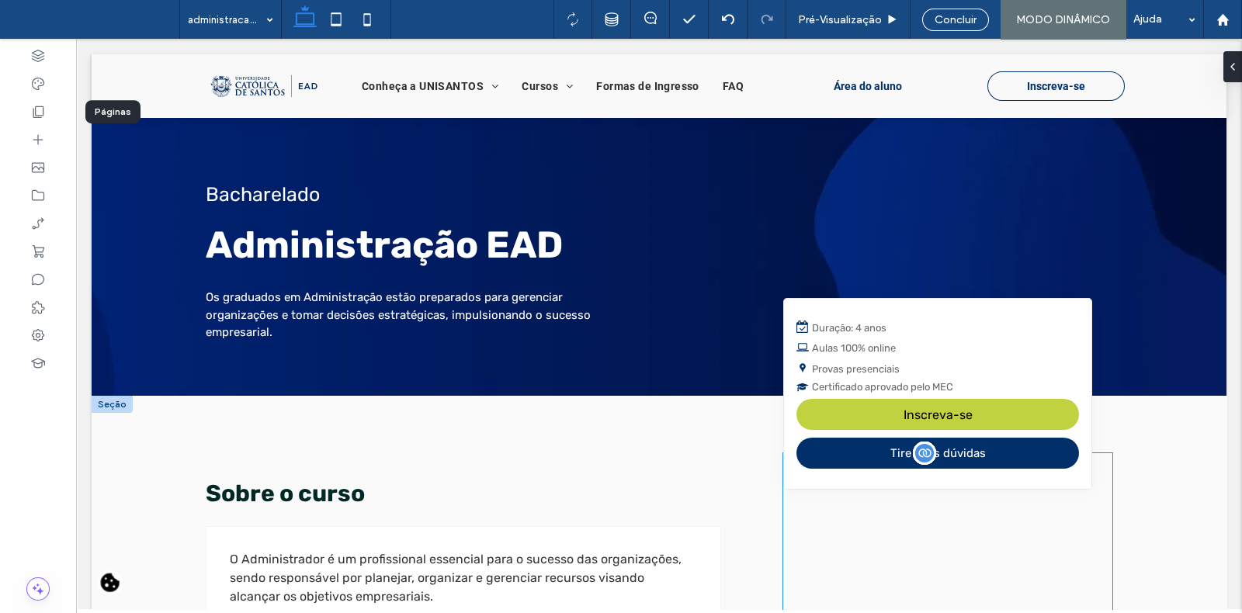
click at [873, 376] on div "Duração: 4 anos Aulas 100% online Provas presenciais Certificado aprovado pelo …" at bounding box center [937, 356] width 282 height 74
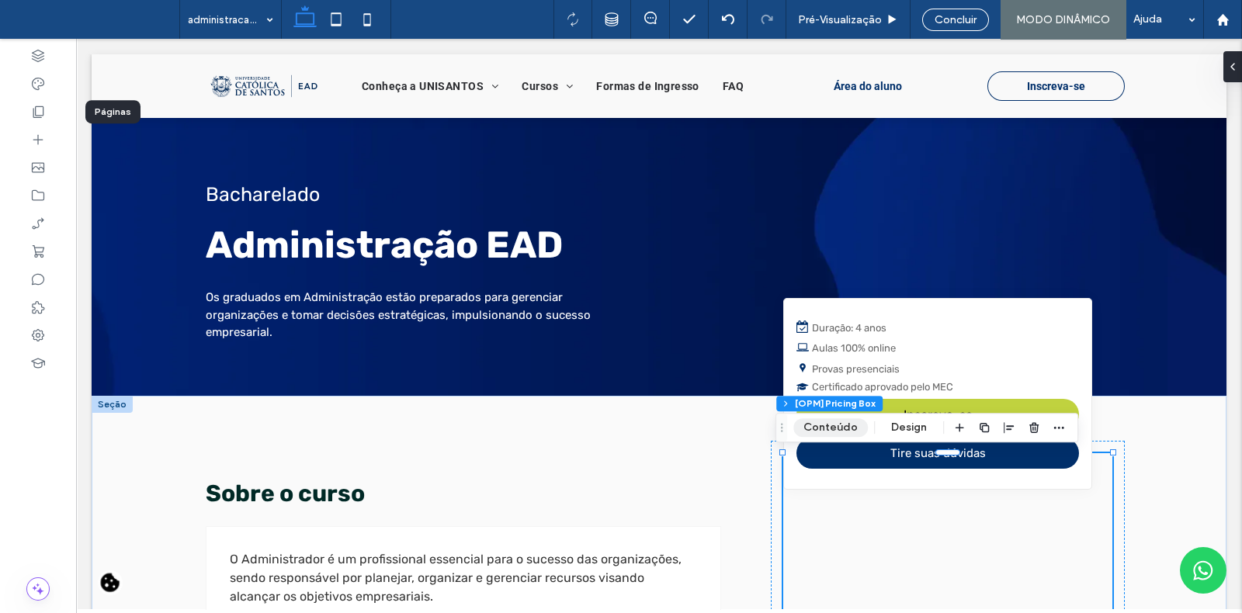
click at [829, 425] on button "Conteúdo" at bounding box center [830, 427] width 75 height 19
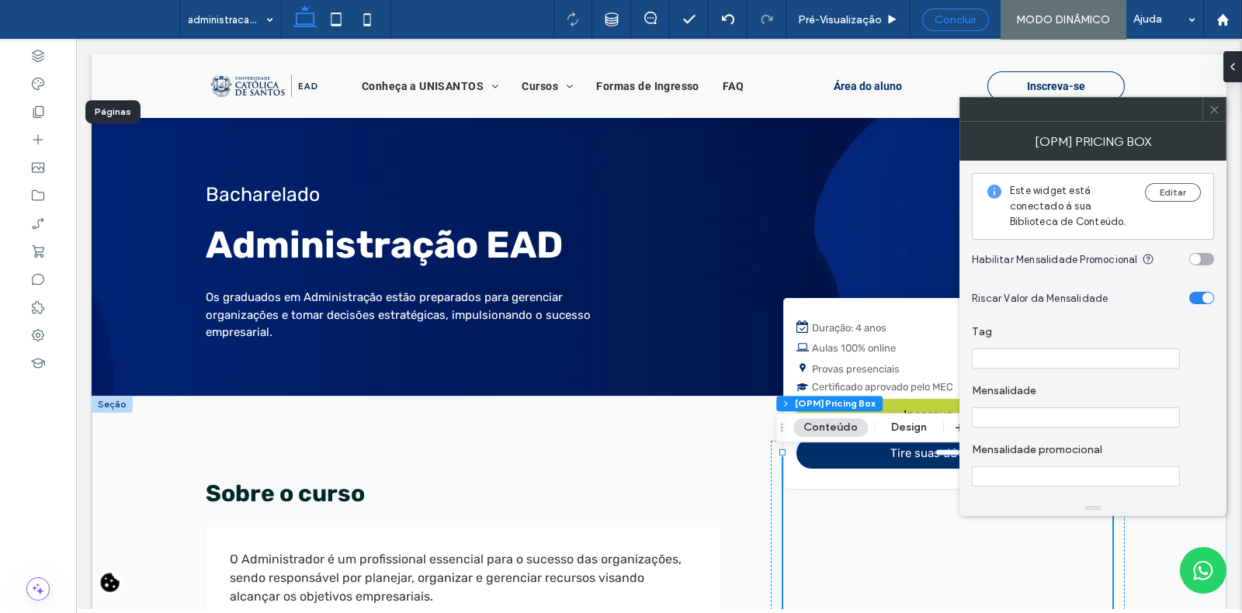
click at [955, 9] on div "Concluir" at bounding box center [955, 20] width 67 height 23
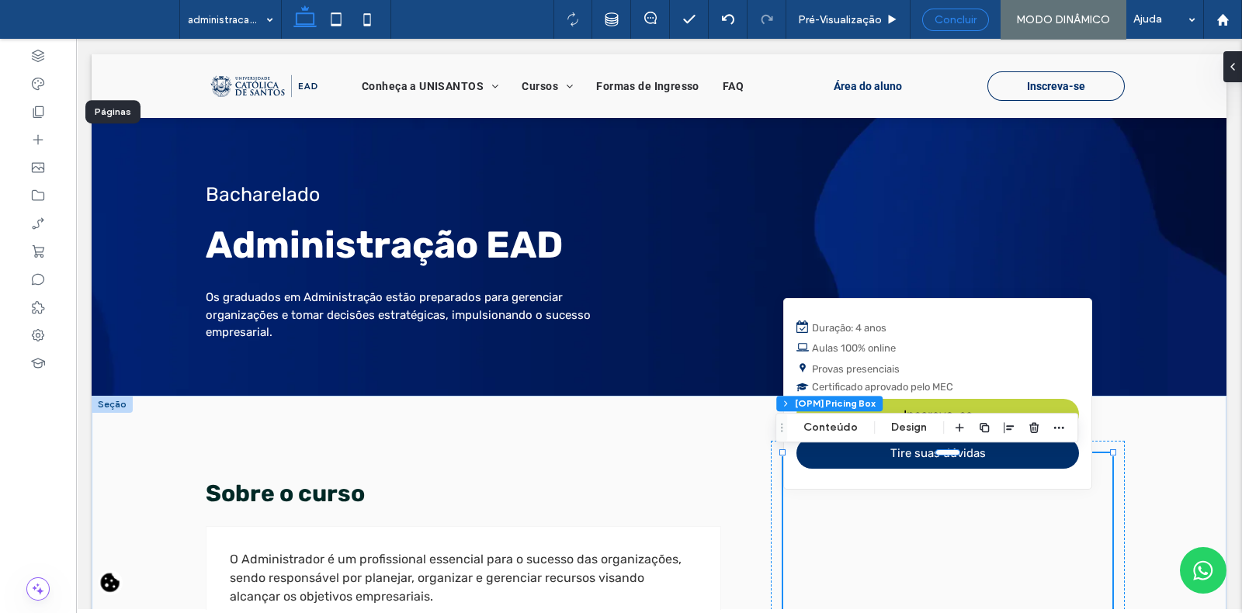
click at [983, 26] on div "Concluir" at bounding box center [955, 20] width 67 height 23
click at [943, 19] on span "Concluir" at bounding box center [955, 19] width 42 height 13
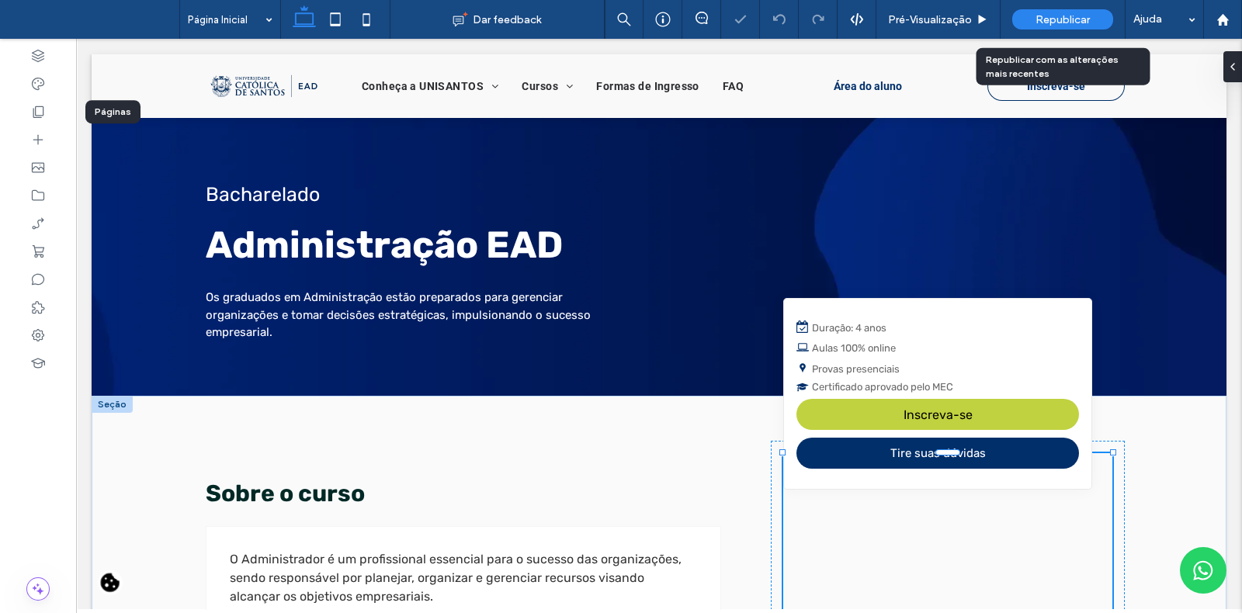
click at [1068, 17] on span "Republicar" at bounding box center [1062, 19] width 54 height 13
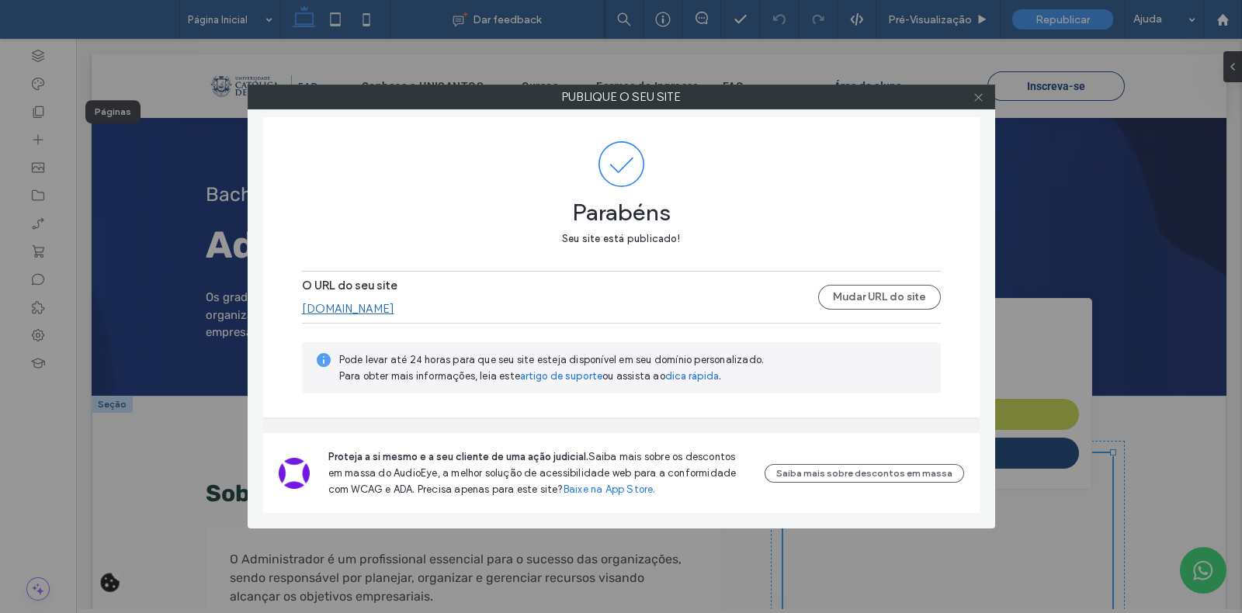
click at [974, 96] on icon at bounding box center [978, 98] width 12 height 12
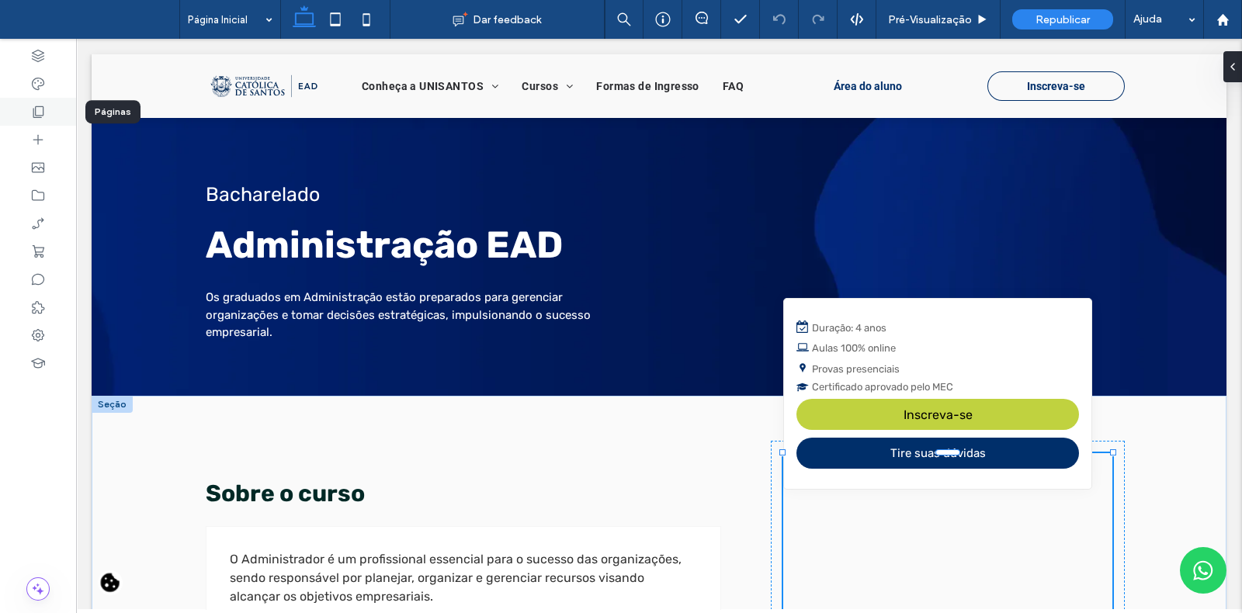
click at [58, 105] on div at bounding box center [38, 112] width 76 height 28
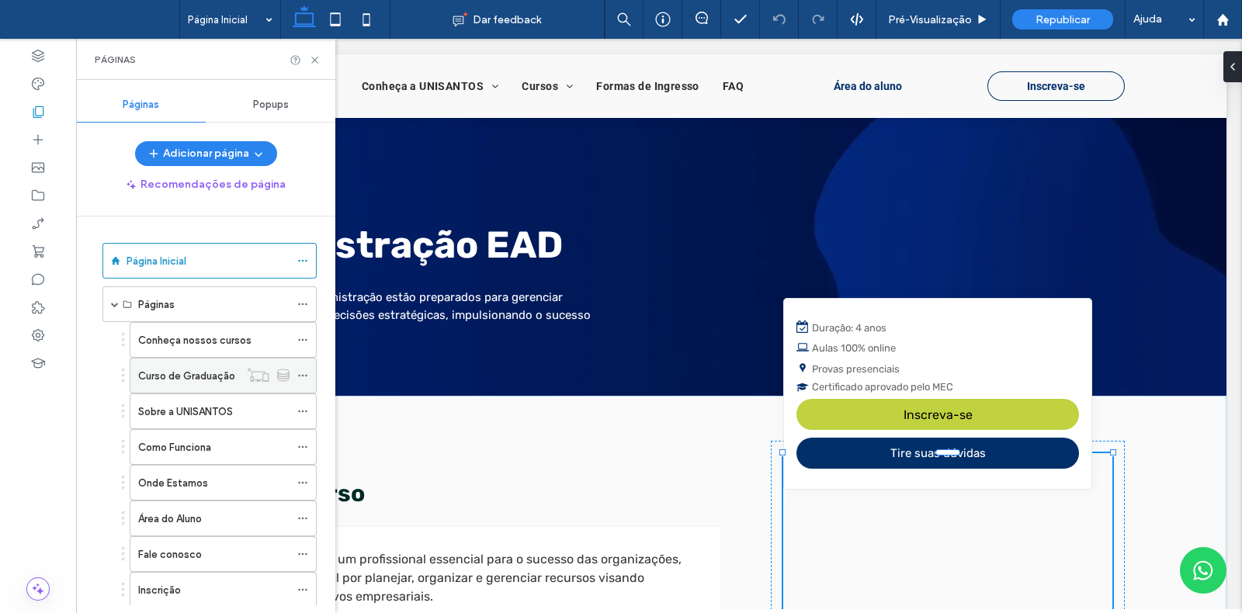
click at [210, 381] on label "Curso de Graduação" at bounding box center [186, 375] width 97 height 27
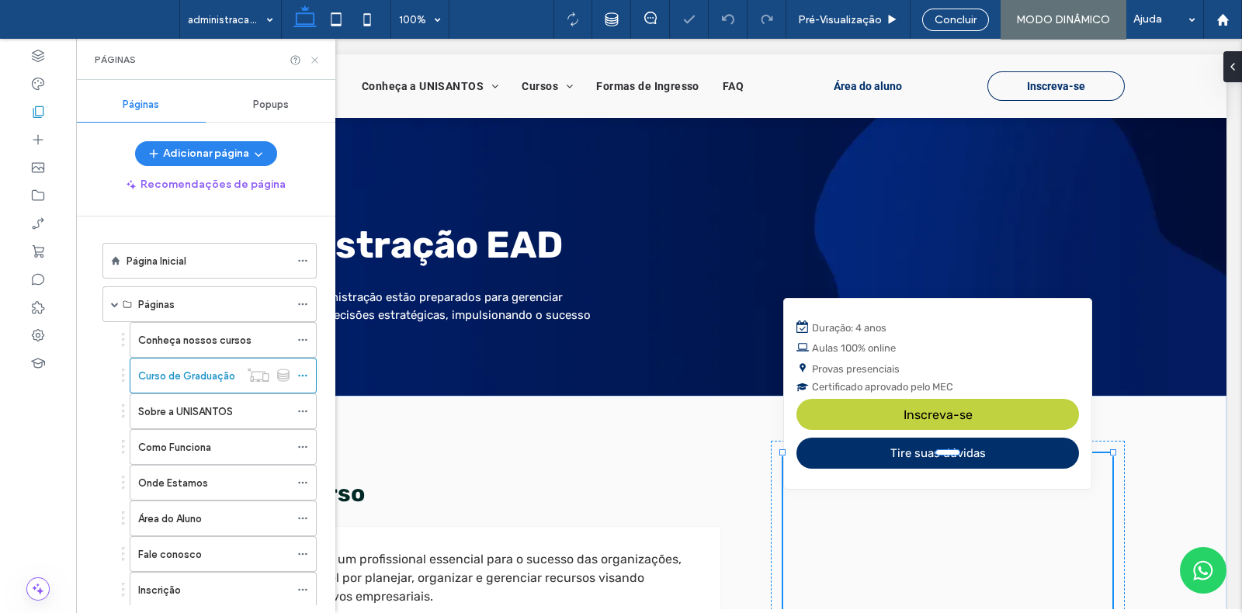
click at [317, 60] on icon at bounding box center [315, 60] width 12 height 12
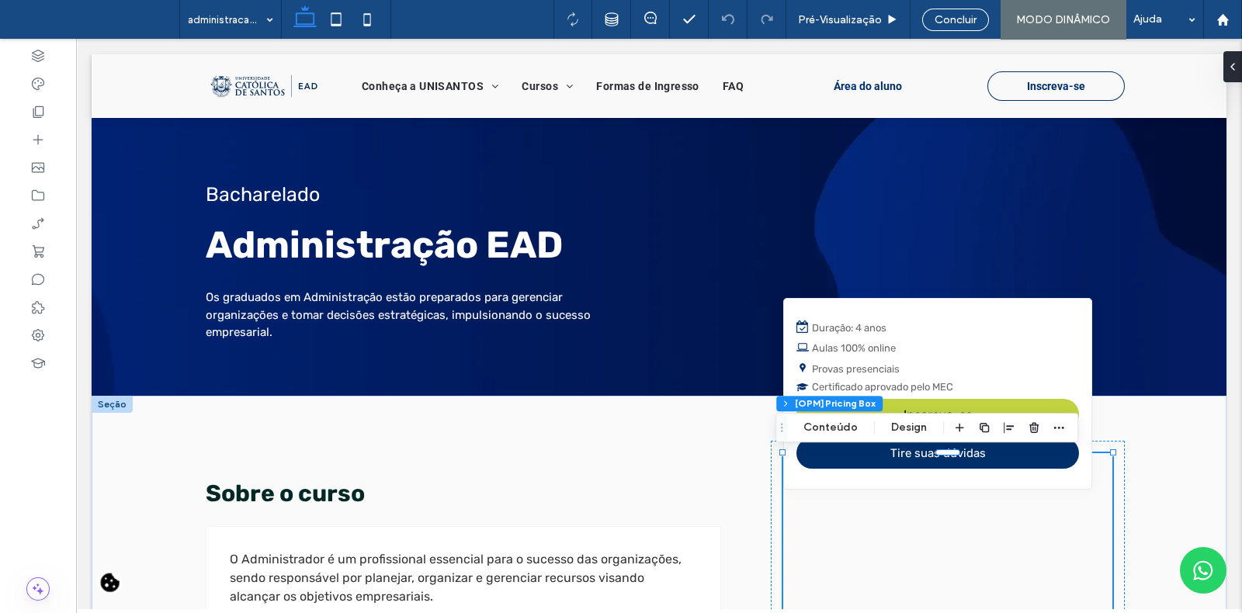
click at [825, 417] on div "Seção Coluna [OPM] Pricing Box Conteúdo Design" at bounding box center [926, 427] width 303 height 29
click at [827, 428] on button "Conteúdo" at bounding box center [830, 427] width 75 height 19
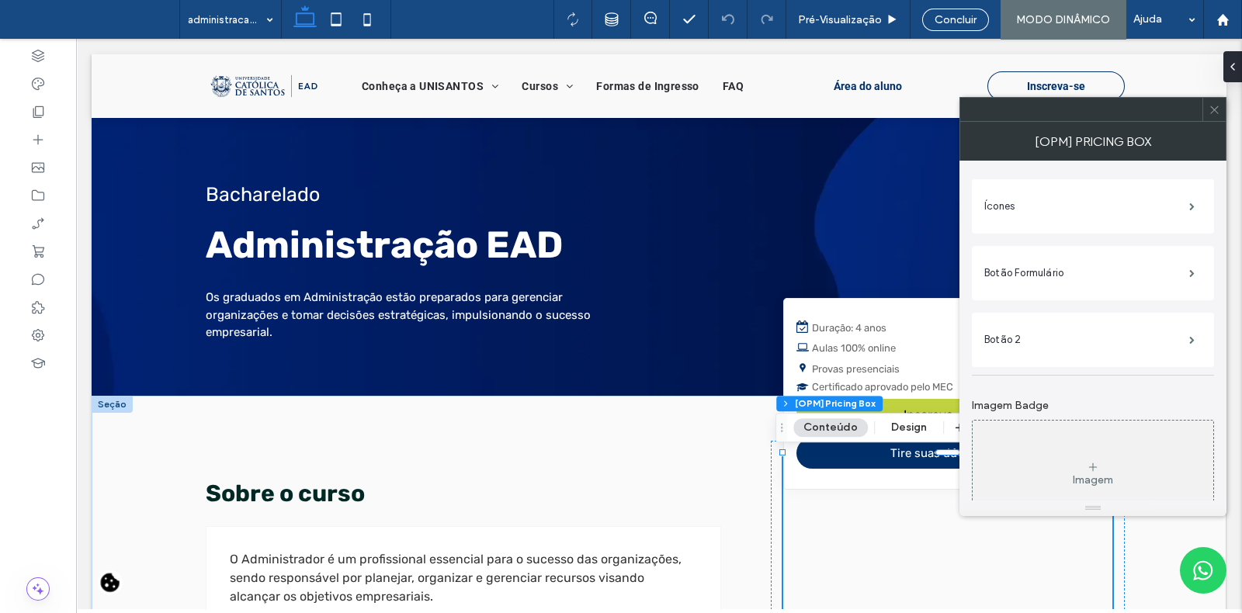
scroll to position [1326, 0]
click at [1115, 269] on label "Botão Formulário" at bounding box center [1086, 270] width 205 height 31
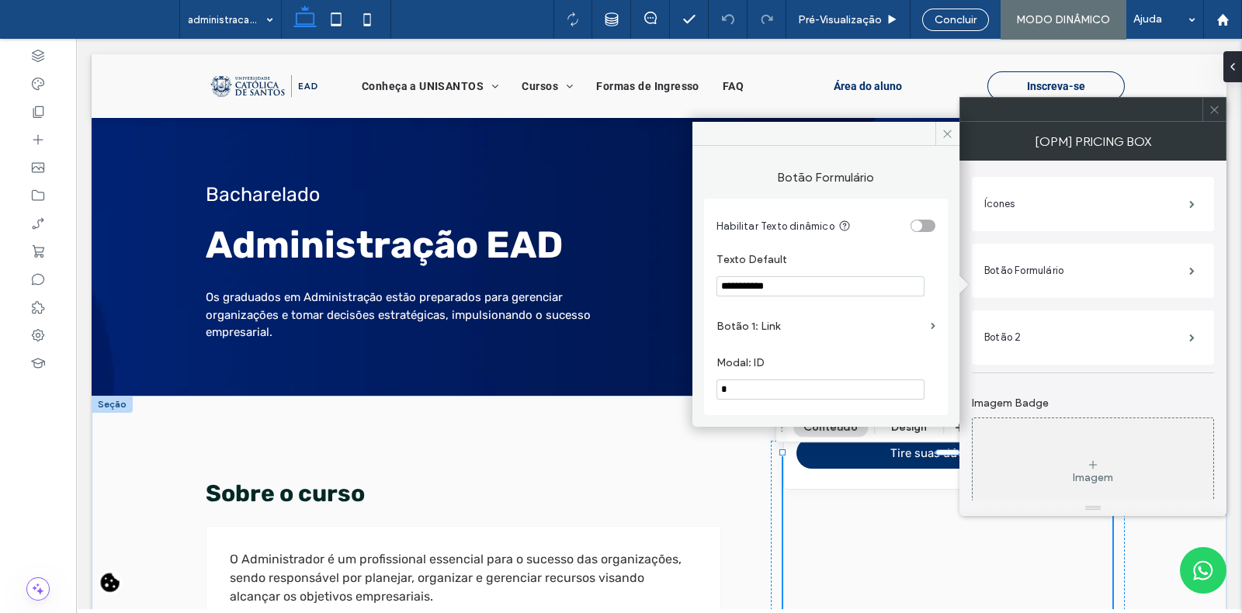
click at [879, 328] on label "Botão 1: Link" at bounding box center [820, 326] width 208 height 29
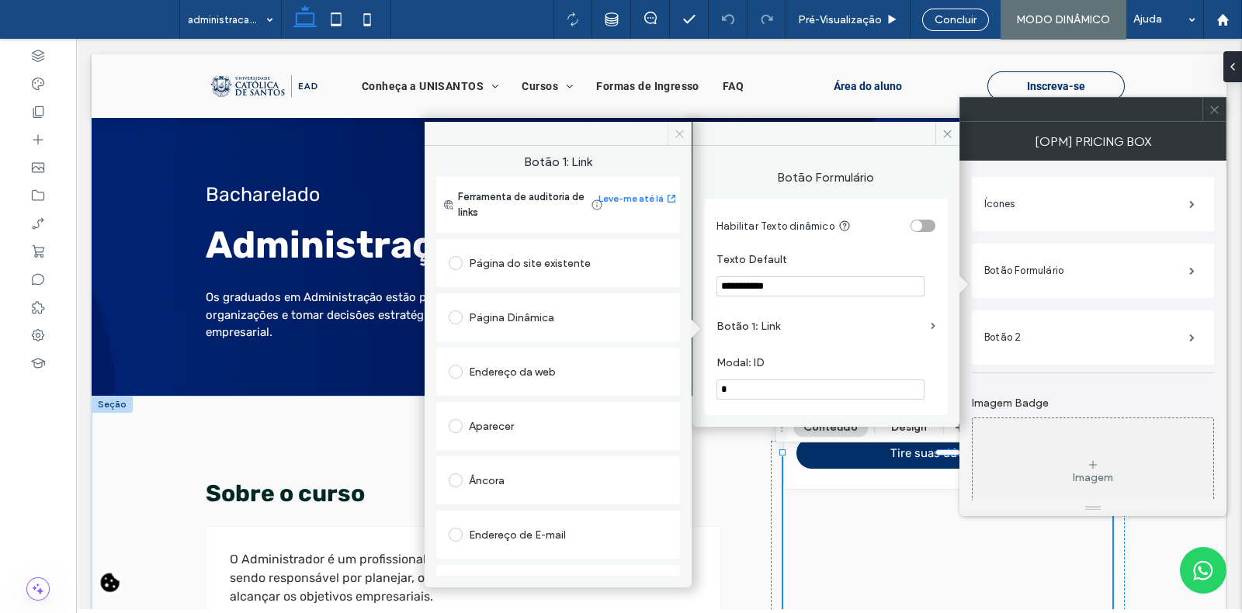
click at [679, 134] on icon at bounding box center [680, 134] width 12 height 12
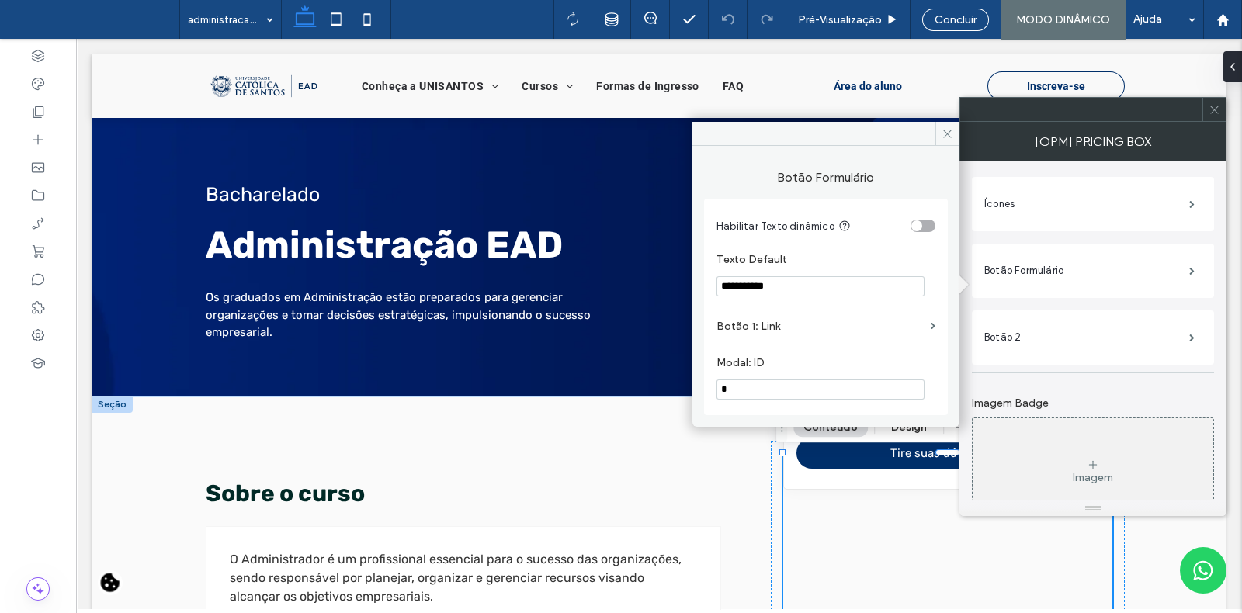
click at [913, 327] on label "Botão 1: Link" at bounding box center [820, 326] width 208 height 29
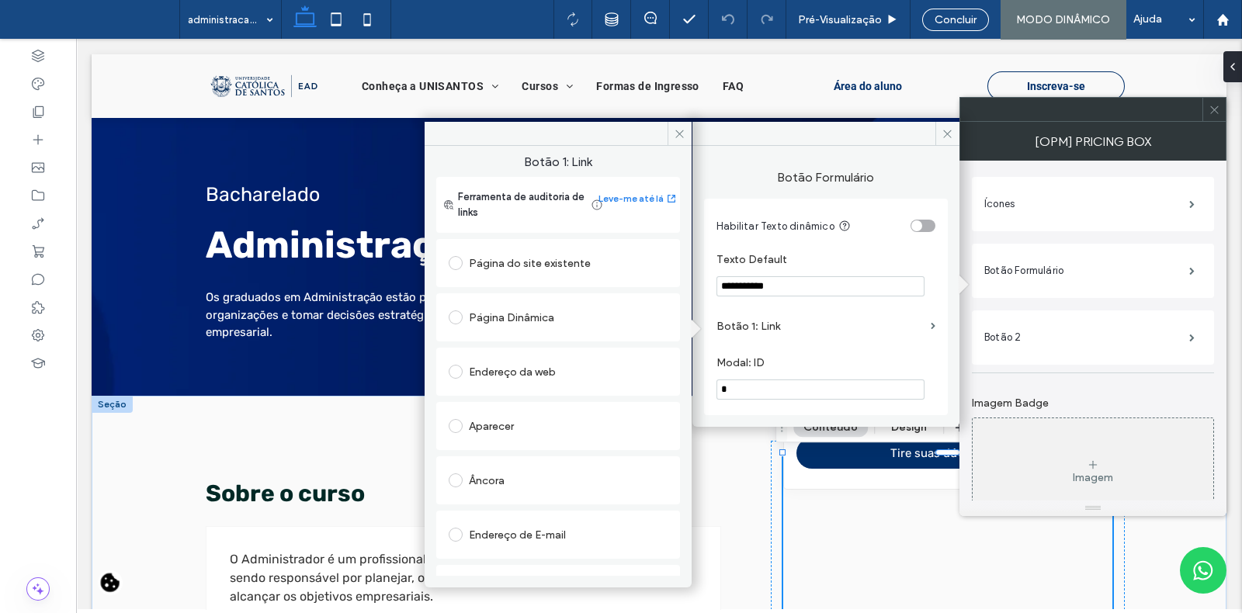
scroll to position [91, 0]
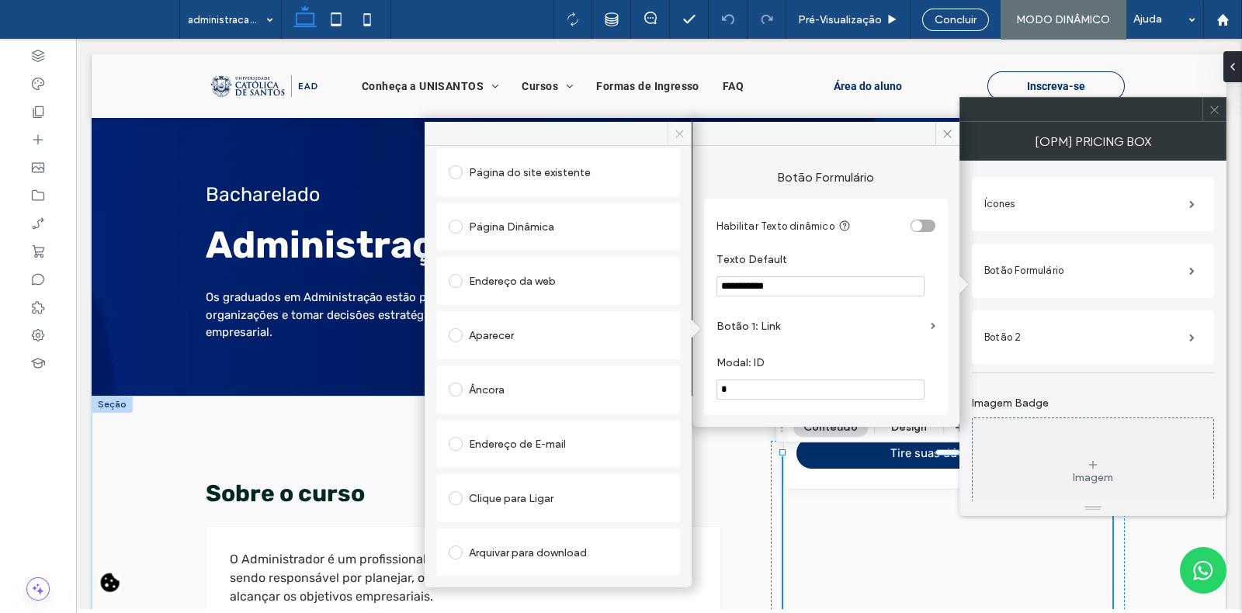
click at [680, 126] on span at bounding box center [679, 133] width 24 height 23
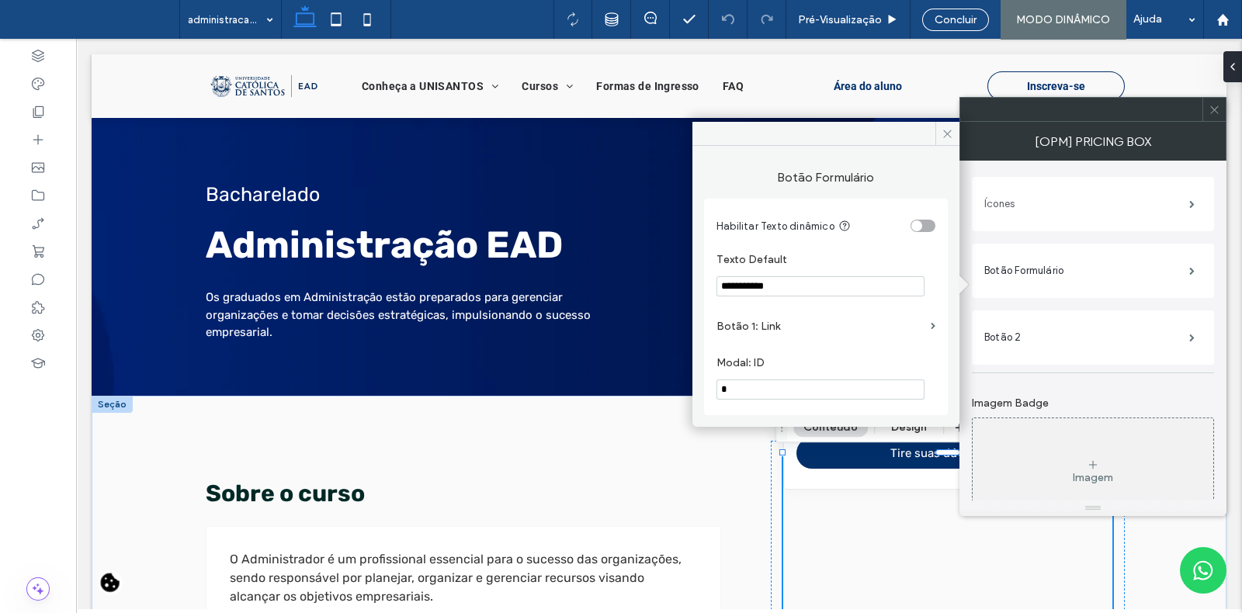
click at [1106, 216] on label "Ícones" at bounding box center [1086, 204] width 205 height 31
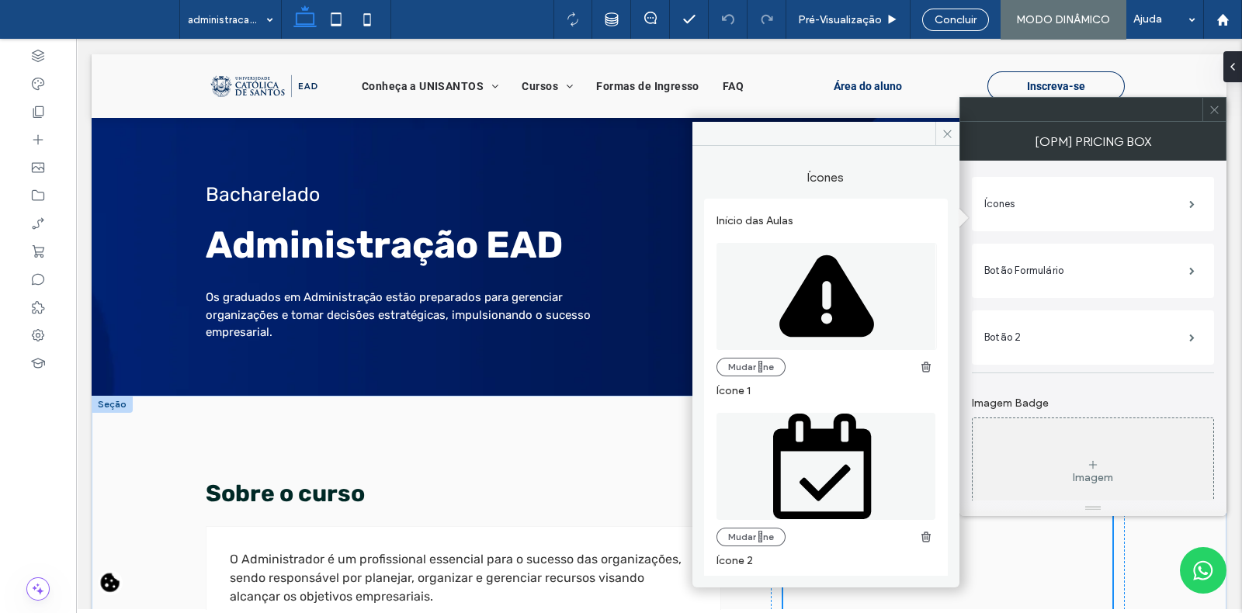
click at [1076, 365] on div "Botão 2" at bounding box center [1093, 337] width 242 height 54
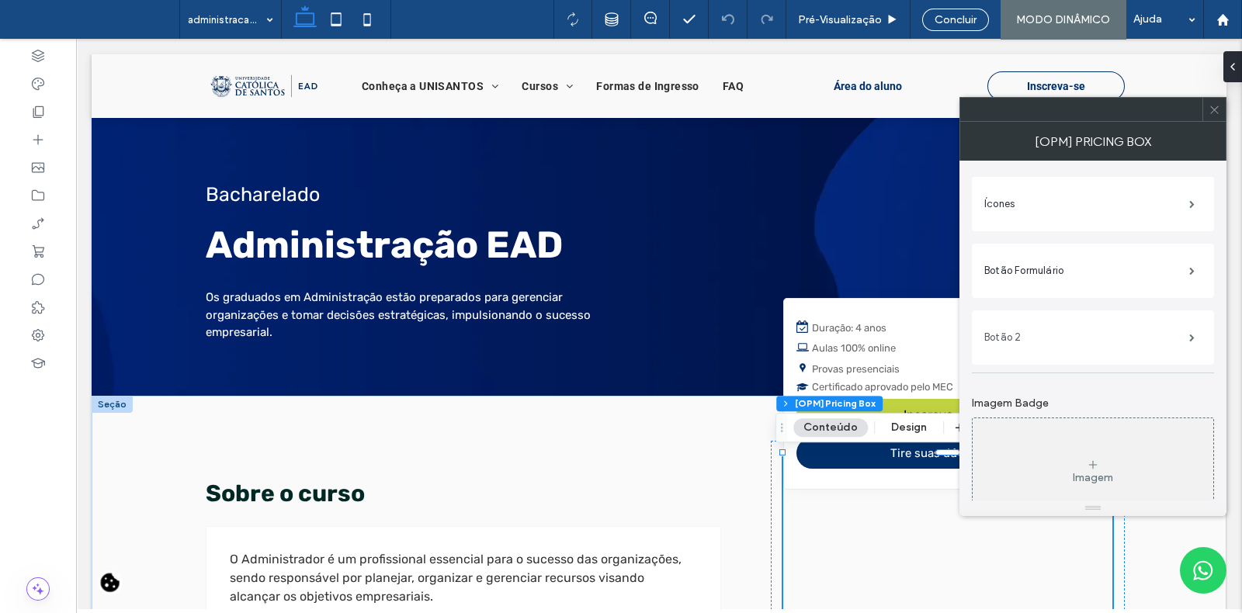
click at [1057, 353] on label "Botão 2" at bounding box center [1086, 337] width 205 height 31
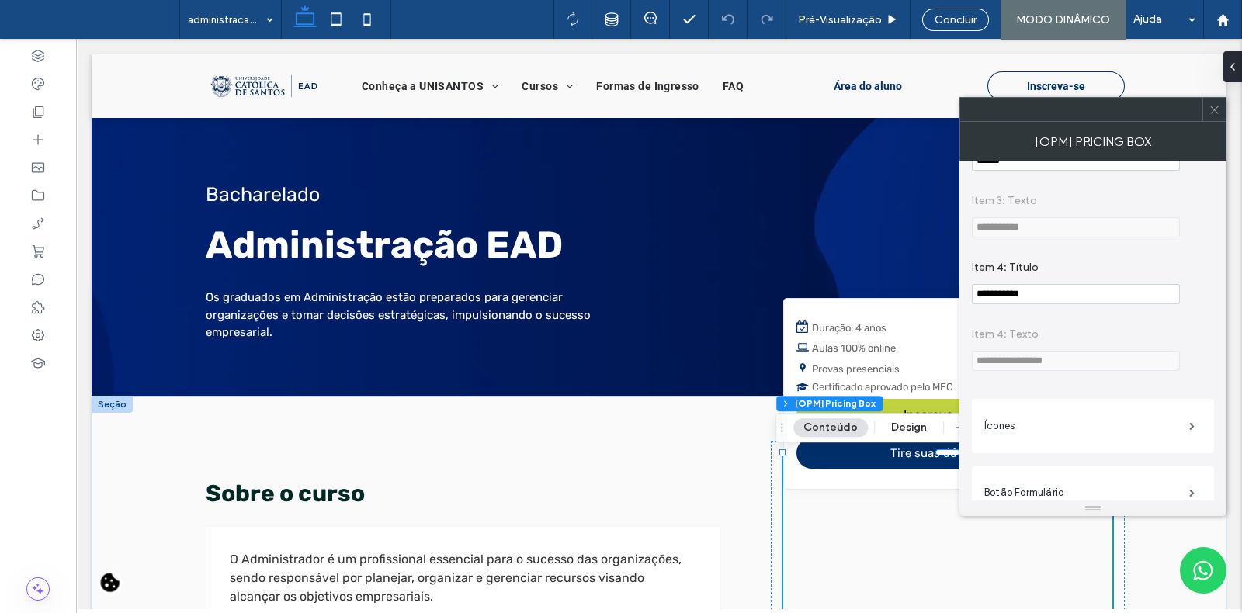
scroll to position [1206, 0]
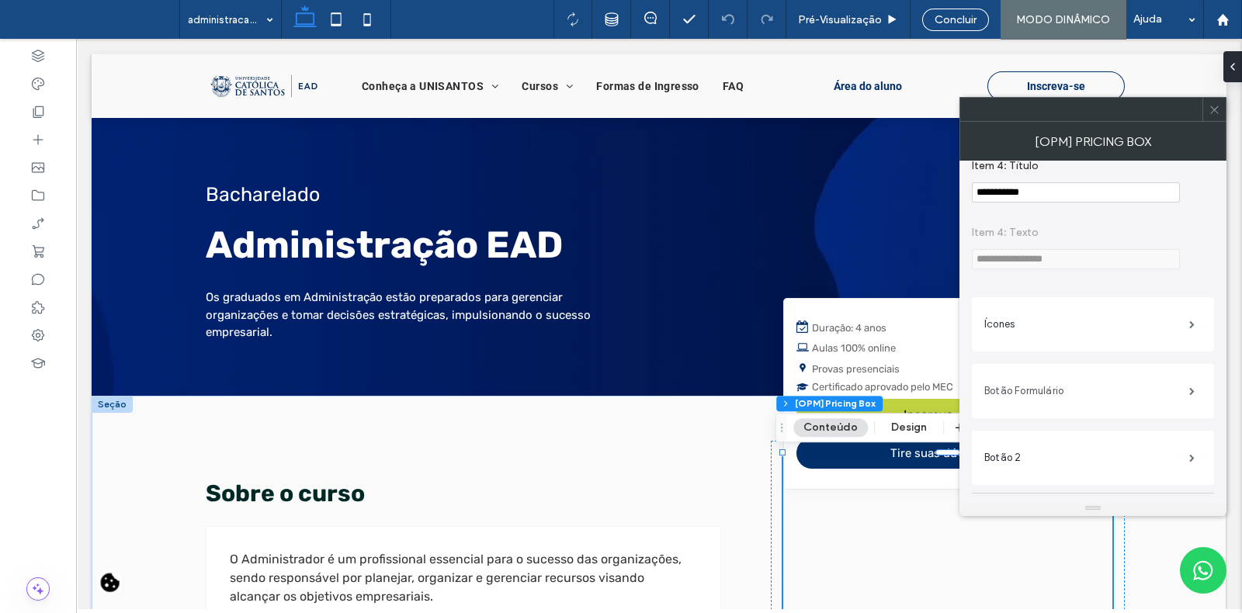
click at [1055, 407] on label "Botão Formulário" at bounding box center [1086, 391] width 205 height 31
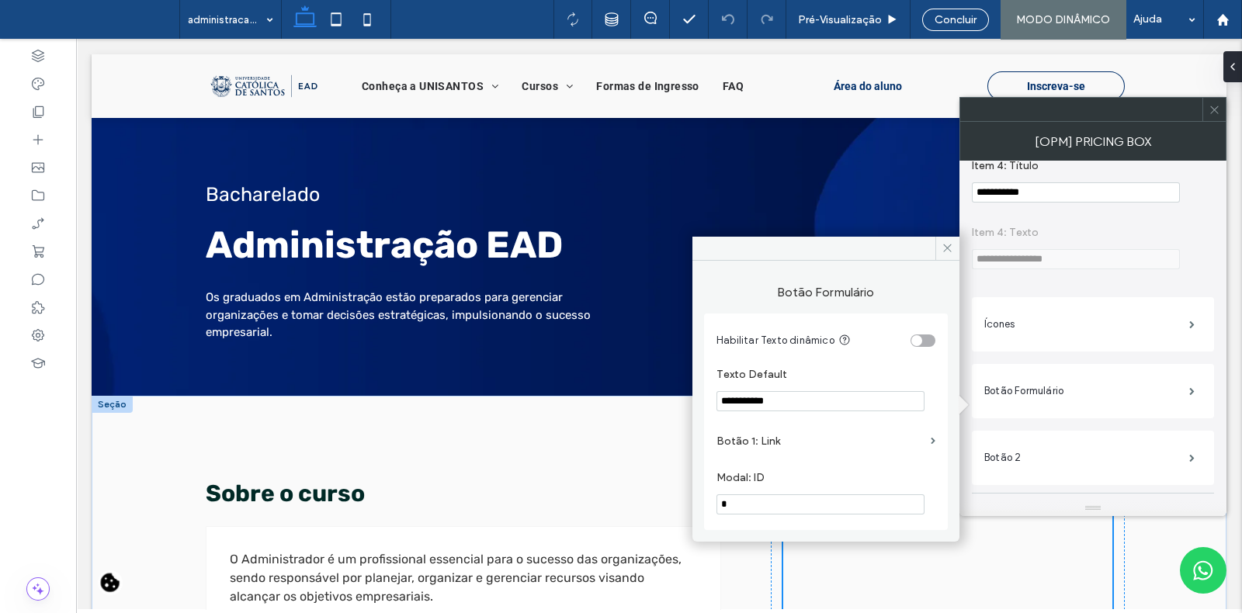
click at [919, 338] on div "toggle" at bounding box center [916, 340] width 11 height 11
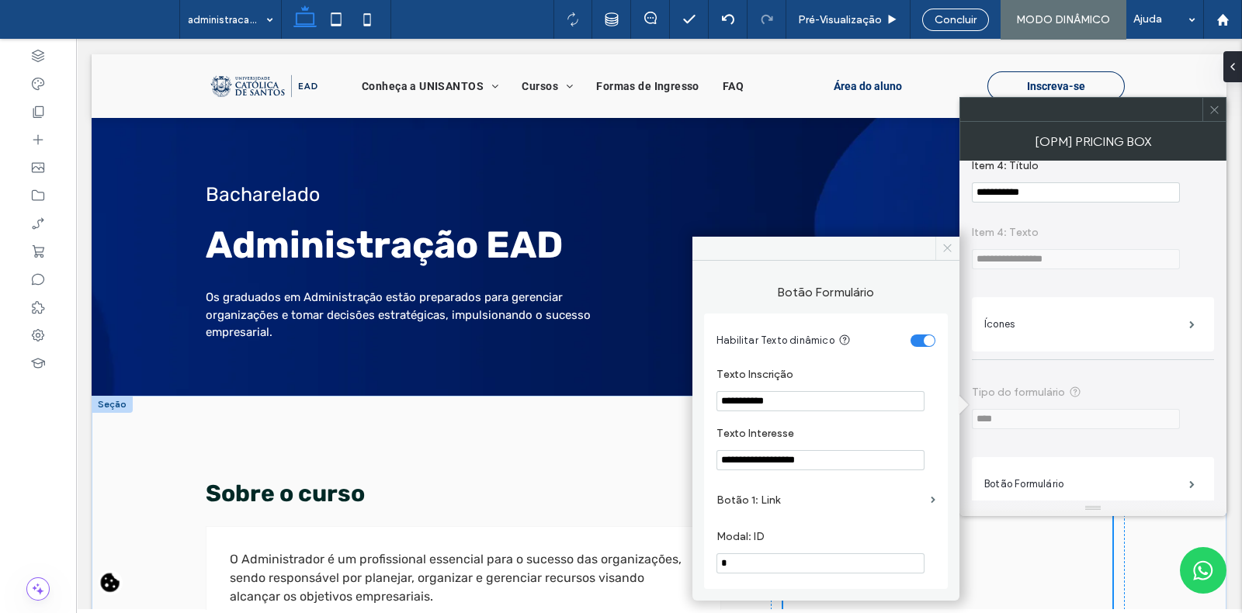
click at [943, 250] on icon at bounding box center [947, 248] width 12 height 12
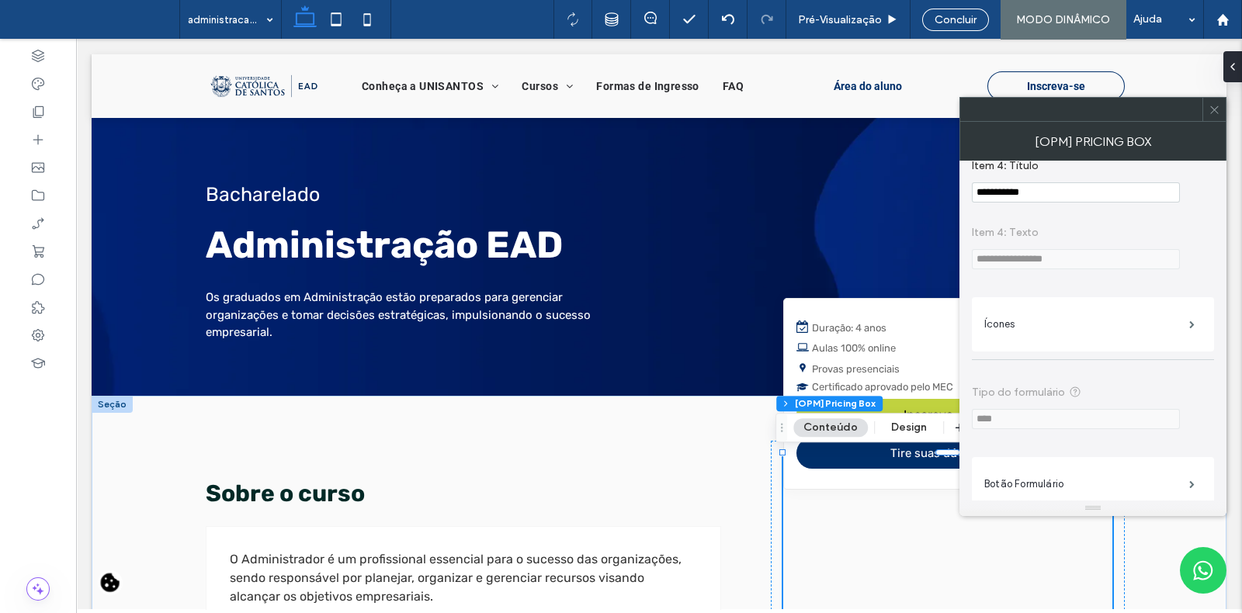
click at [1222, 105] on div at bounding box center [1213, 109] width 23 height 23
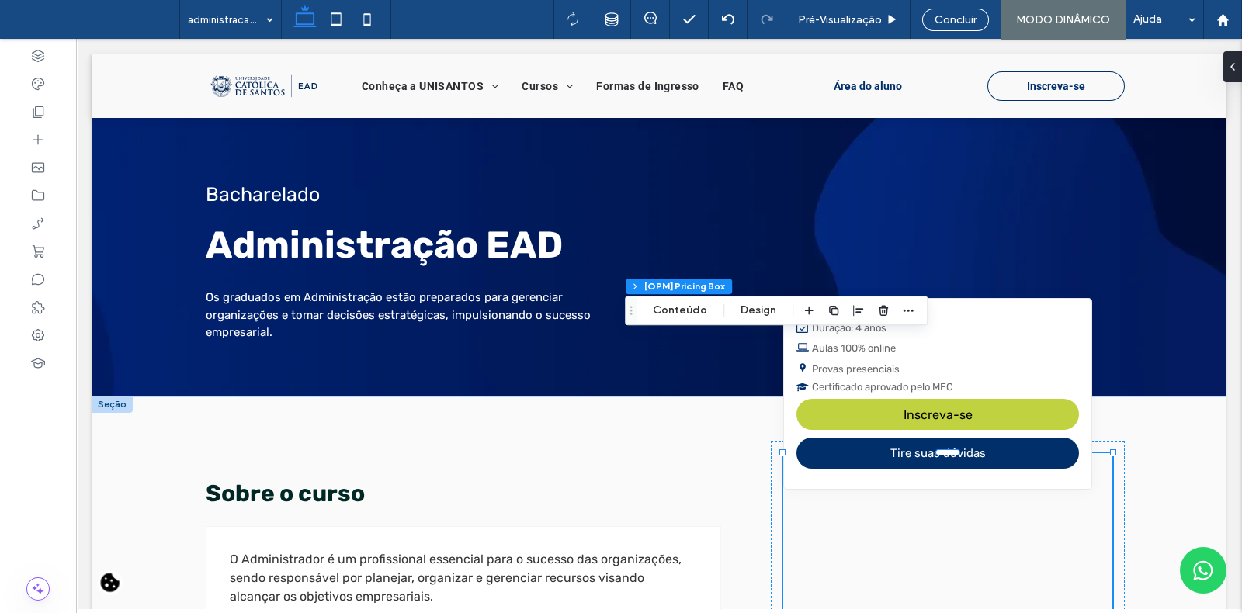
drag, startPoint x: 782, startPoint y: 438, endPoint x: 632, endPoint y: 321, distance: 190.8
click at [632, 321] on div "Arrastar" at bounding box center [631, 310] width 11 height 28
click at [965, 12] on div "Concluir" at bounding box center [955, 20] width 67 height 23
click at [966, 26] on div "Concluir" at bounding box center [955, 20] width 67 height 23
click at [953, 29] on div "Concluir" at bounding box center [955, 20] width 67 height 23
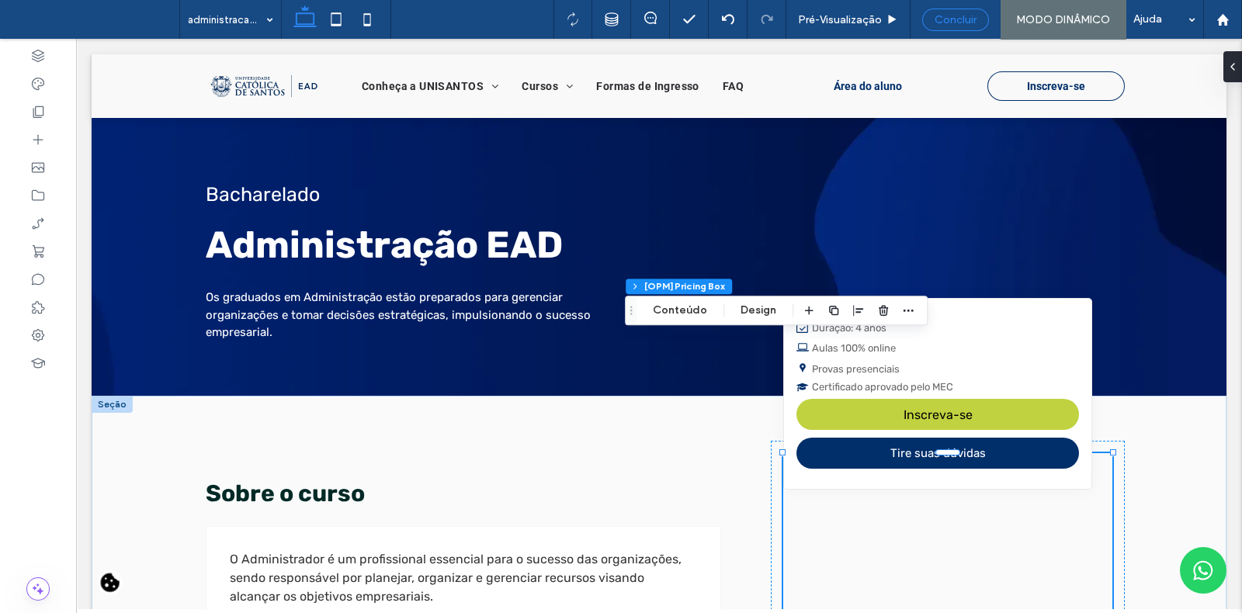
click at [953, 29] on div "Concluir" at bounding box center [955, 20] width 67 height 23
click at [945, 19] on span "Concluir" at bounding box center [955, 19] width 42 height 13
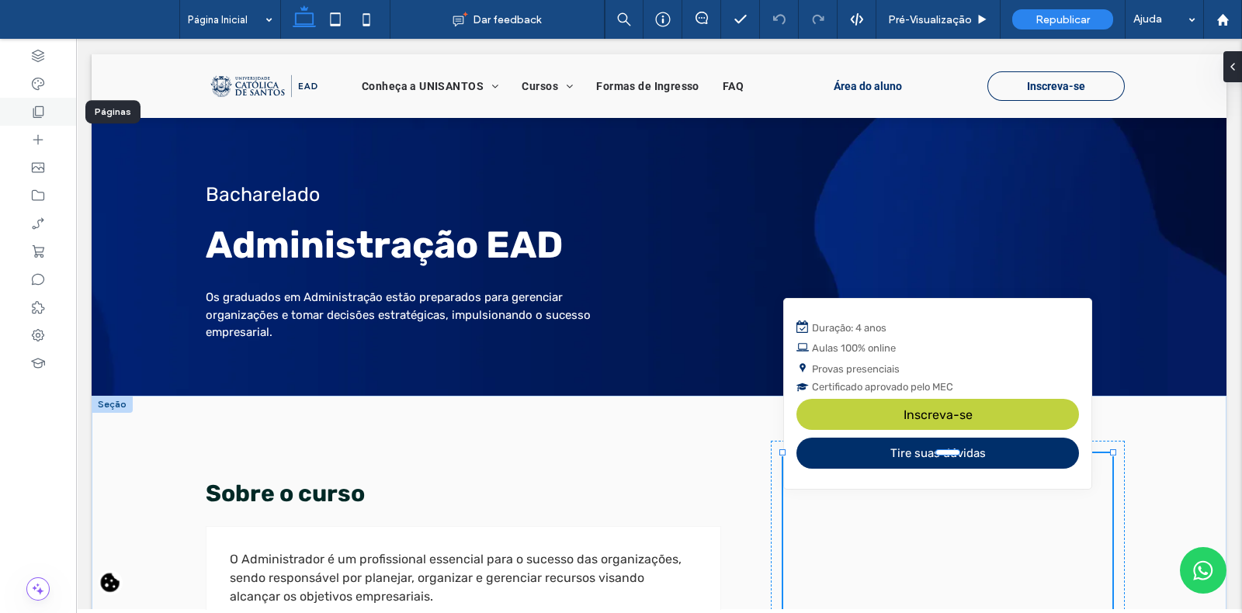
click at [55, 118] on div at bounding box center [38, 112] width 76 height 28
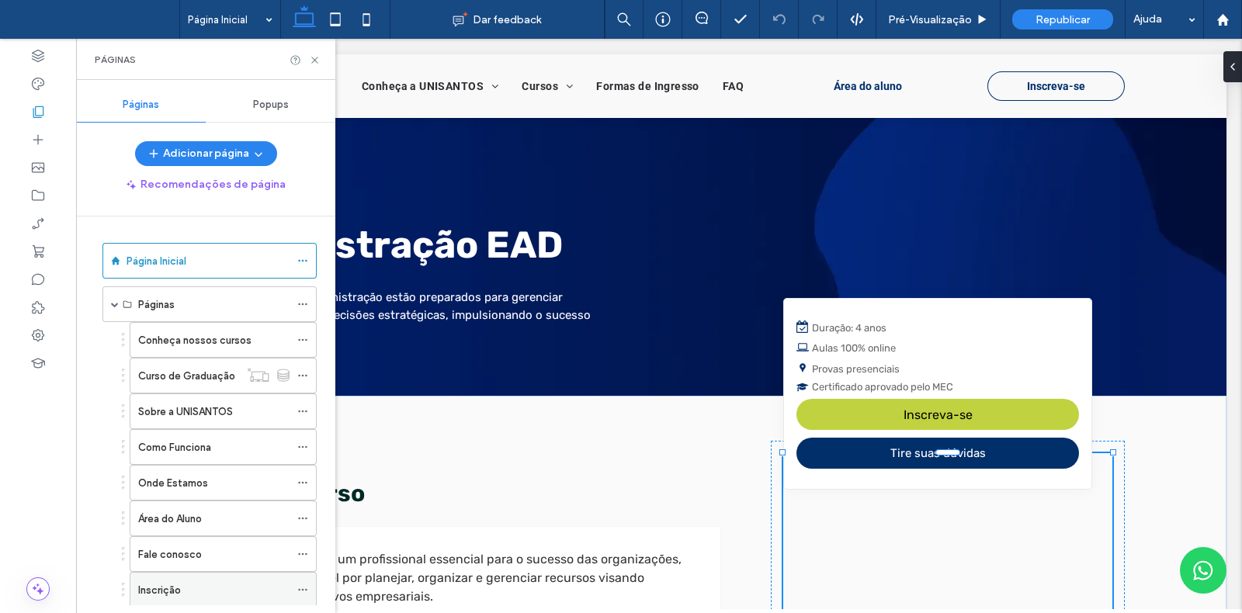
click at [220, 577] on div "Inscrição" at bounding box center [213, 590] width 151 height 34
click at [317, 55] on icon at bounding box center [315, 60] width 12 height 12
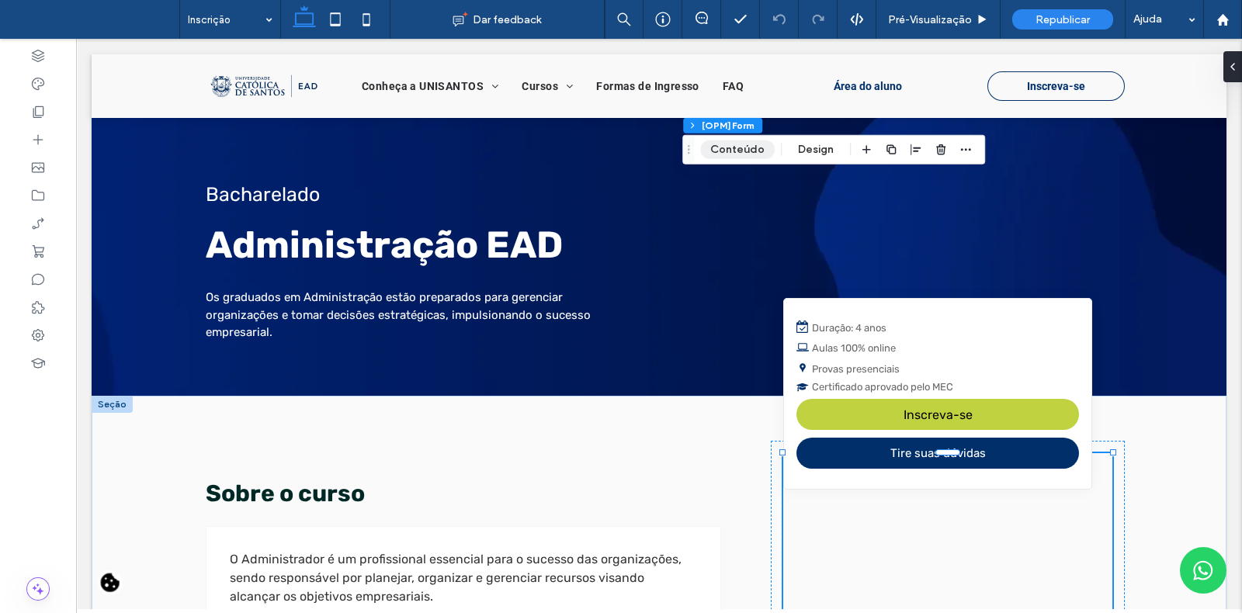
click at [747, 155] on button "Conteúdo" at bounding box center [737, 149] width 75 height 19
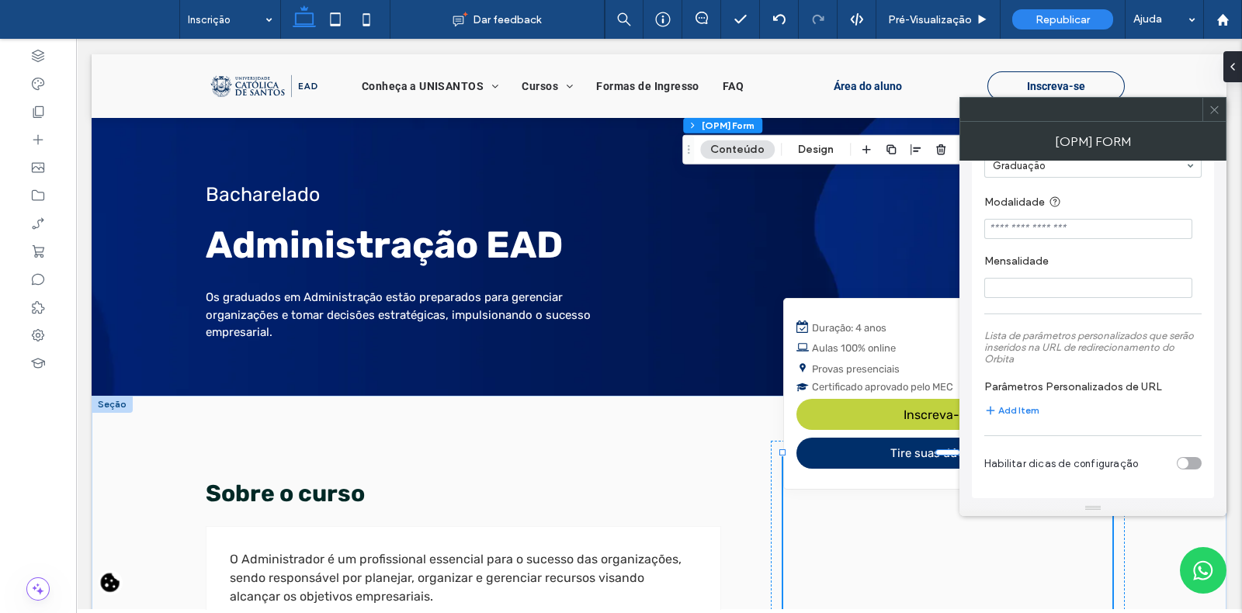
scroll to position [2103, 0]
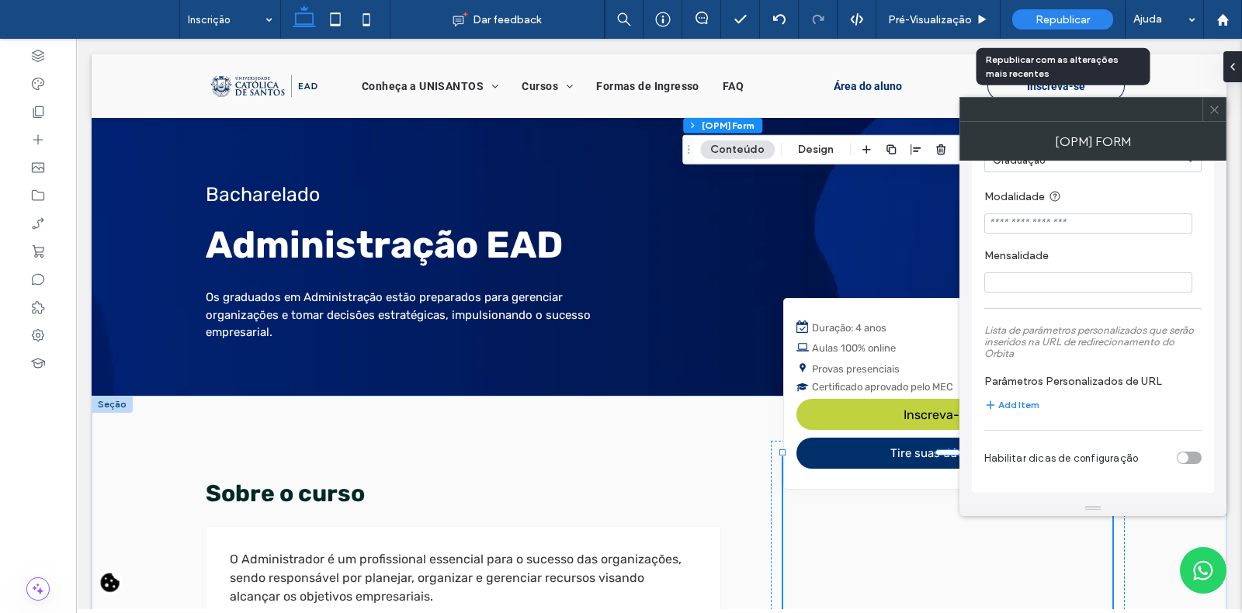
click at [1063, 17] on span "Republicar" at bounding box center [1062, 19] width 54 height 13
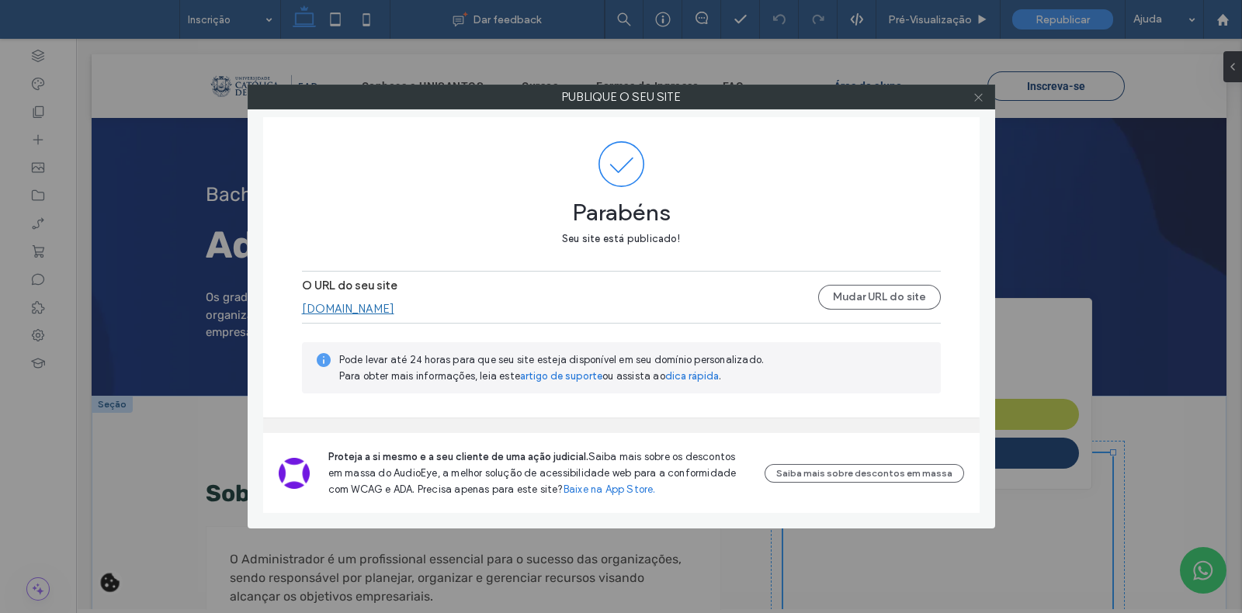
click at [976, 94] on icon at bounding box center [978, 98] width 12 height 12
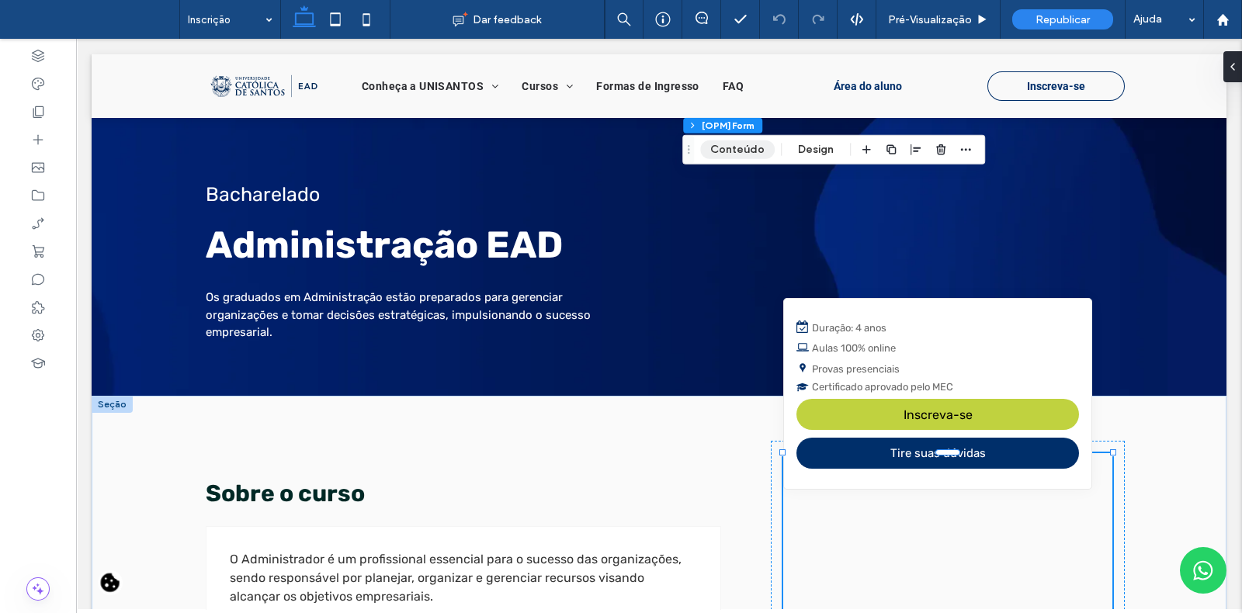
click at [733, 151] on button "Conteúdo" at bounding box center [737, 149] width 75 height 19
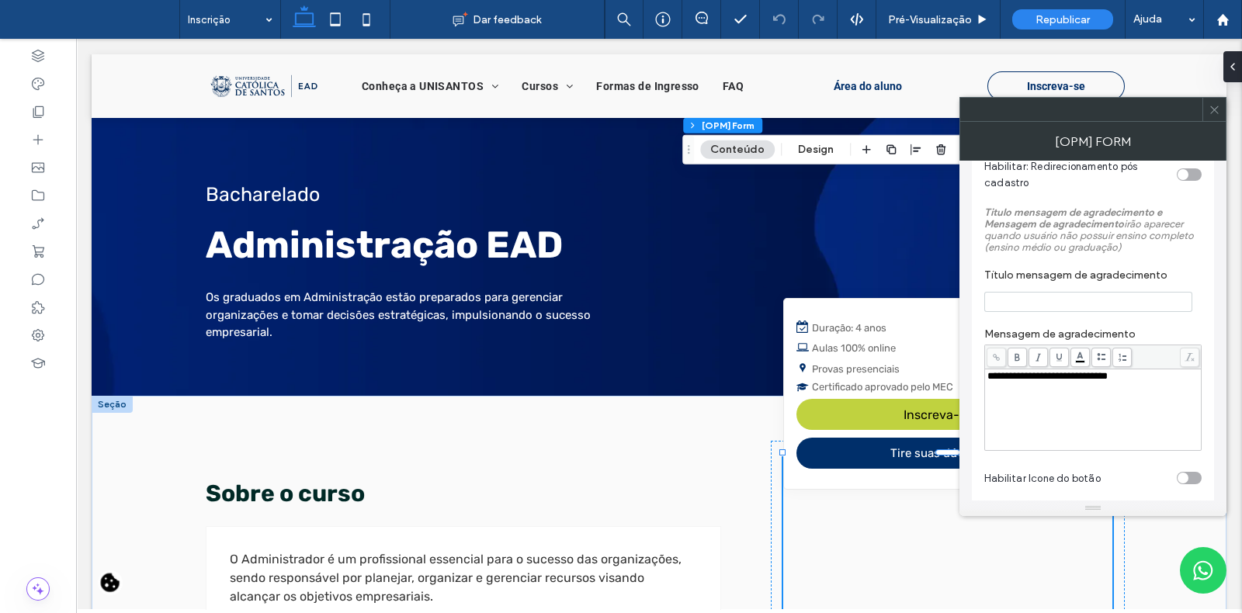
scroll to position [1369, 0]
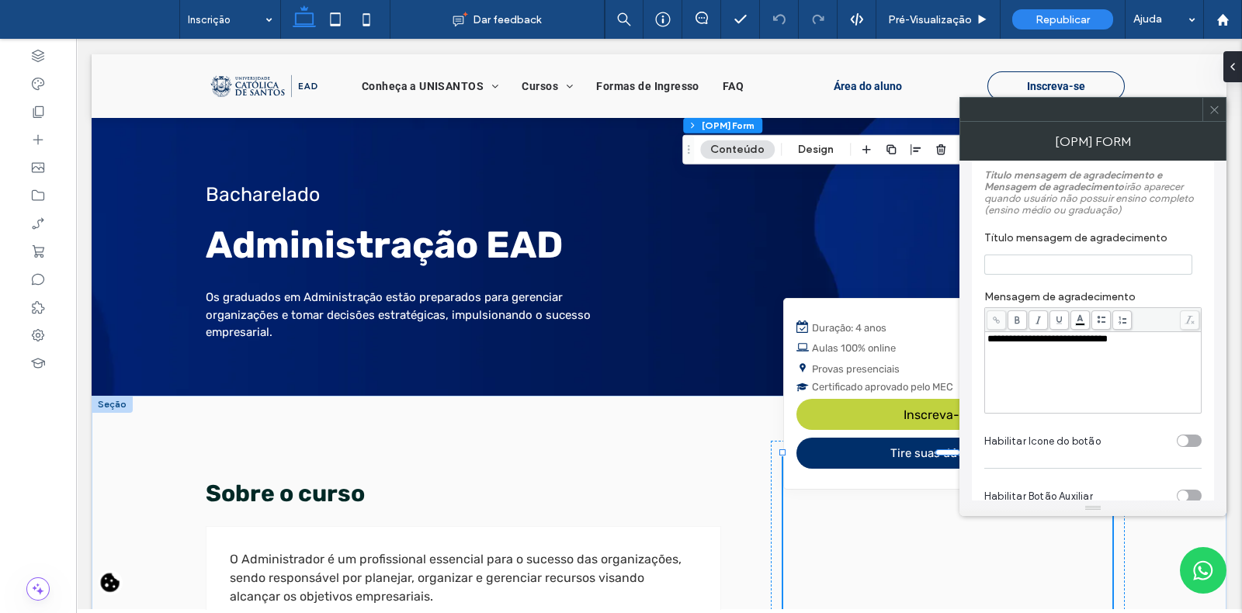
click at [1066, 344] on span "**********" at bounding box center [1047, 339] width 120 height 10
click at [1041, 272] on input "Título mensagem de agradecimento" at bounding box center [1088, 265] width 208 height 20
click at [1020, 344] on span "**********" at bounding box center [1047, 339] width 120 height 10
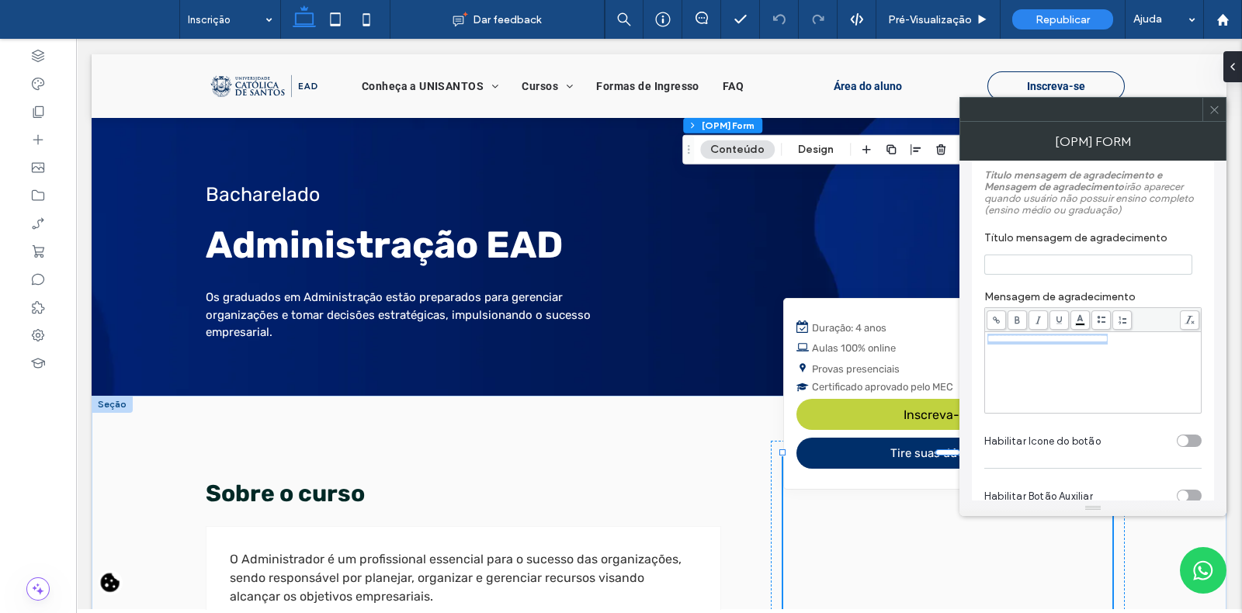
click at [1020, 344] on span "**********" at bounding box center [1047, 339] width 120 height 10
drag, startPoint x: 1077, startPoint y: 346, endPoint x: 986, endPoint y: 344, distance: 90.8
click at [987, 344] on span "**********" at bounding box center [1047, 339] width 120 height 10
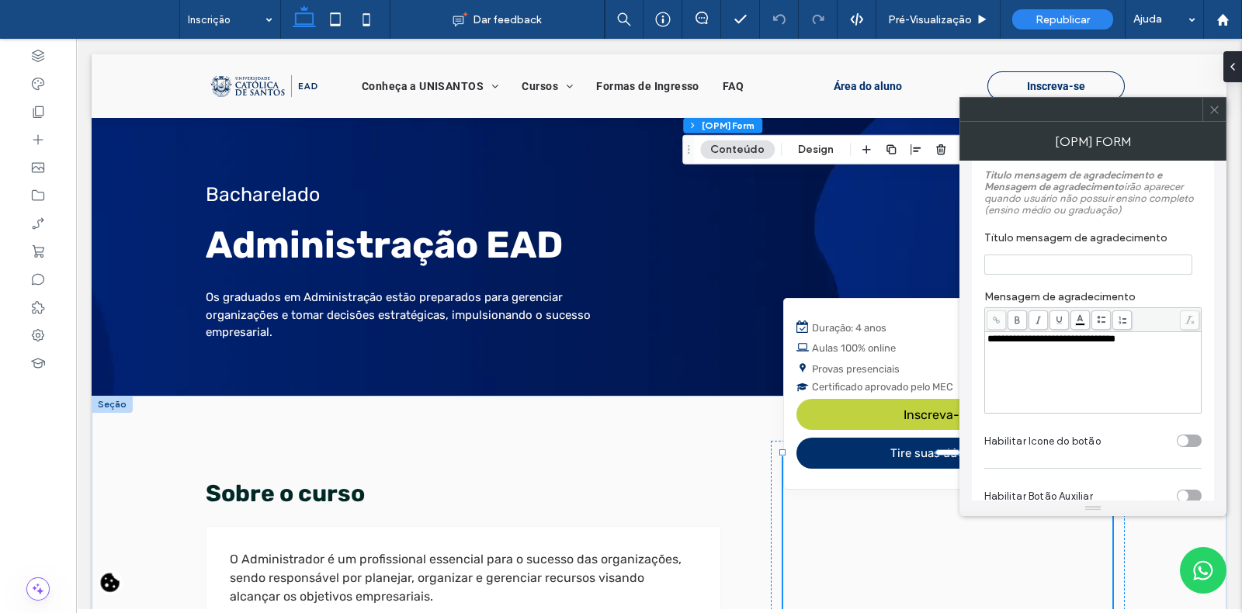
click at [1173, 345] on div "**********" at bounding box center [1093, 339] width 212 height 11
drag, startPoint x: 1149, startPoint y: 349, endPoint x: 982, endPoint y: 348, distance: 166.9
click at [982, 348] on div "Informações Globais https://ead.unisantos.br/orbita/subscription/ Add Item Conf…" at bounding box center [1093, 48] width 242 height 2331
copy span "**********"
click at [1026, 264] on input "Título mensagem de agradecimento" at bounding box center [1088, 265] width 208 height 20
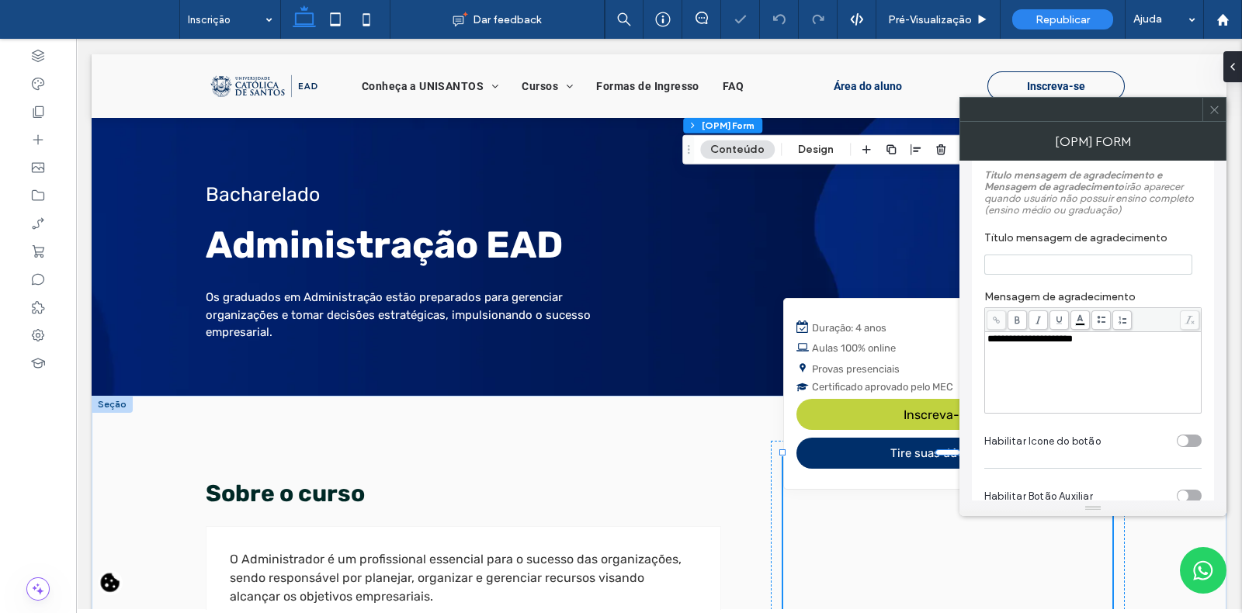
paste input "**********"
type input "**********"
click at [1184, 254] on section "**********" at bounding box center [1092, 253] width 217 height 59
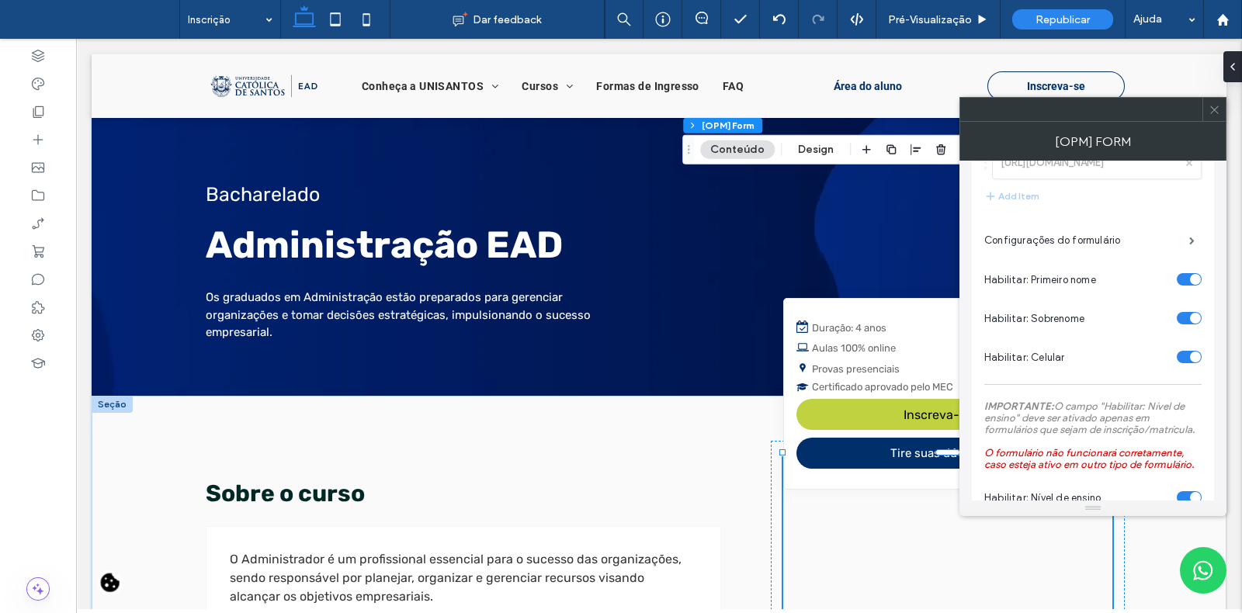
scroll to position [0, 0]
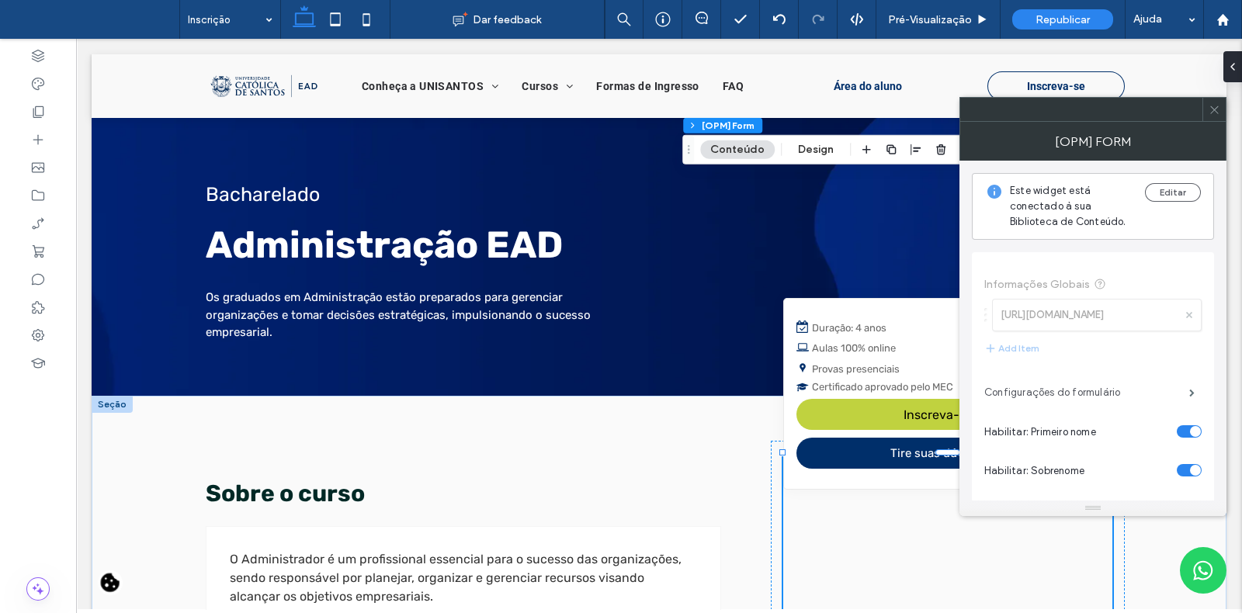
click at [1053, 390] on label "Configurações do formulário" at bounding box center [1086, 392] width 205 height 31
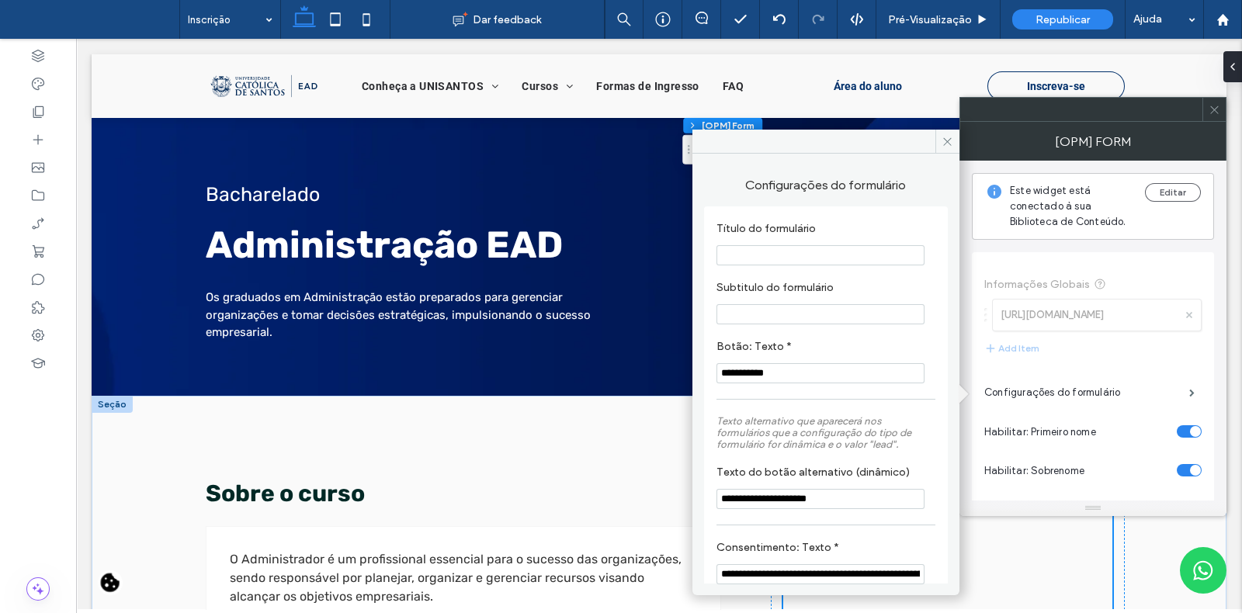
click at [836, 372] on input "**********" at bounding box center [820, 373] width 208 height 20
click at [784, 458] on label "Texto alternativo que aparecerá nos formulários que a configuração do tipo de f…" at bounding box center [825, 432] width 219 height 50
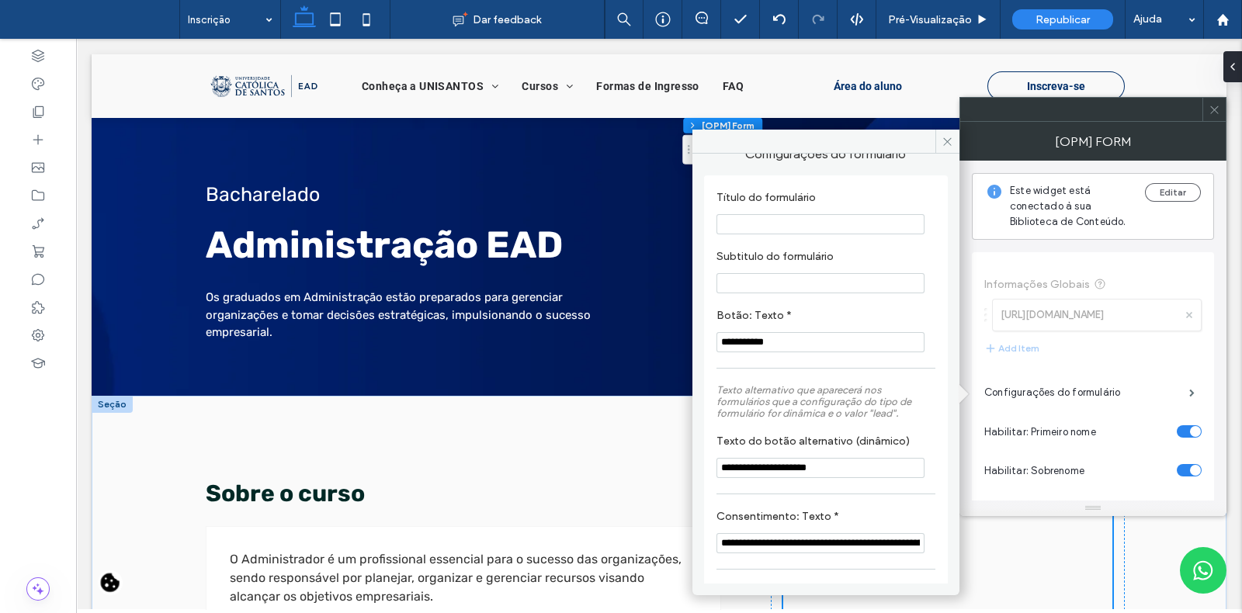
scroll to position [36, 0]
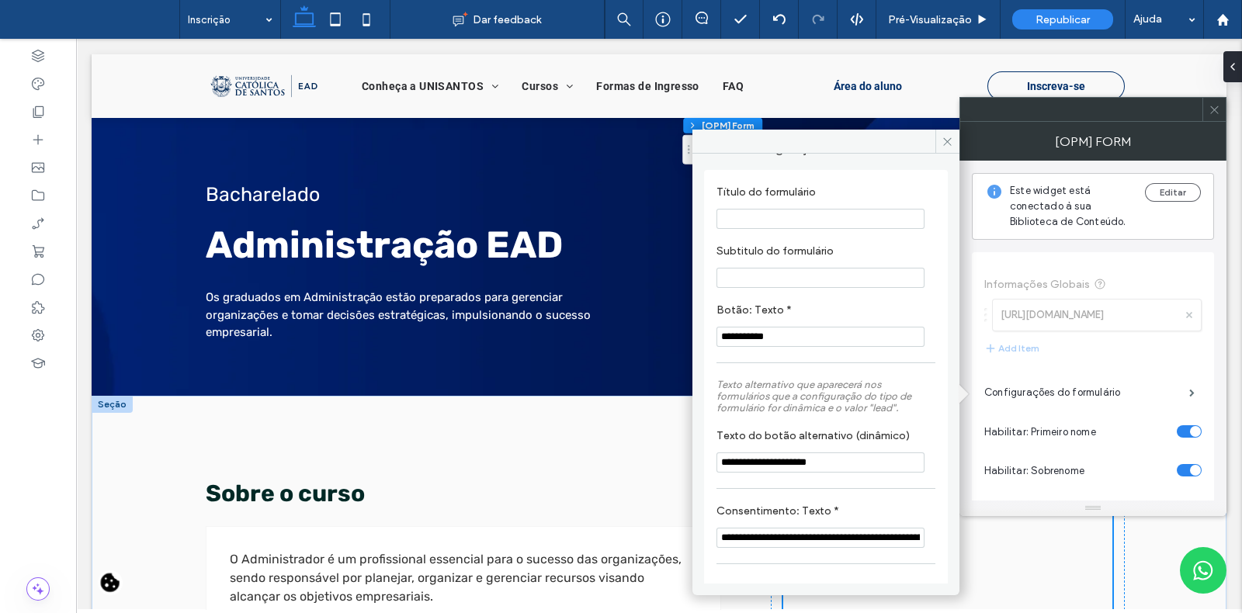
click at [915, 419] on label "Texto alternativo que aparecerá nos formulários que a configuração do tipo de f…" at bounding box center [825, 396] width 219 height 50
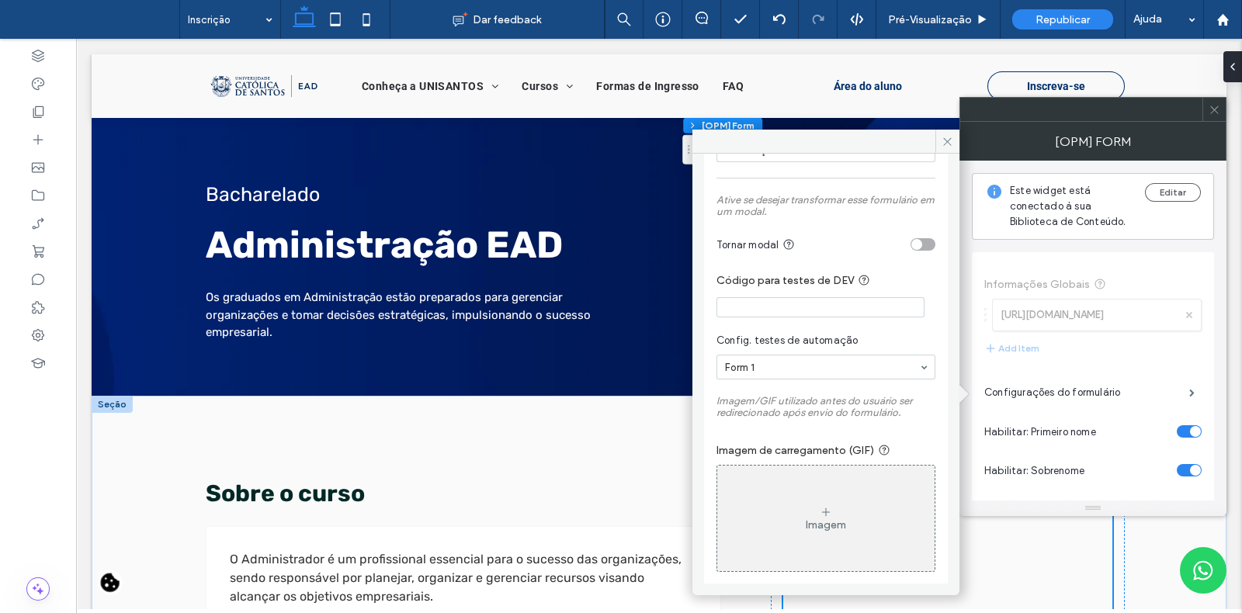
scroll to position [773, 0]
click at [920, 328] on section "Config. testes de automação Form 1" at bounding box center [825, 352] width 219 height 62
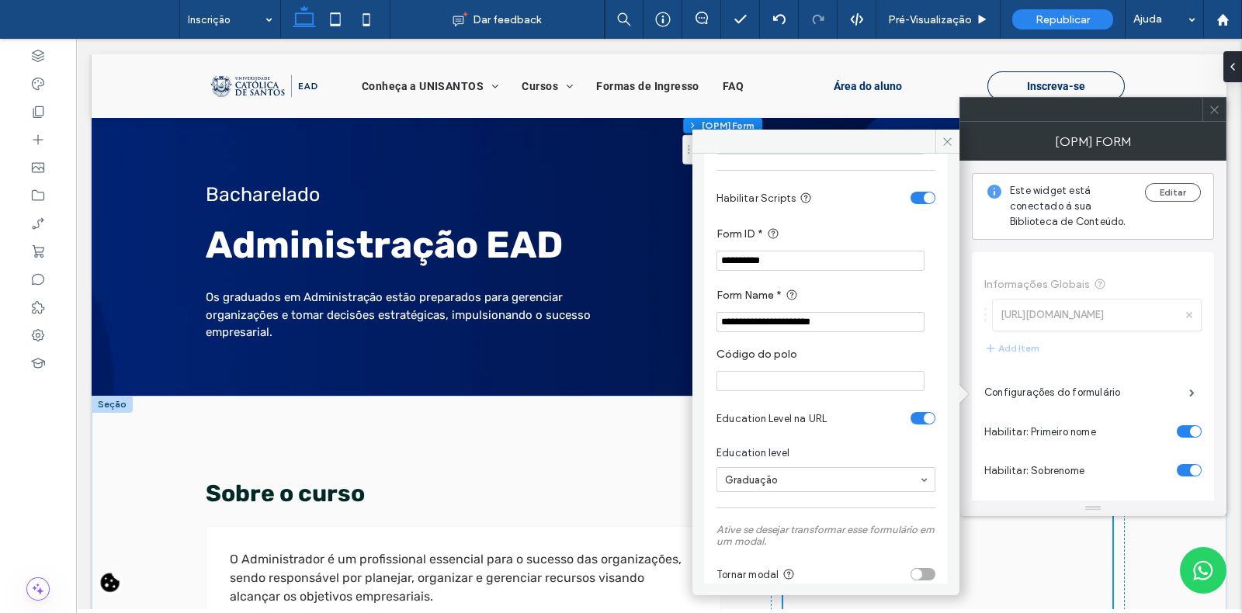
scroll to position [429, 0]
click at [869, 293] on label "Form Name *" at bounding box center [822, 296] width 213 height 19
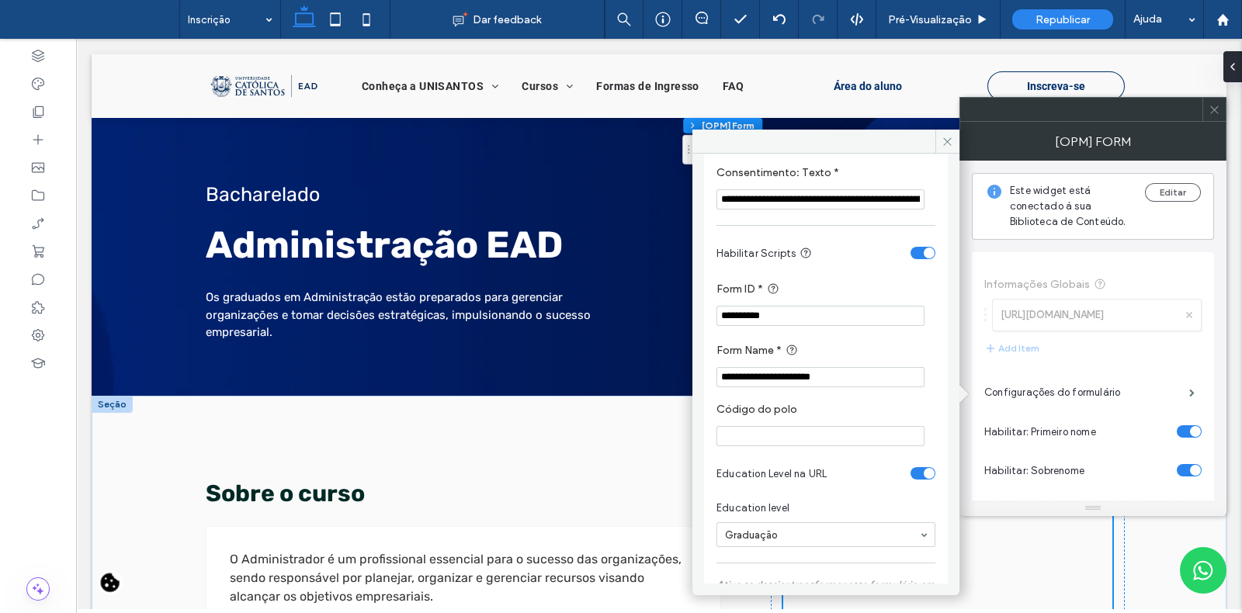
scroll to position [368, 0]
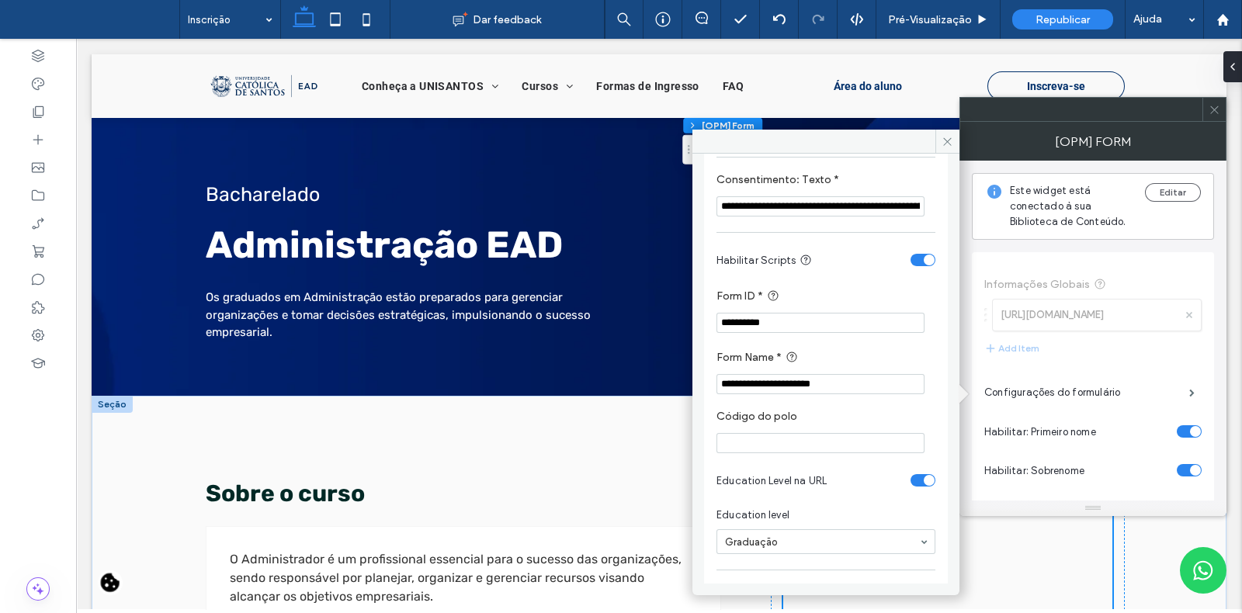
click at [812, 393] on input "**********" at bounding box center [820, 384] width 208 height 20
type input "**********"
click at [803, 359] on label "Form Name *" at bounding box center [822, 357] width 213 height 19
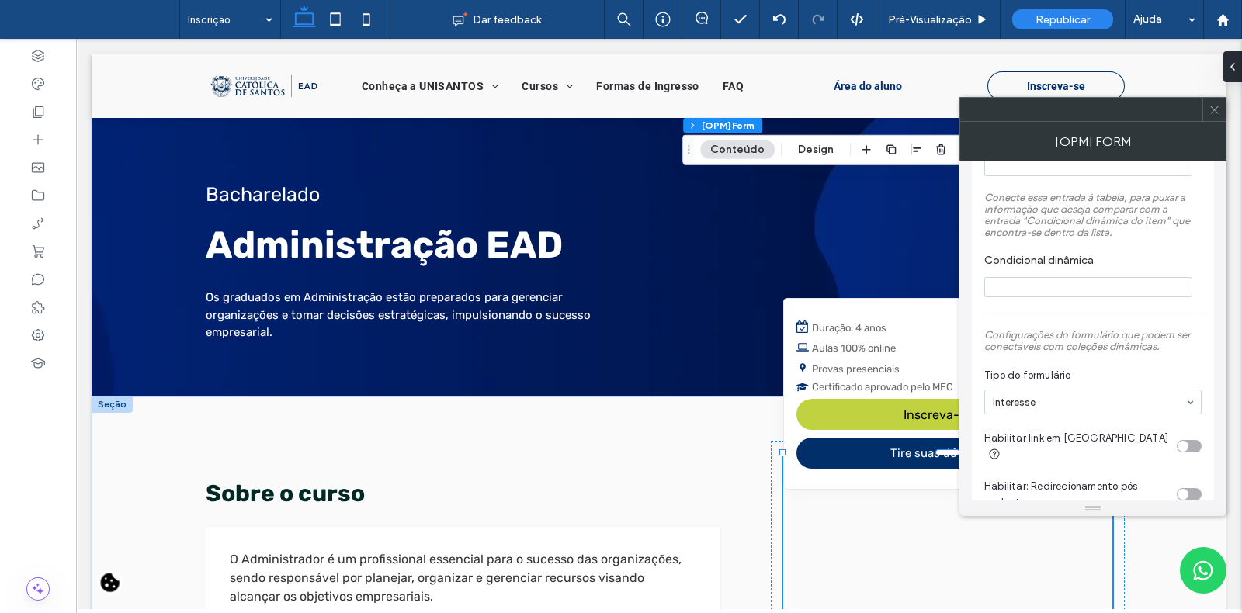
scroll to position [0, 0]
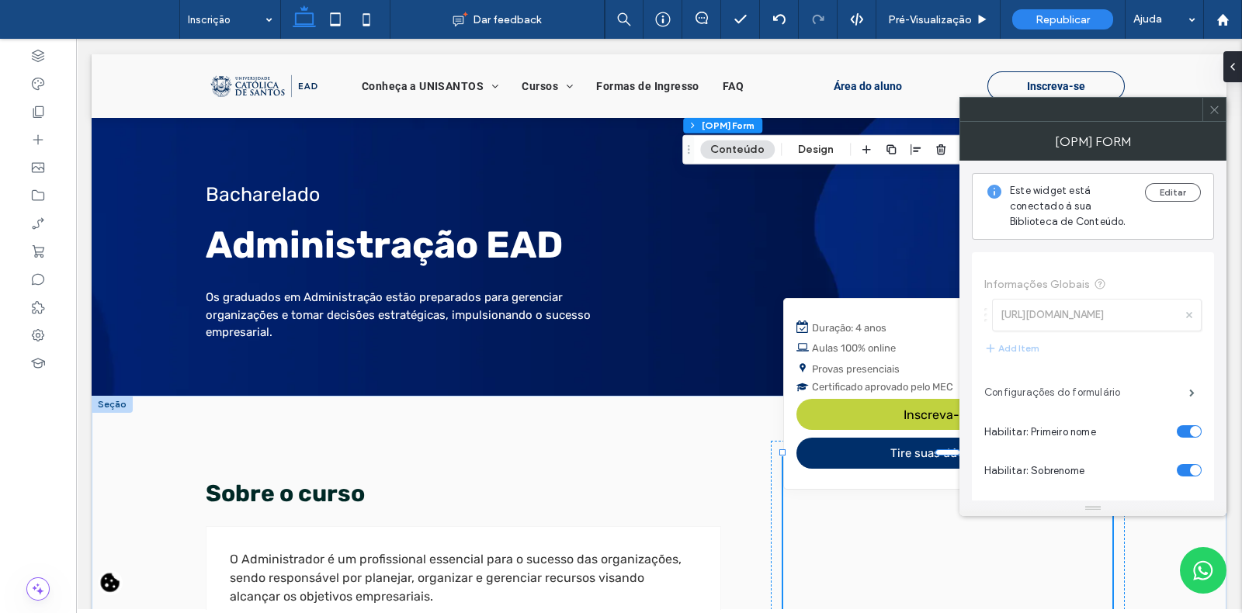
click at [1045, 390] on label "Configurações do formulário" at bounding box center [1086, 392] width 205 height 31
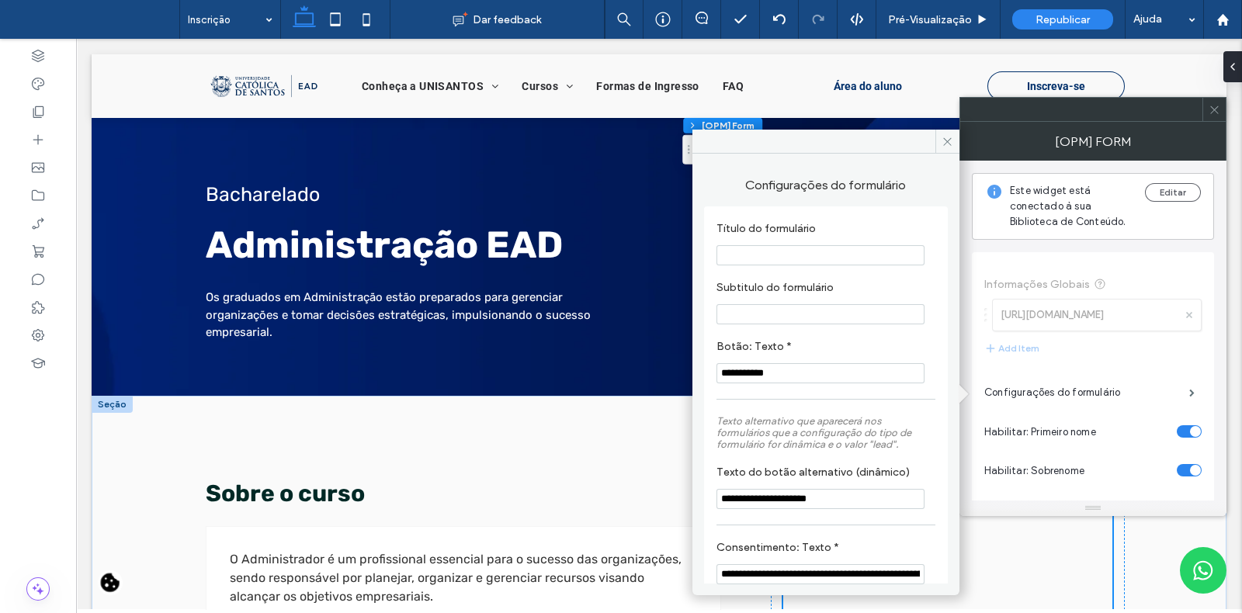
click at [795, 499] on input "**********" at bounding box center [820, 499] width 208 height 20
click at [795, 378] on input "**********" at bounding box center [820, 373] width 208 height 20
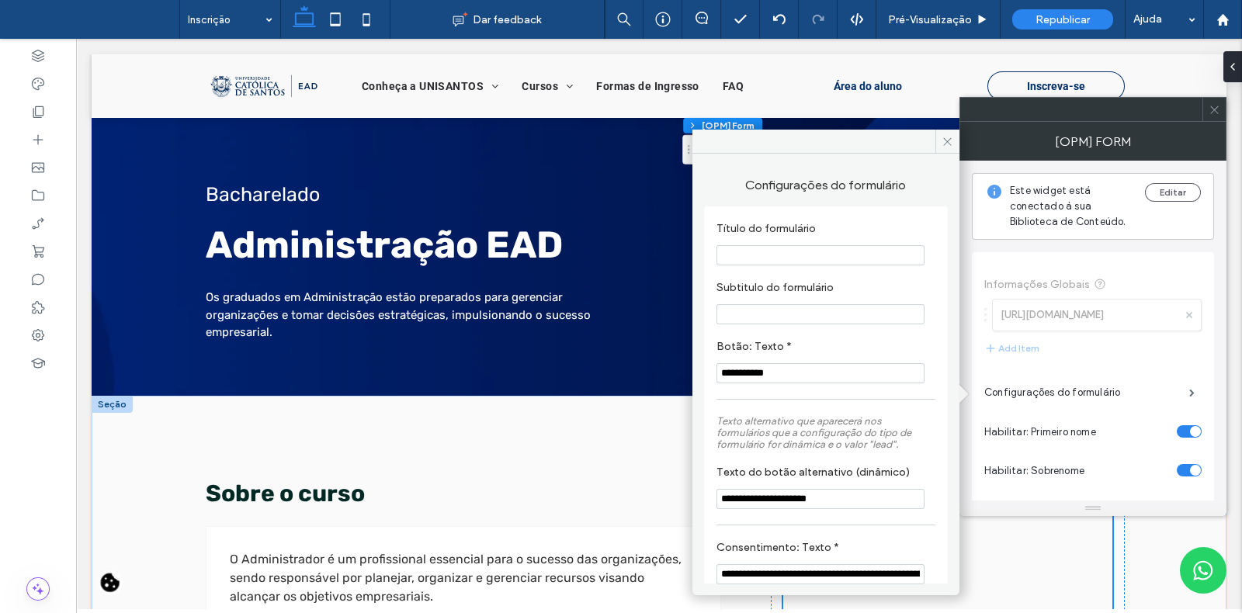
click at [795, 378] on input "**********" at bounding box center [820, 373] width 208 height 20
paste input "**********"
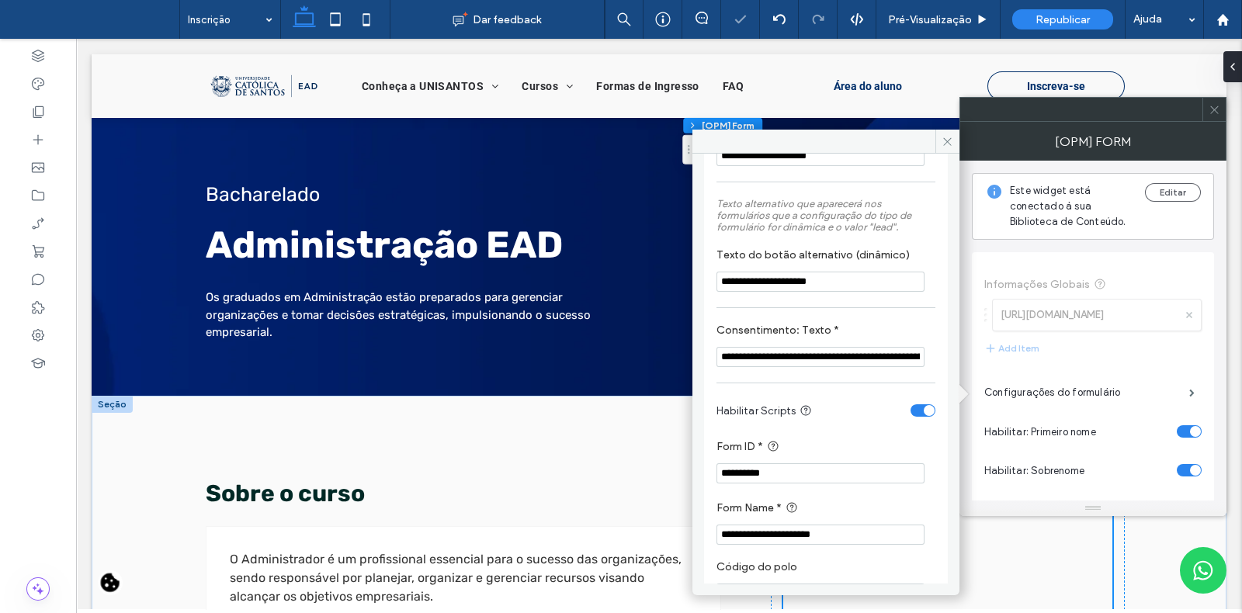
scroll to position [273, 0]
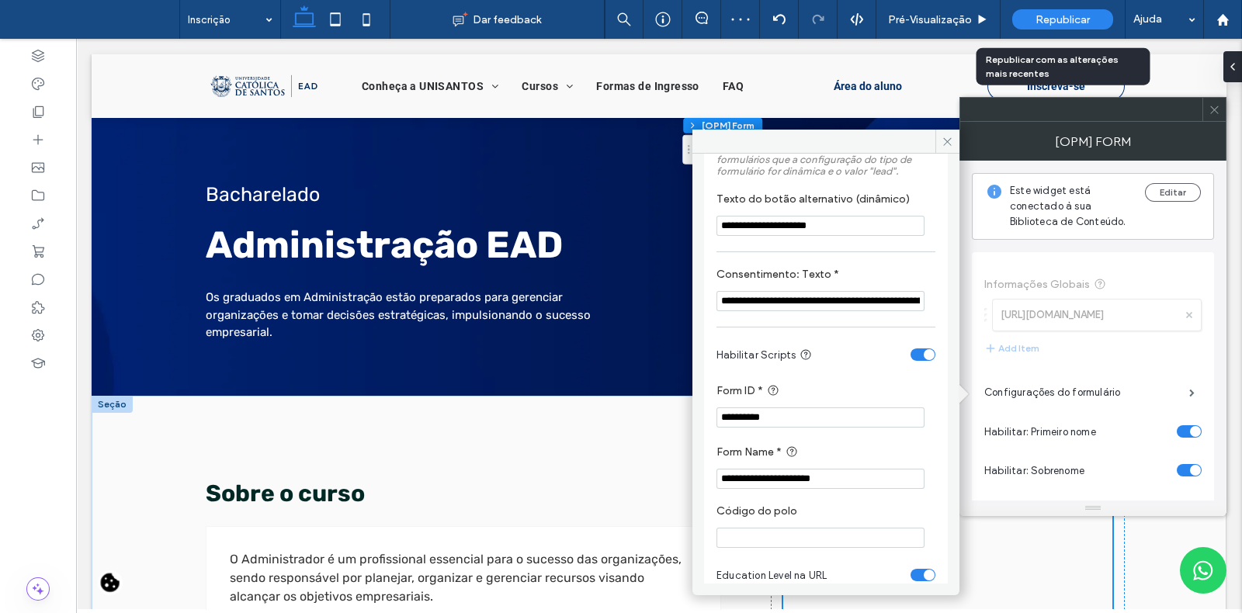
type input "**********"
click at [1075, 13] on span "Republicar" at bounding box center [1062, 19] width 54 height 13
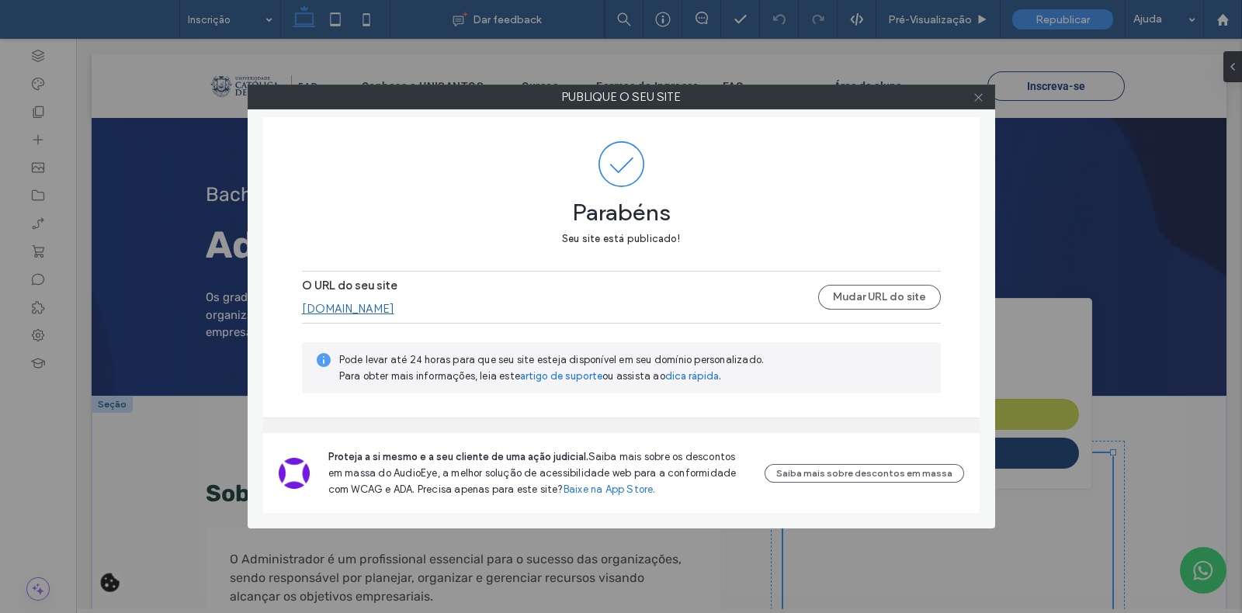
click at [976, 95] on use at bounding box center [978, 97] width 8 height 8
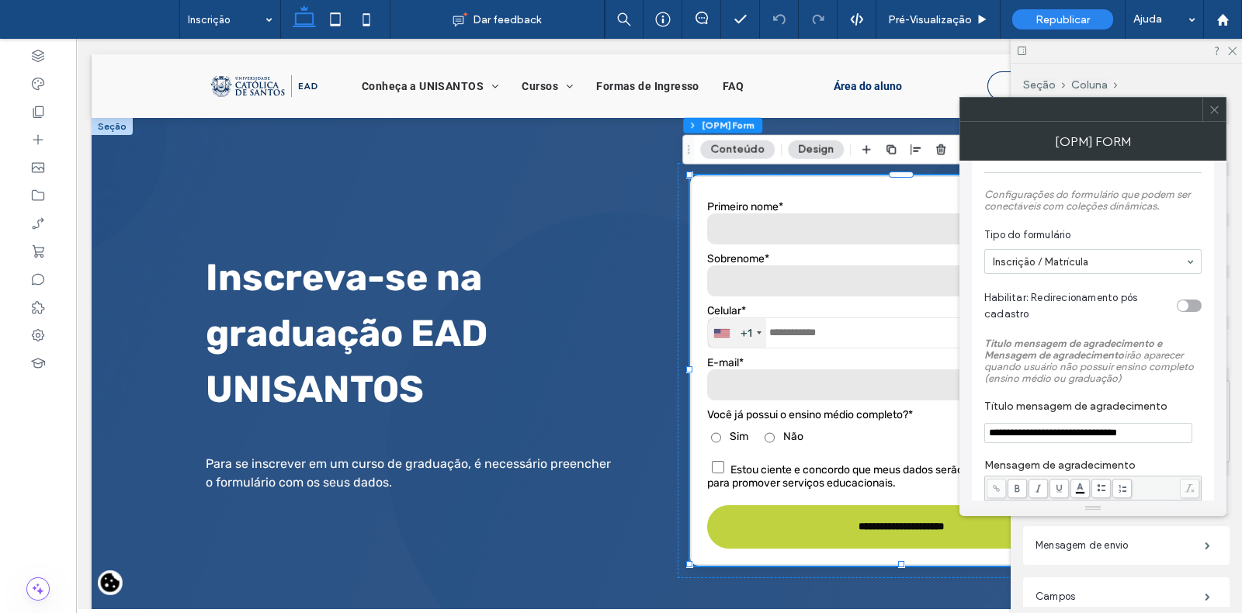
scroll to position [1153, 0]
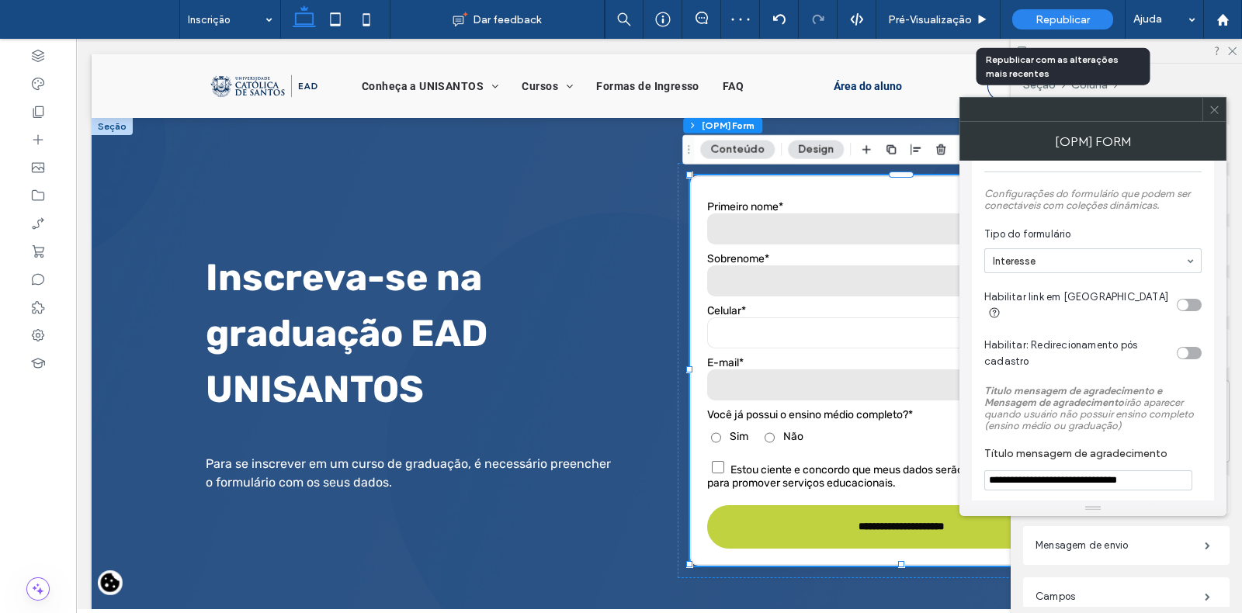
click at [1069, 24] on span "Republicar" at bounding box center [1062, 19] width 54 height 13
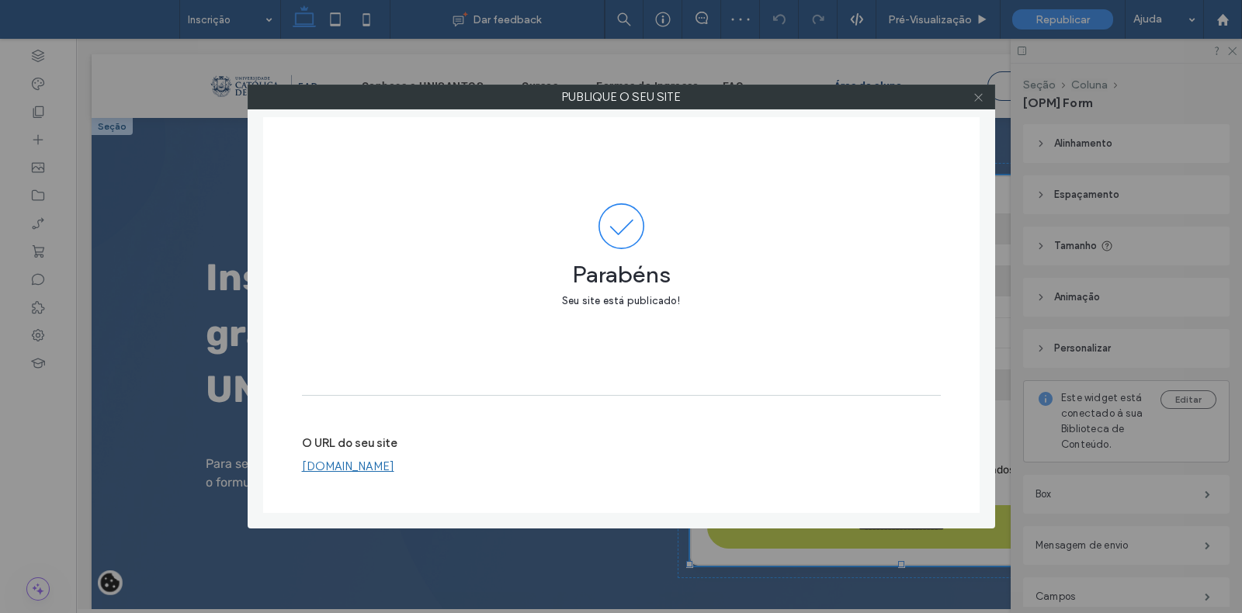
click at [980, 95] on use at bounding box center [978, 97] width 8 height 8
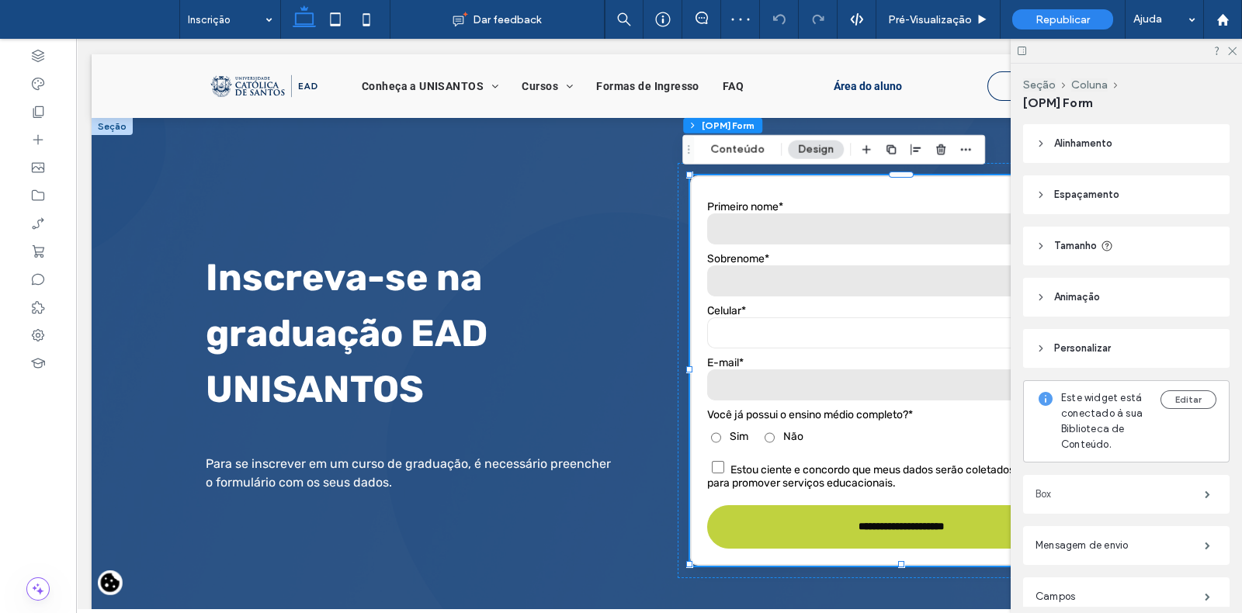
scroll to position [232, 0]
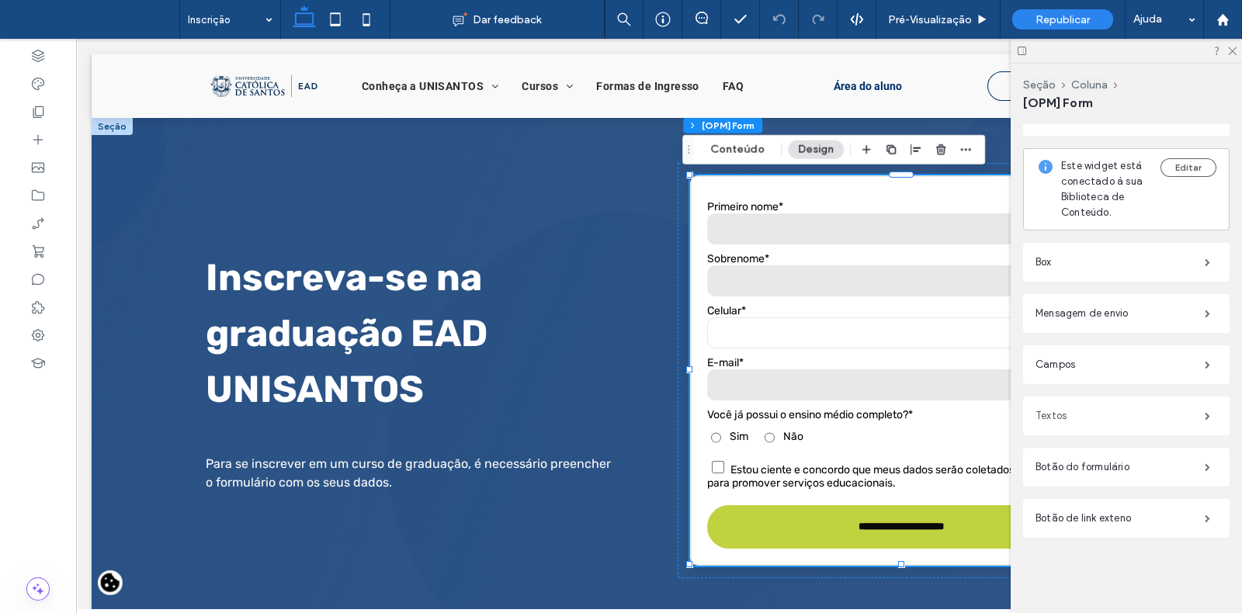
click at [1081, 417] on label "Textos" at bounding box center [1119, 415] width 169 height 31
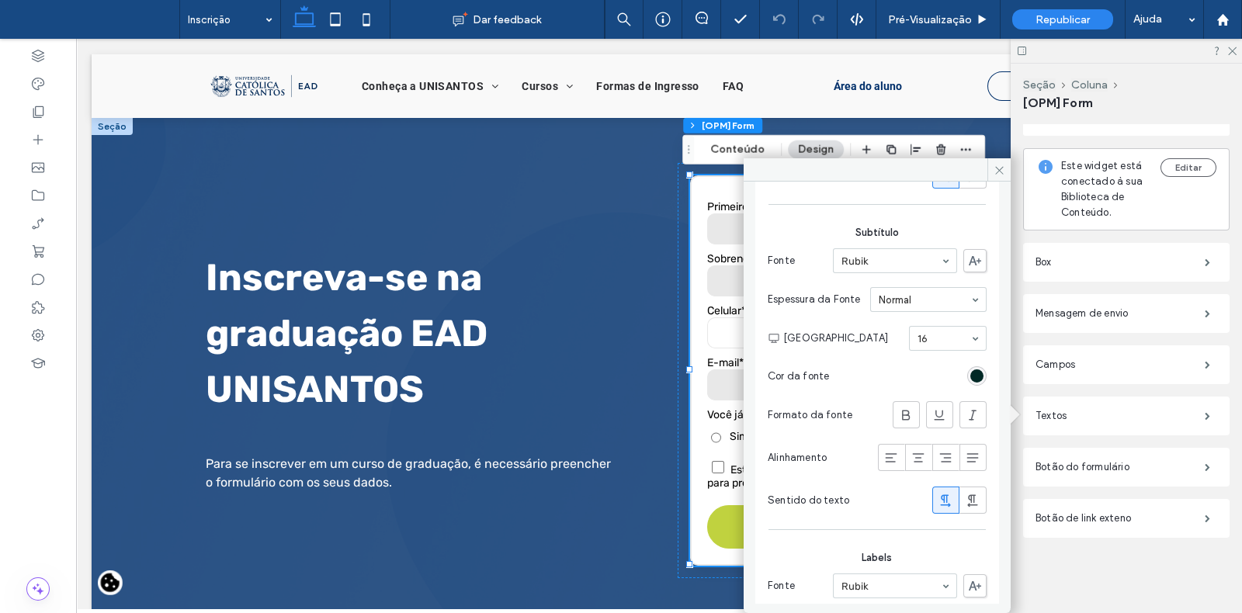
scroll to position [602, 0]
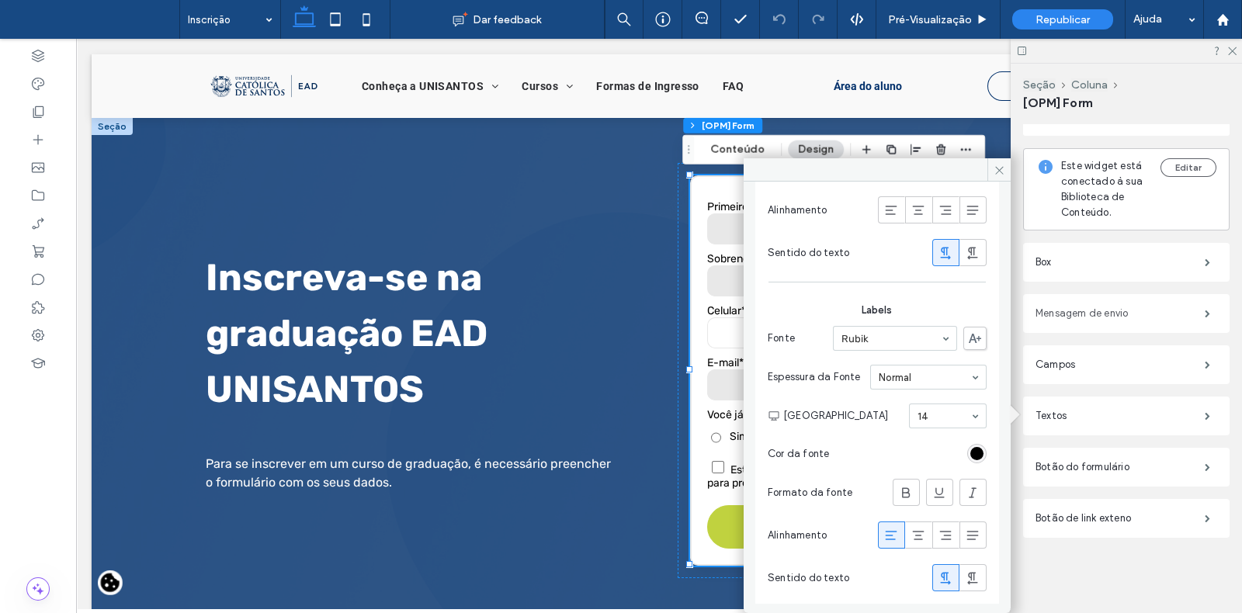
click at [1100, 308] on label "Mensagem de envio" at bounding box center [1119, 313] width 169 height 31
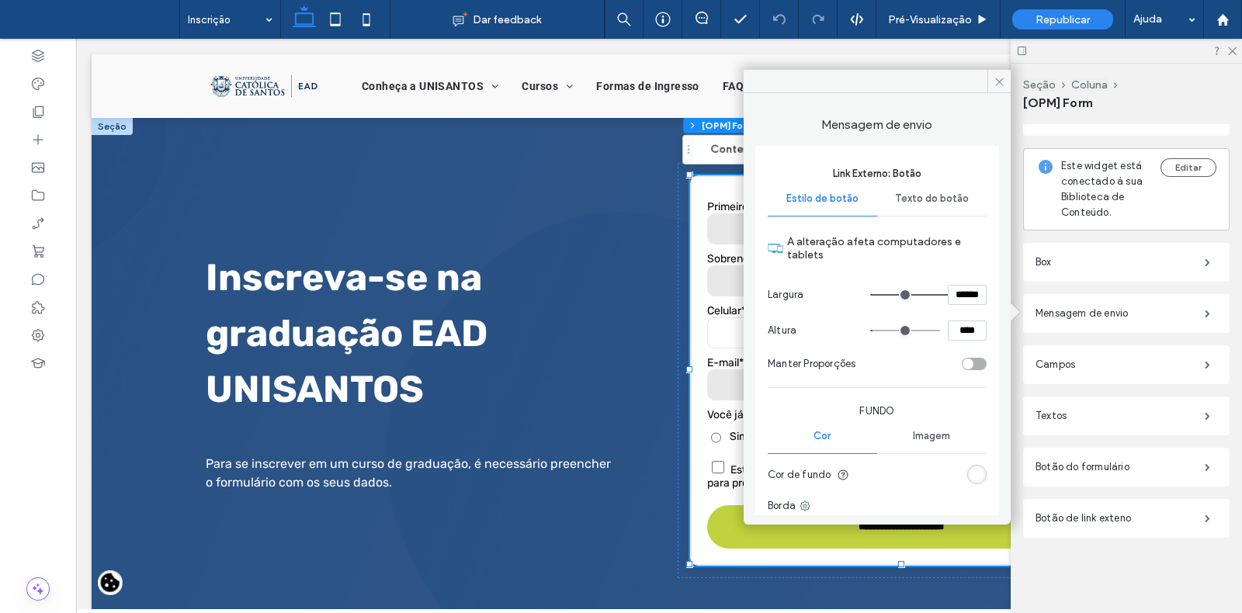
click at [926, 196] on span "Texto do botão" at bounding box center [932, 198] width 74 height 12
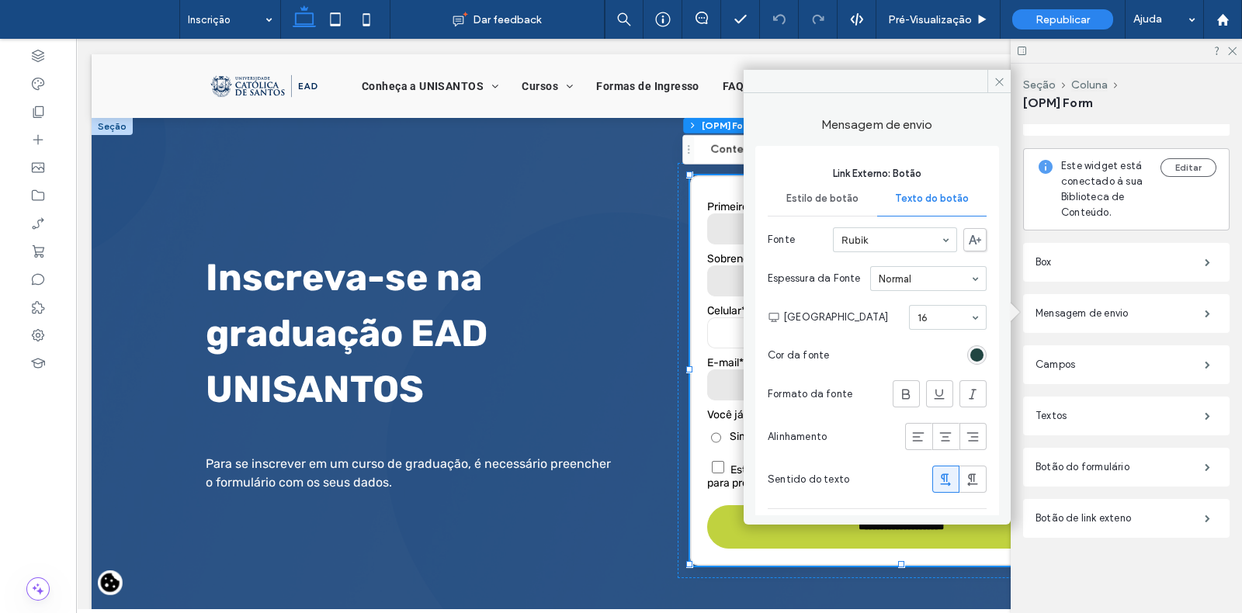
click at [970, 352] on div "rgb(0, 41, 38)" at bounding box center [976, 354] width 13 height 13
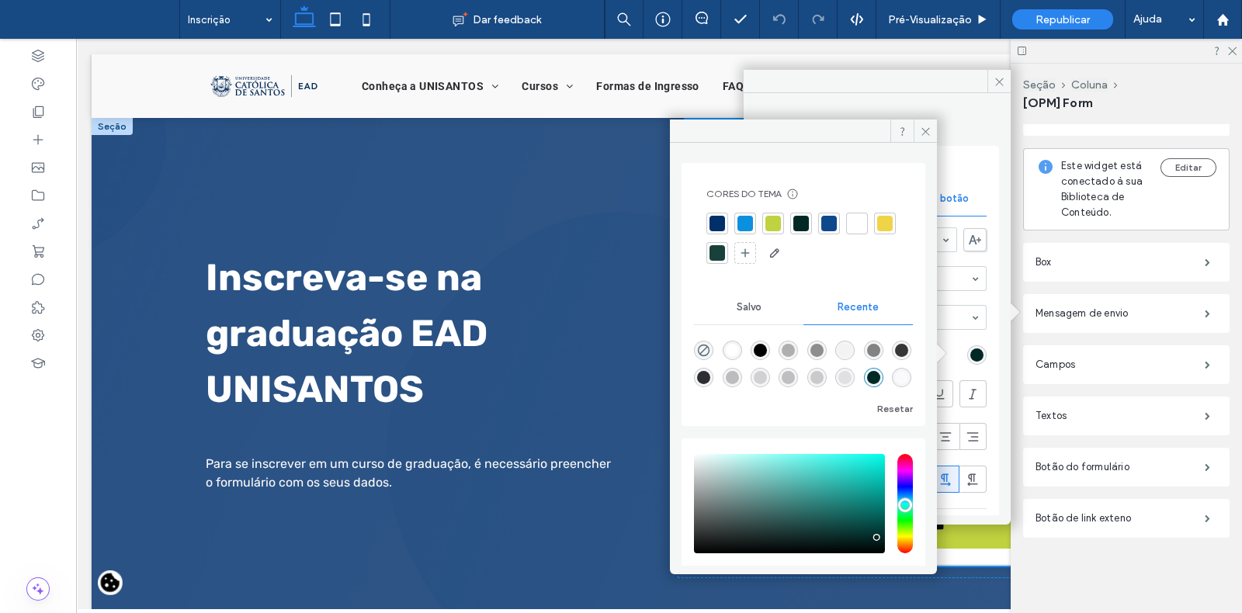
click at [733, 355] on div "rgba(255, 255, 255, 1)" at bounding box center [732, 350] width 13 height 13
type input "*******"
click at [920, 137] on icon at bounding box center [926, 132] width 12 height 12
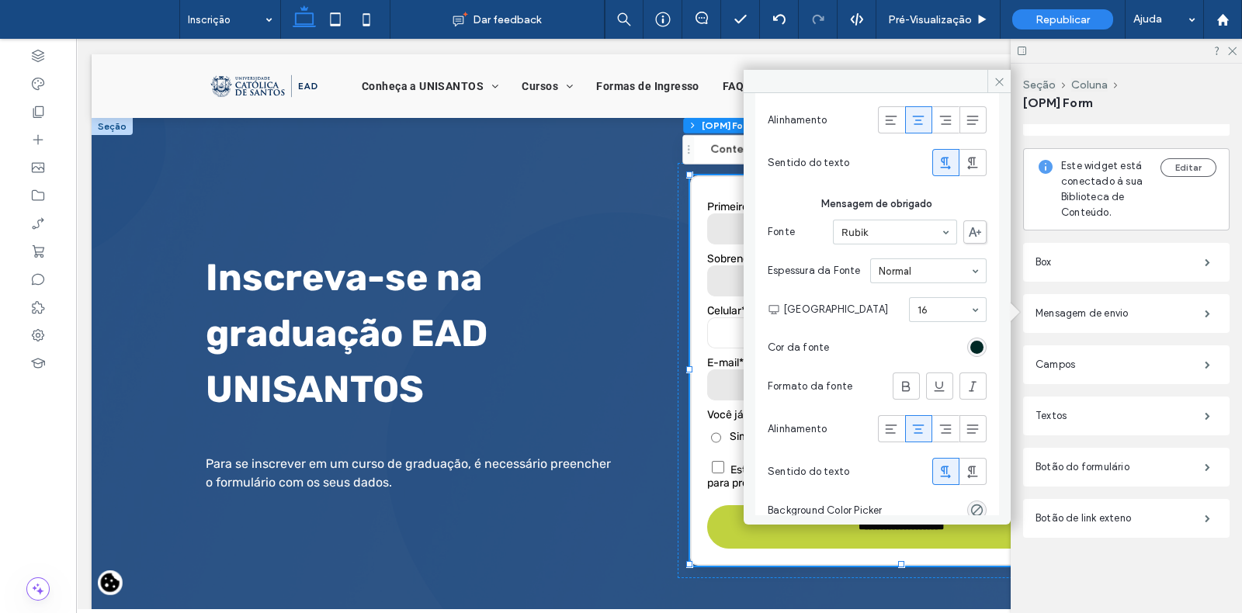
scroll to position [881, 0]
click at [970, 348] on div "rgb(0, 41, 38)" at bounding box center [976, 344] width 13 height 13
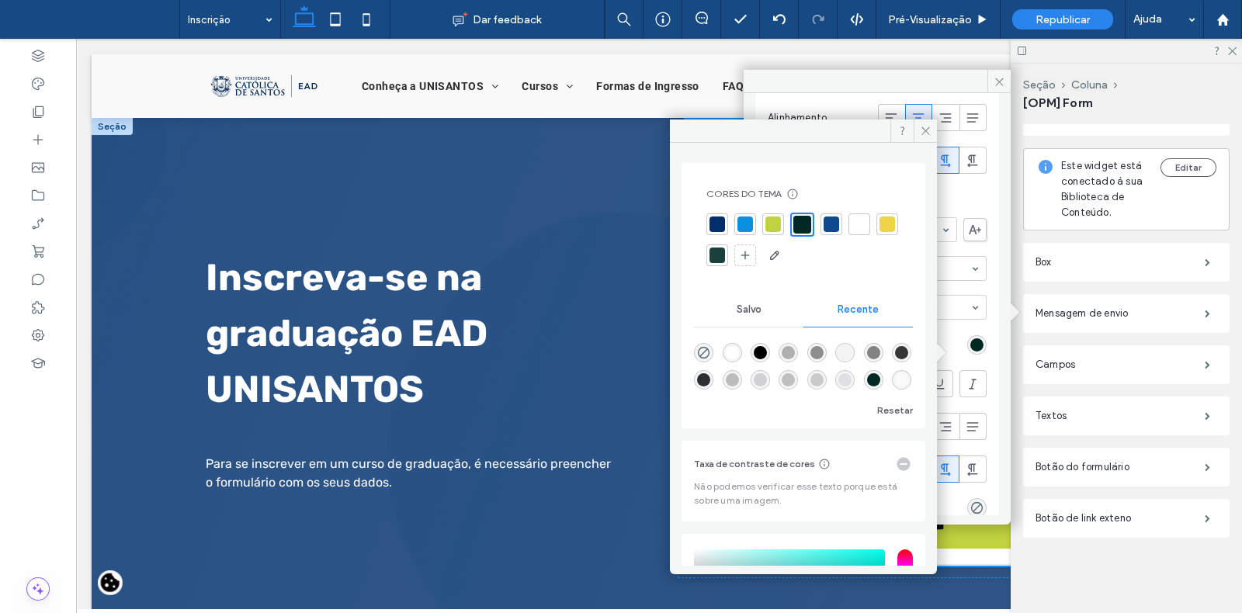
click at [732, 355] on div "rgba(255, 255, 255, 1)" at bounding box center [732, 352] width 13 height 13
type input "*******"
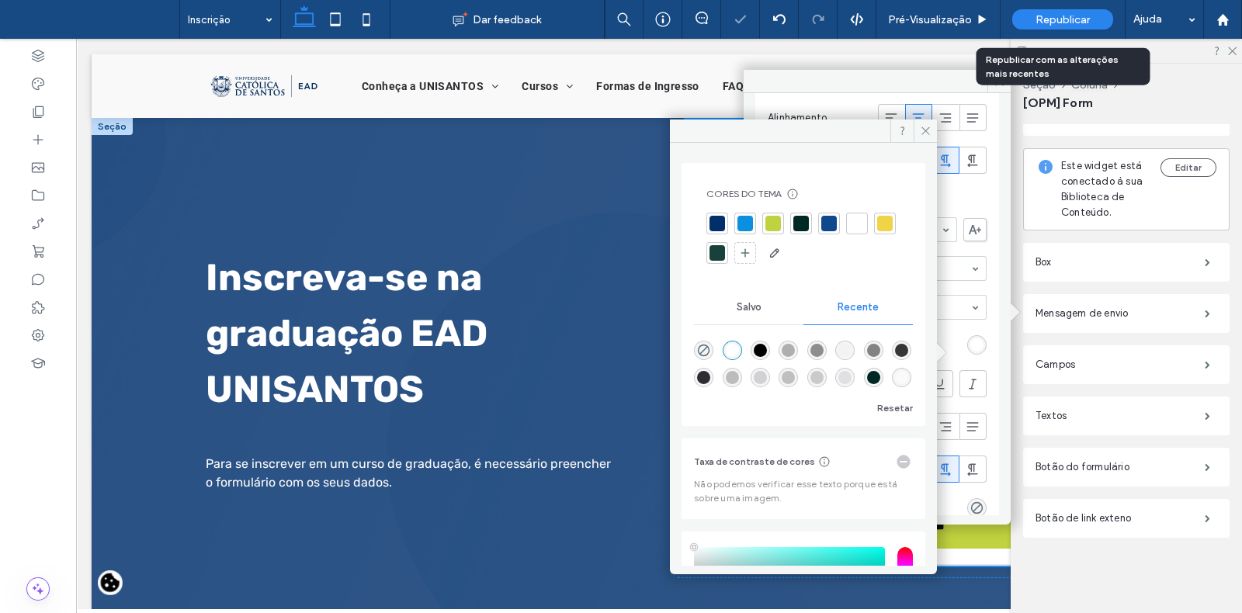
click at [1064, 20] on span "Republicar" at bounding box center [1062, 19] width 54 height 13
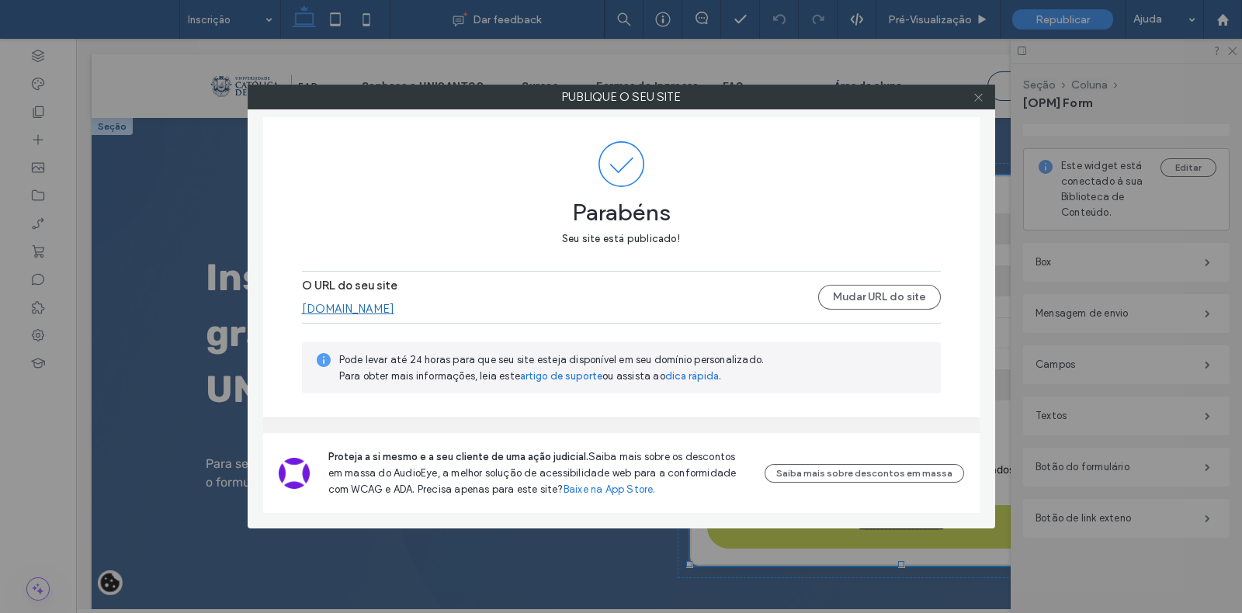
click at [982, 100] on icon at bounding box center [978, 98] width 12 height 12
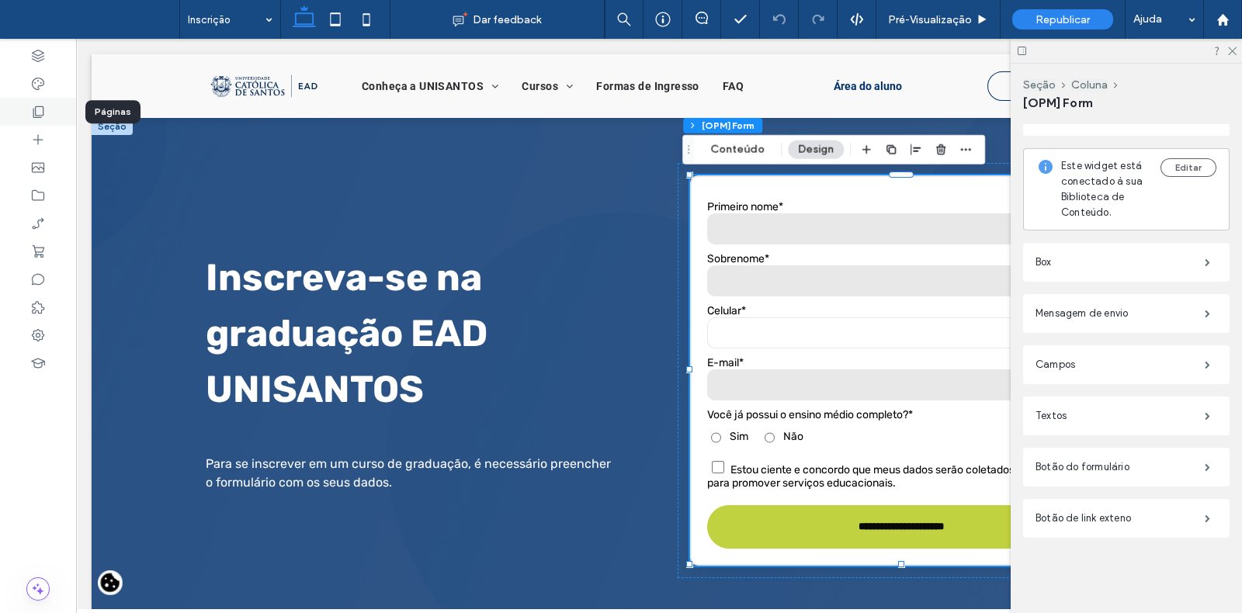
click at [50, 113] on div at bounding box center [38, 112] width 76 height 28
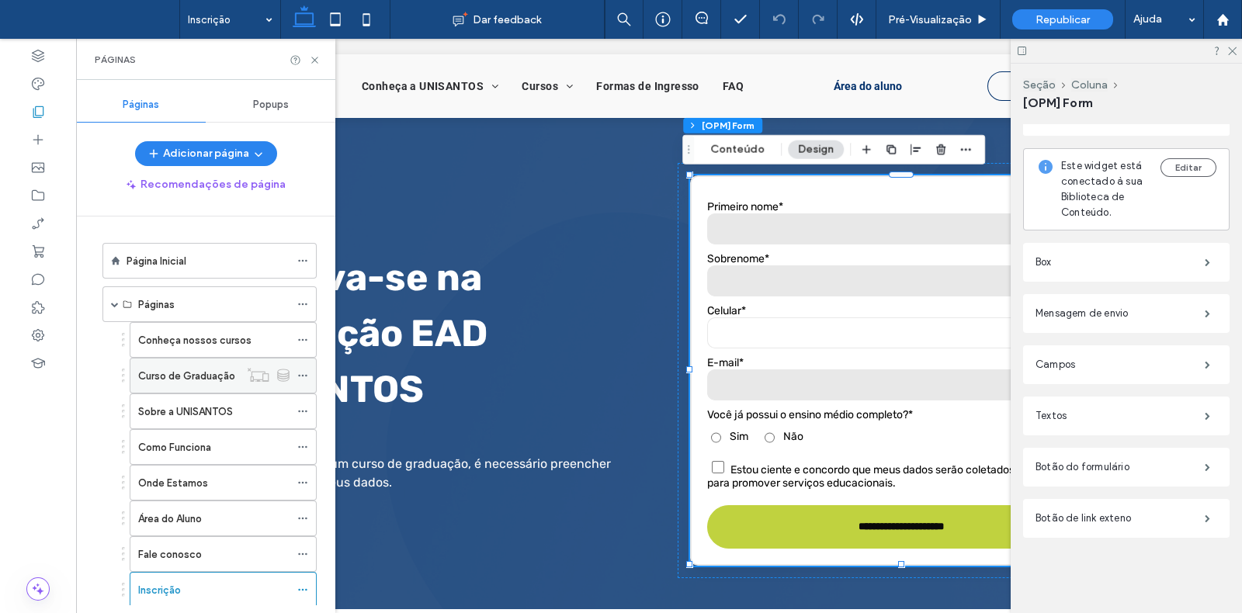
click at [204, 382] on label "Curso de Graduação" at bounding box center [186, 375] width 97 height 27
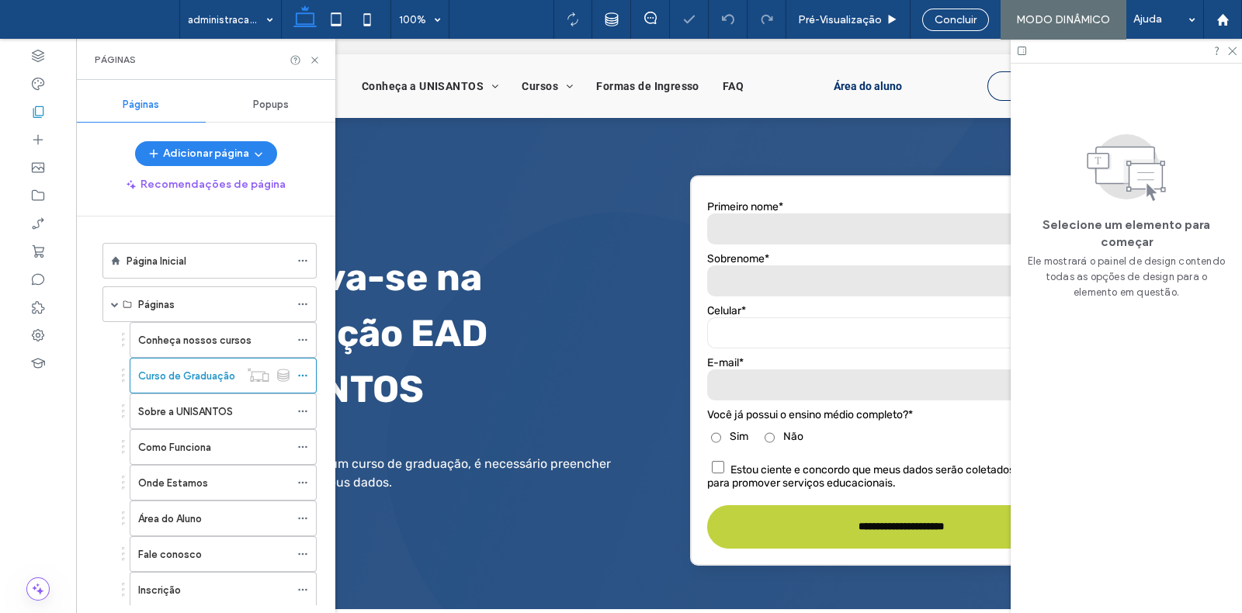
click at [316, 60] on icon at bounding box center [315, 60] width 12 height 12
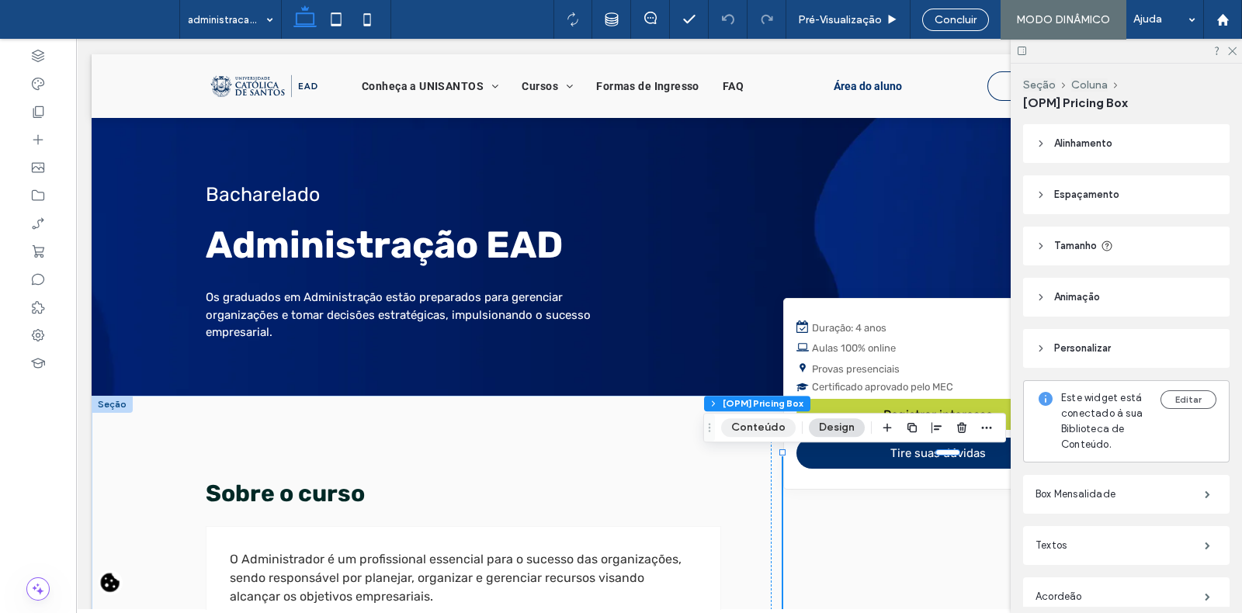
click at [759, 421] on button "Conteúdo" at bounding box center [758, 427] width 75 height 19
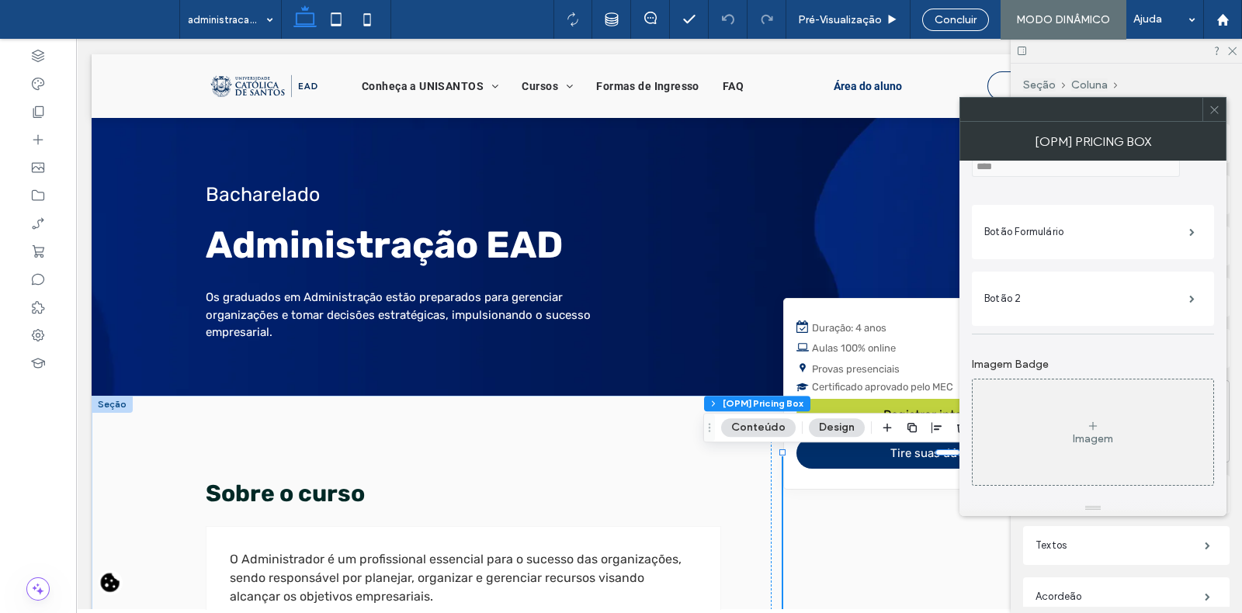
scroll to position [1460, 0]
click at [1089, 246] on label "Botão Formulário" at bounding box center [1086, 230] width 205 height 31
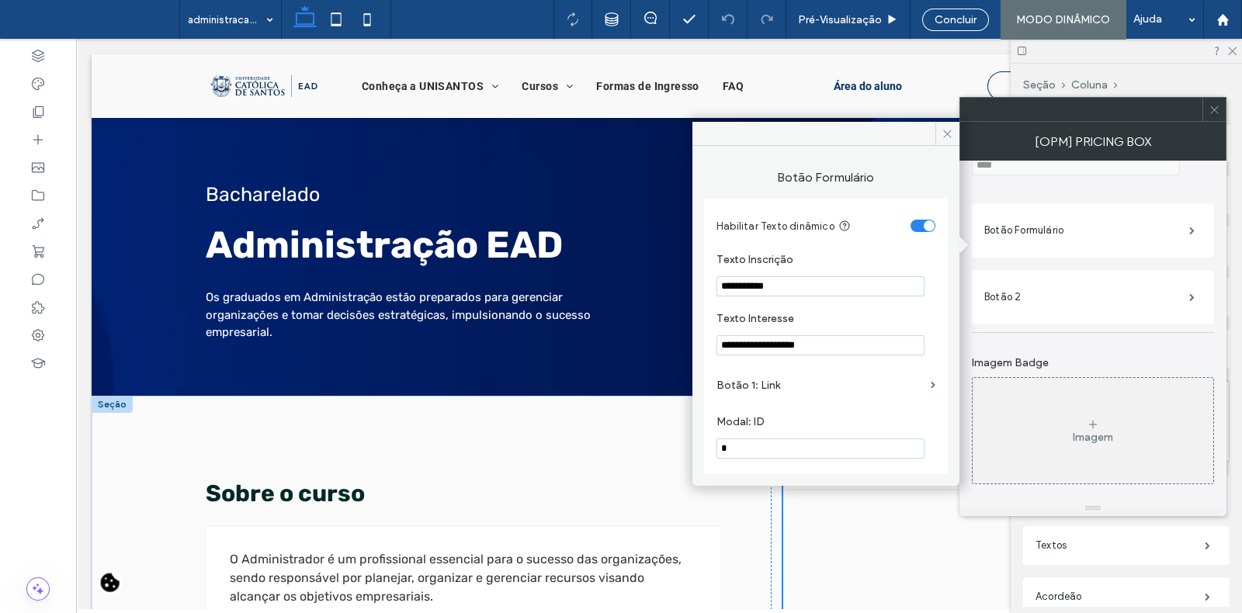
click at [843, 385] on label "Botão 1: Link" at bounding box center [820, 385] width 208 height 29
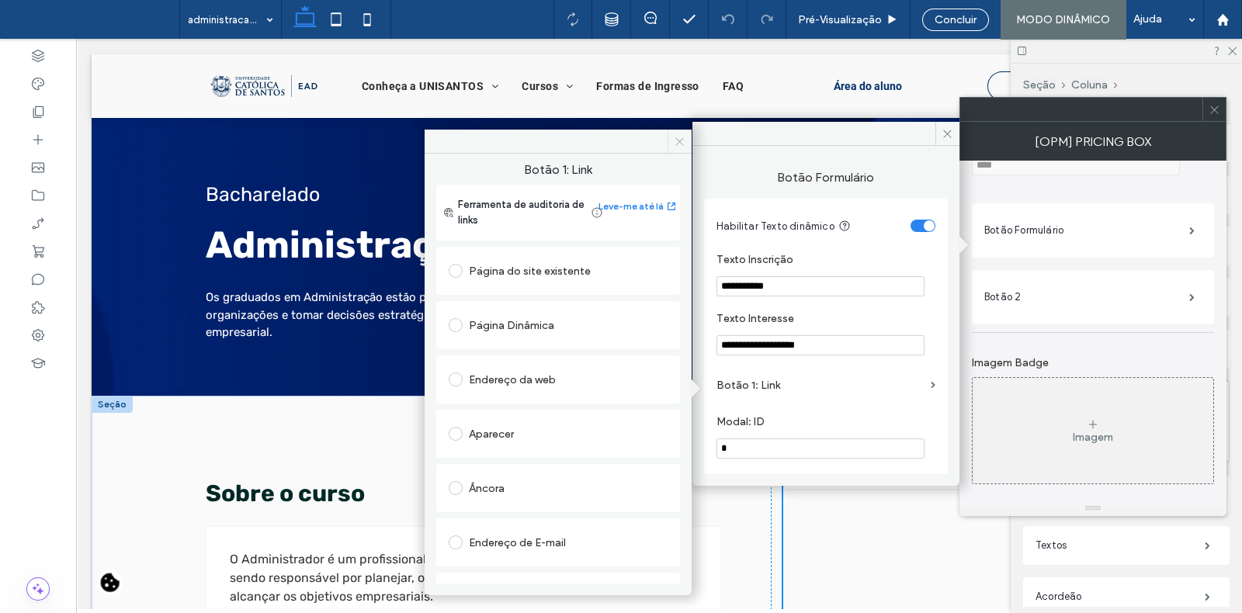
click at [673, 145] on span at bounding box center [679, 141] width 24 height 23
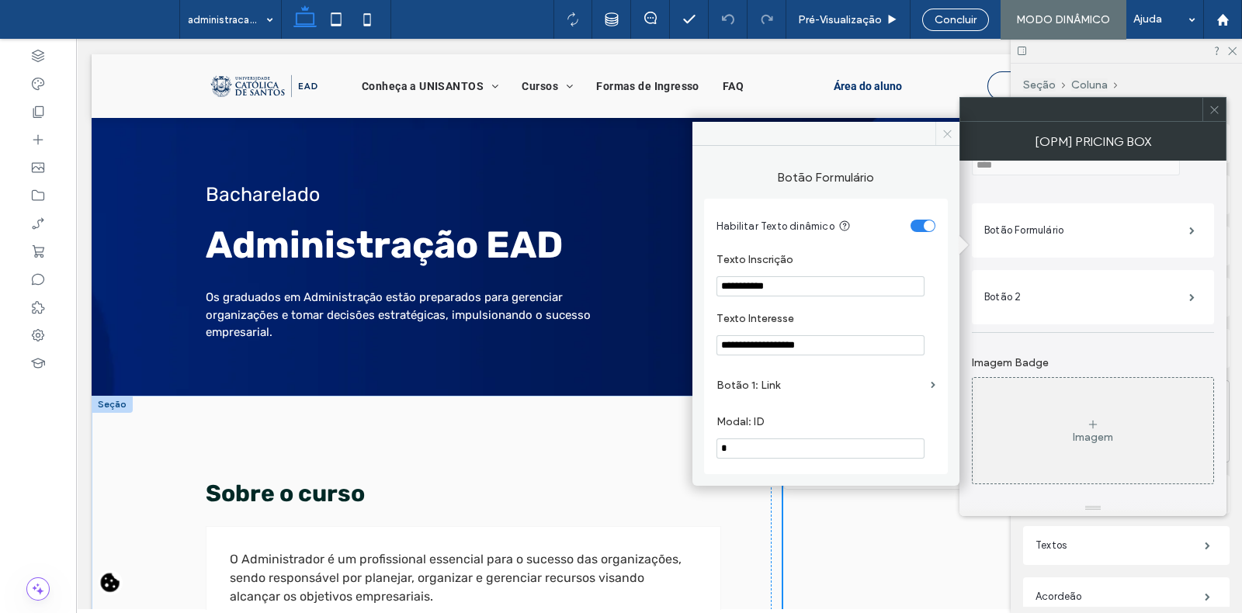
click at [951, 136] on icon at bounding box center [947, 134] width 12 height 12
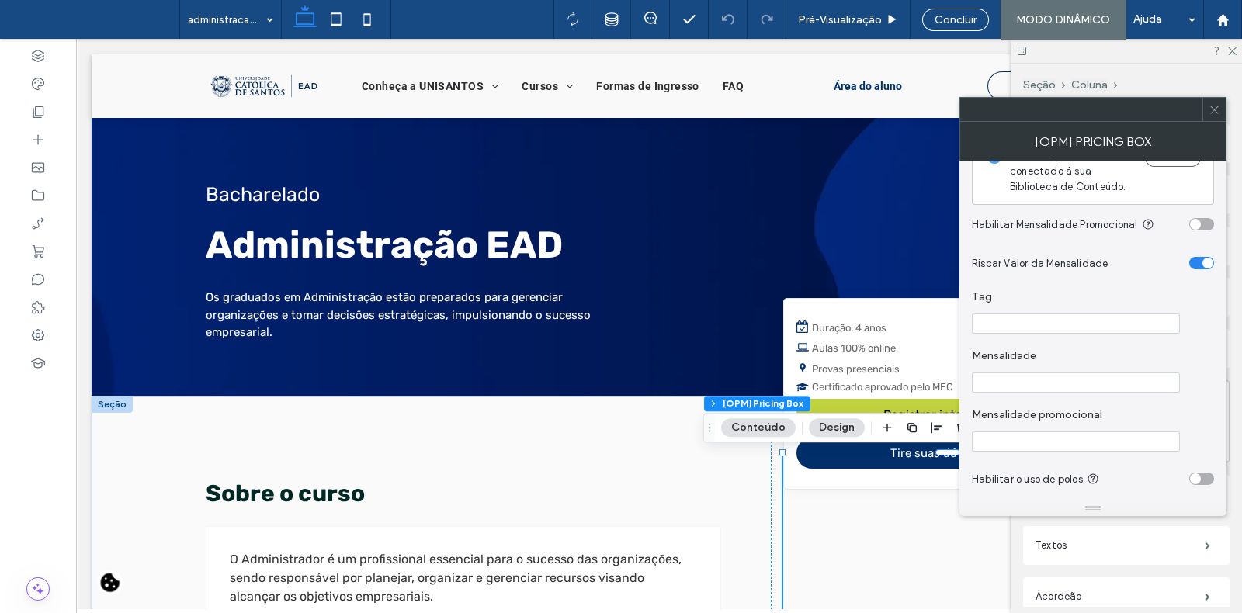
scroll to position [0, 0]
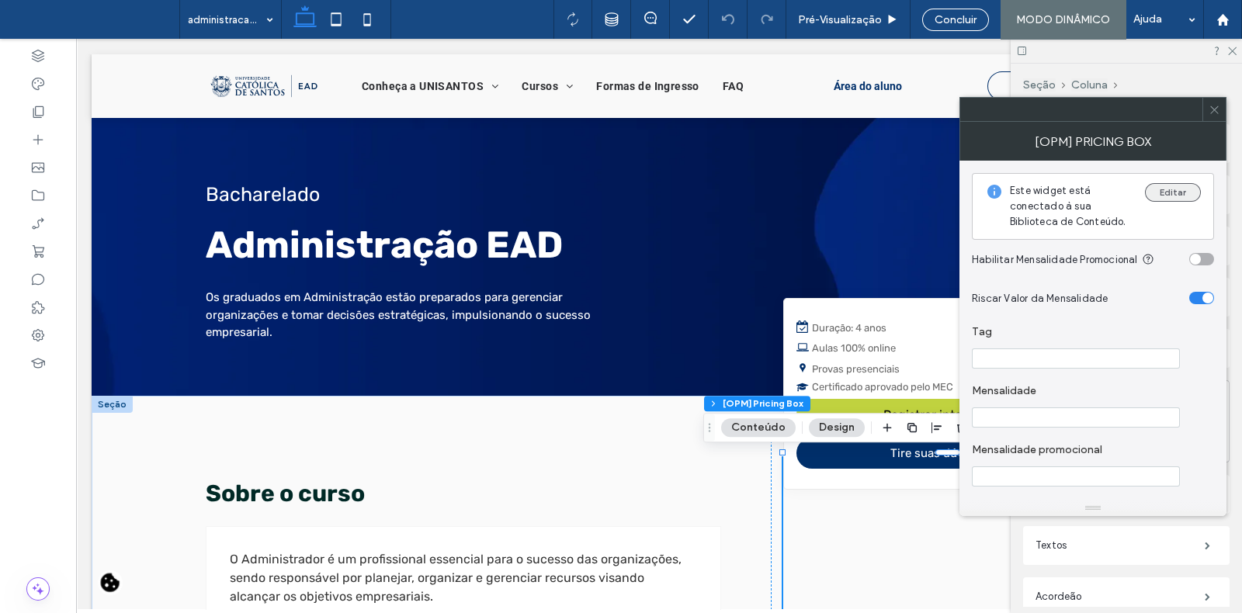
click at [1183, 192] on button "Editar" at bounding box center [1173, 192] width 56 height 19
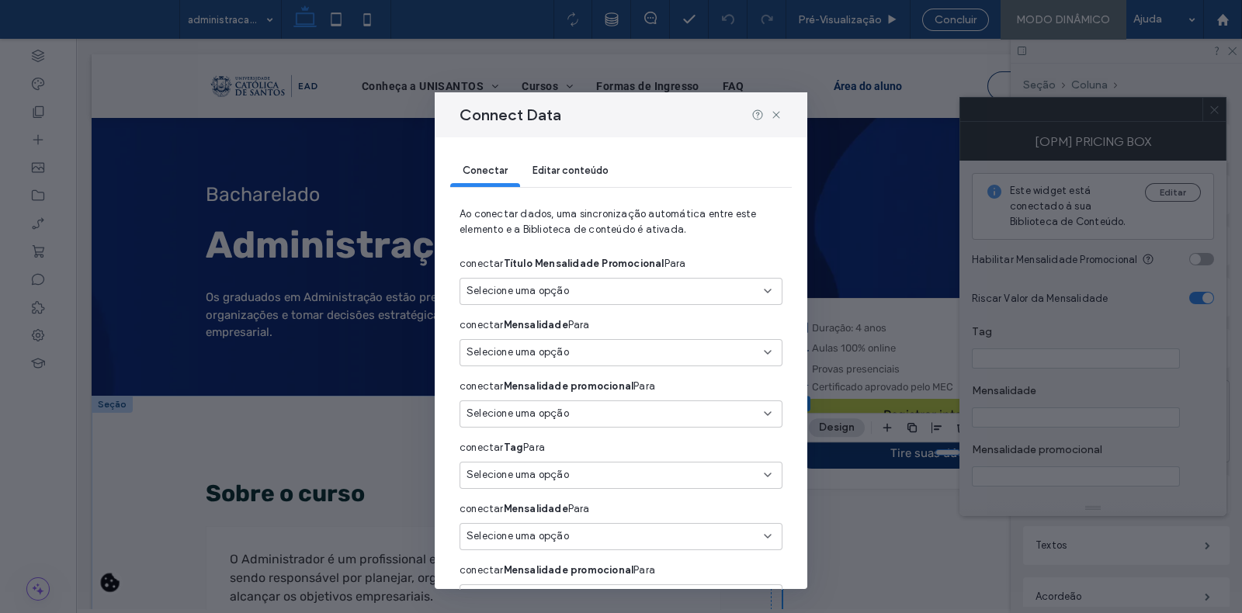
click at [571, 169] on span "Editar conteúdo" at bounding box center [570, 171] width 76 height 12
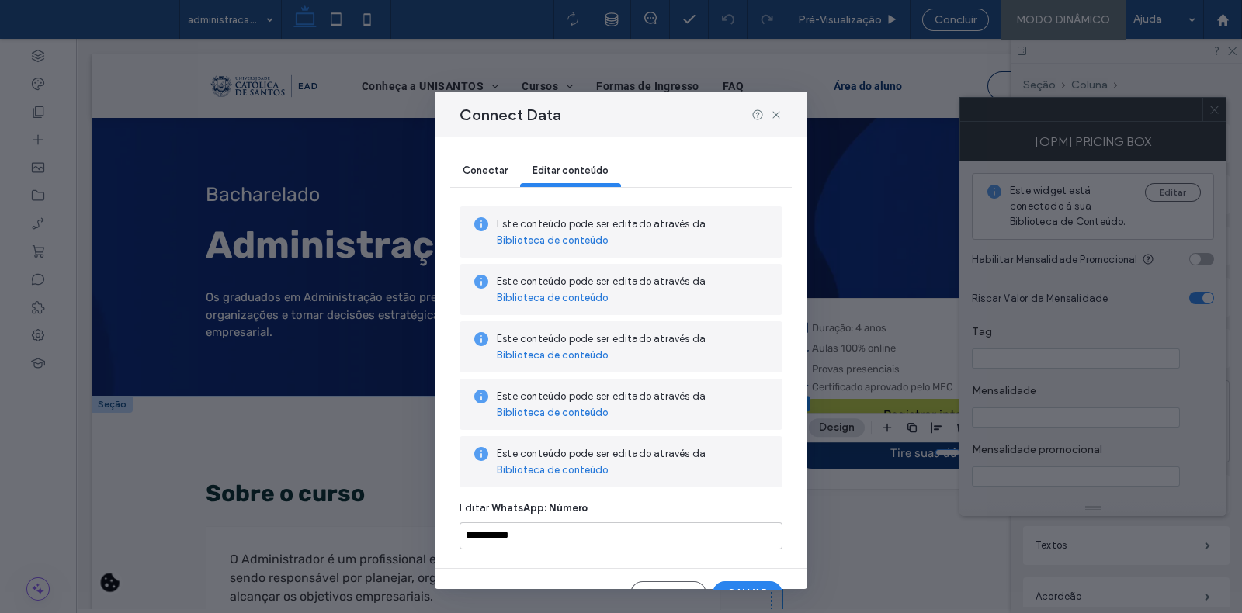
scroll to position [27, 0]
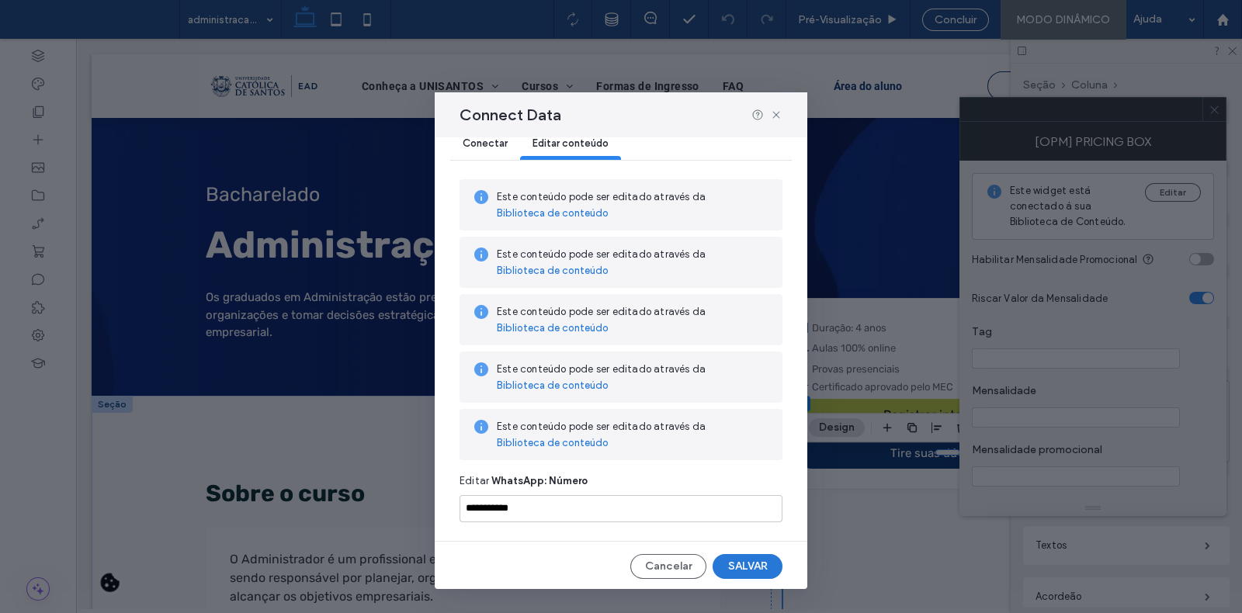
click at [743, 564] on button "SALVAR" at bounding box center [747, 566] width 70 height 25
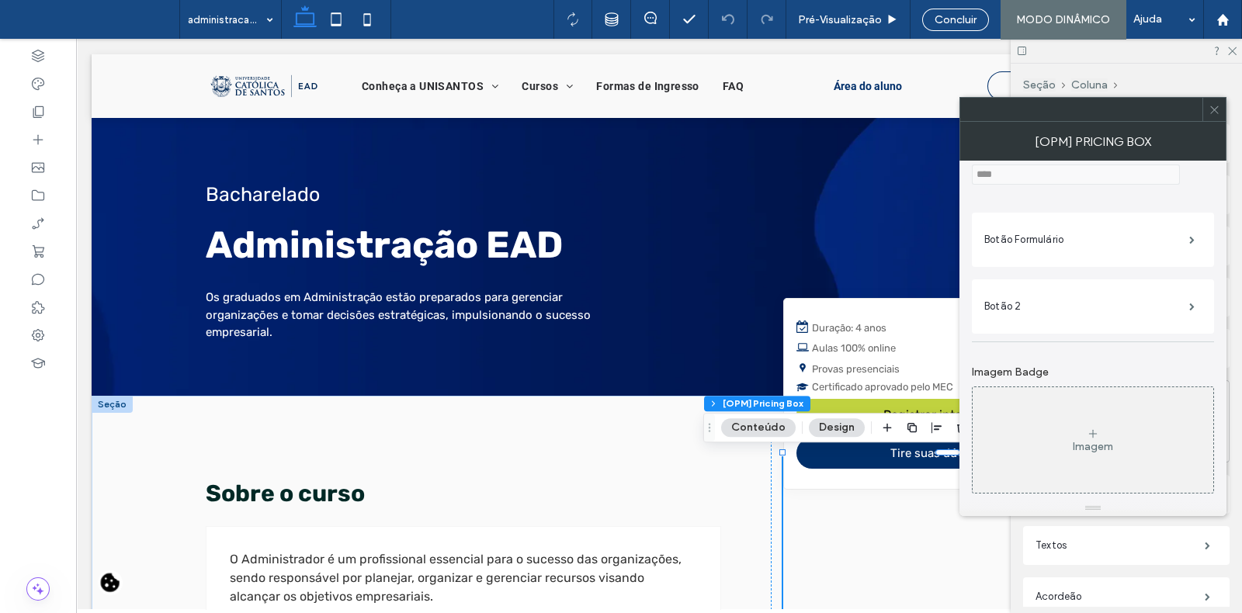
scroll to position [1457, 0]
click at [1135, 234] on label "Botão Formulário" at bounding box center [1086, 233] width 205 height 31
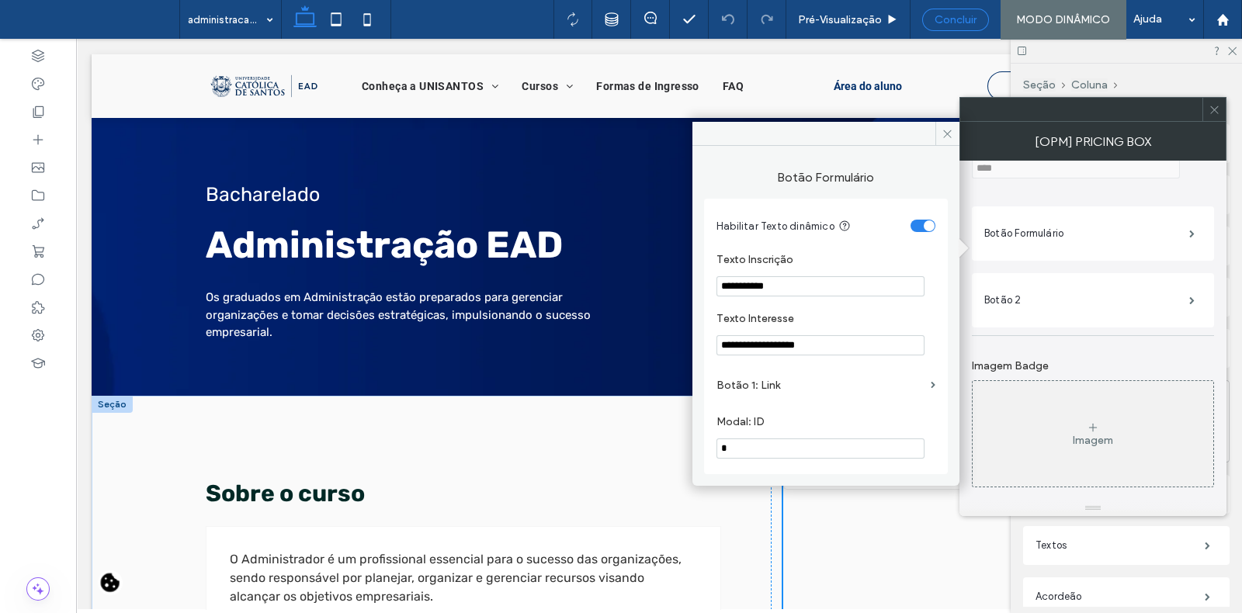
click at [969, 14] on span "Concluir" at bounding box center [955, 19] width 42 height 13
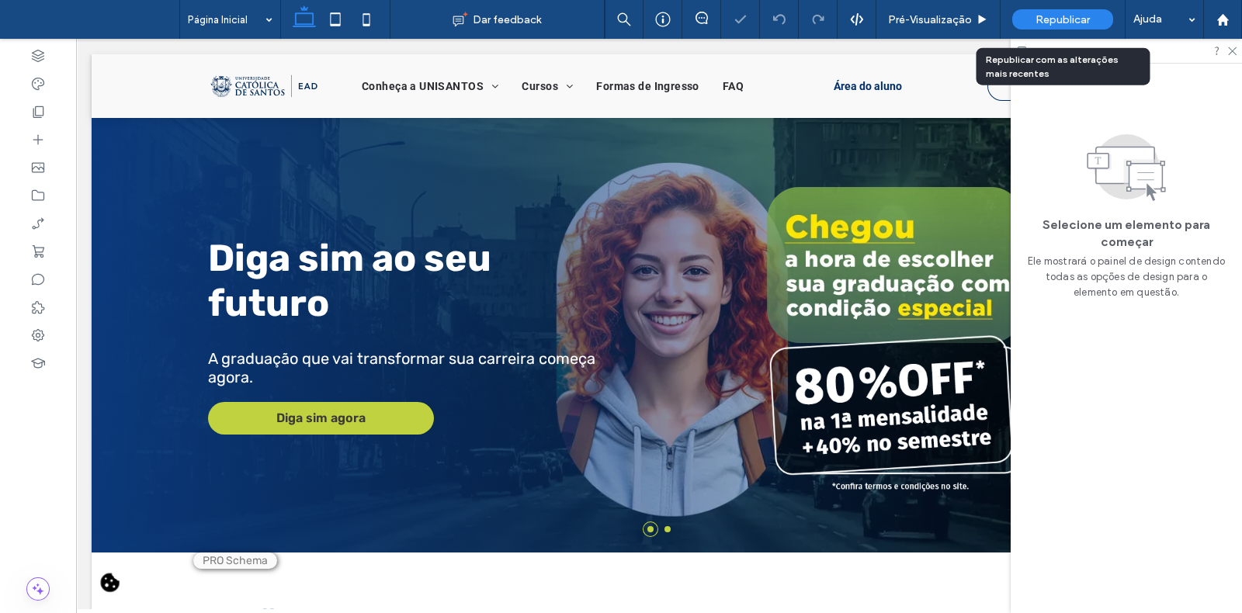
click at [1044, 21] on span "Republicar" at bounding box center [1062, 19] width 54 height 13
